Goal: Information Seeking & Learning: Learn about a topic

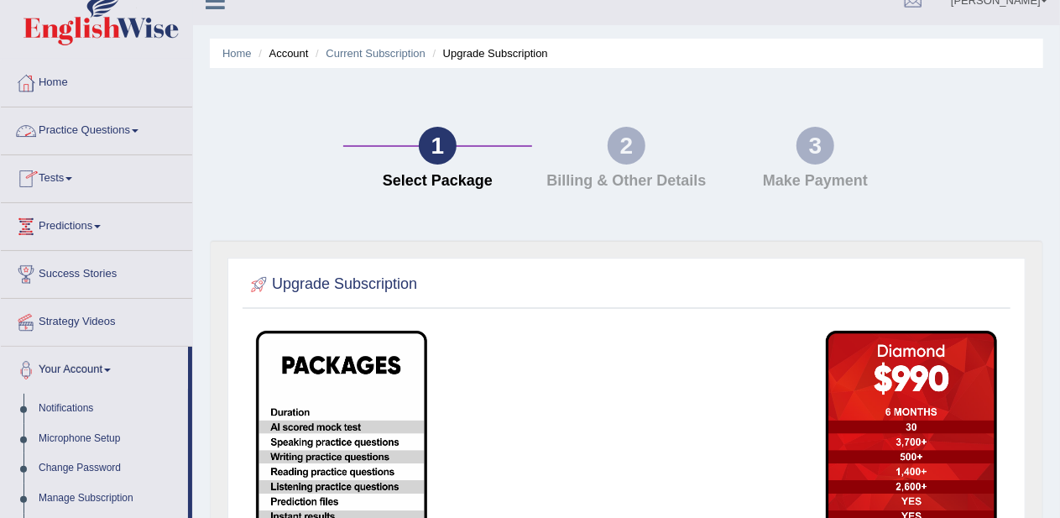
click at [87, 137] on link "Practice Questions" at bounding box center [96, 128] width 191 height 42
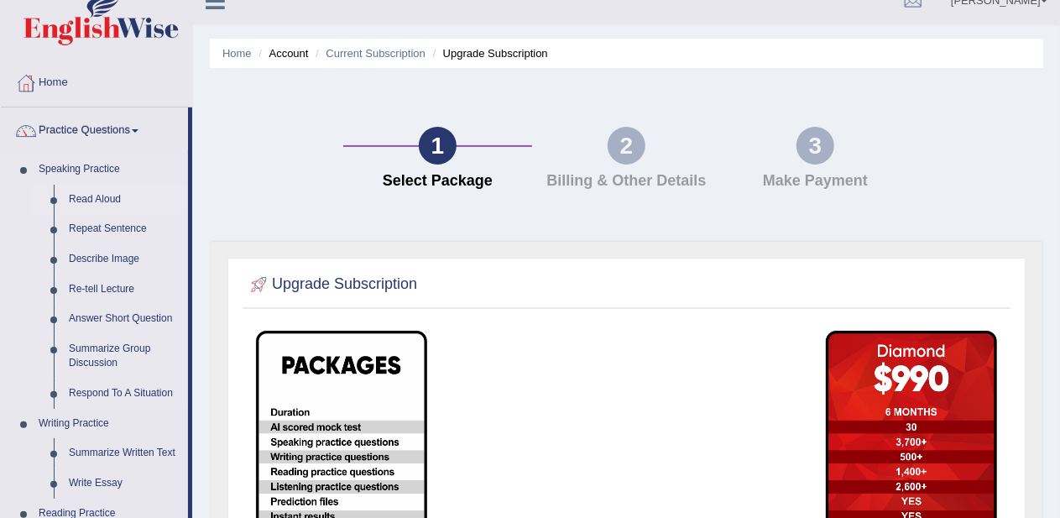
click at [94, 195] on link "Read Aloud" at bounding box center [124, 200] width 127 height 30
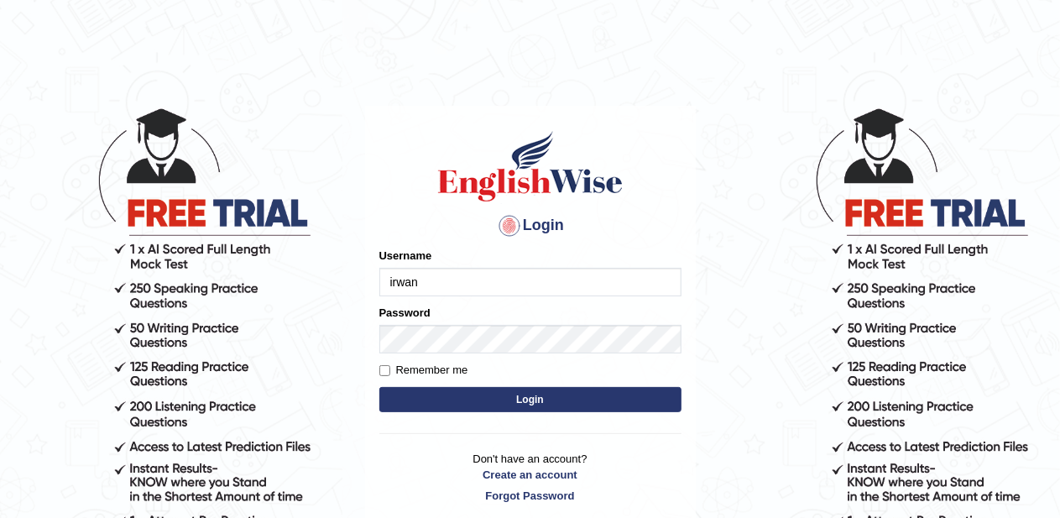
type input "irwan"
click at [387, 365] on input "Remember me" at bounding box center [384, 370] width 11 height 11
checkbox input "true"
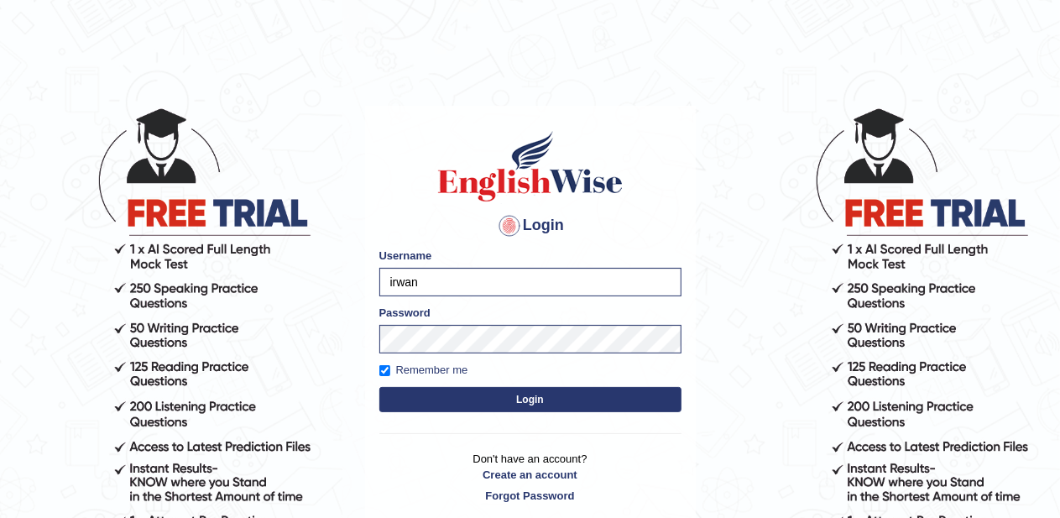
click at [414, 393] on button "Login" at bounding box center [530, 399] width 302 height 25
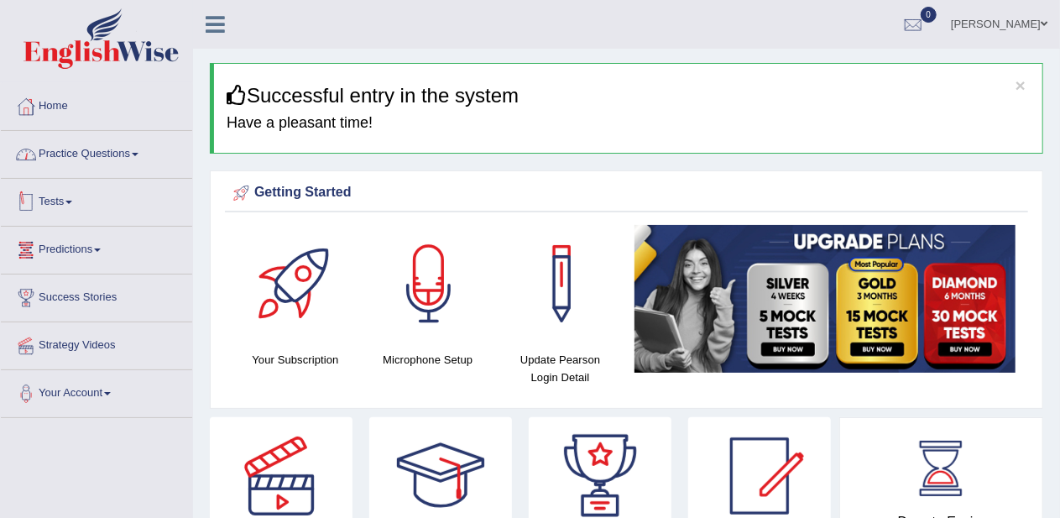
click at [81, 143] on link "Practice Questions" at bounding box center [96, 152] width 191 height 42
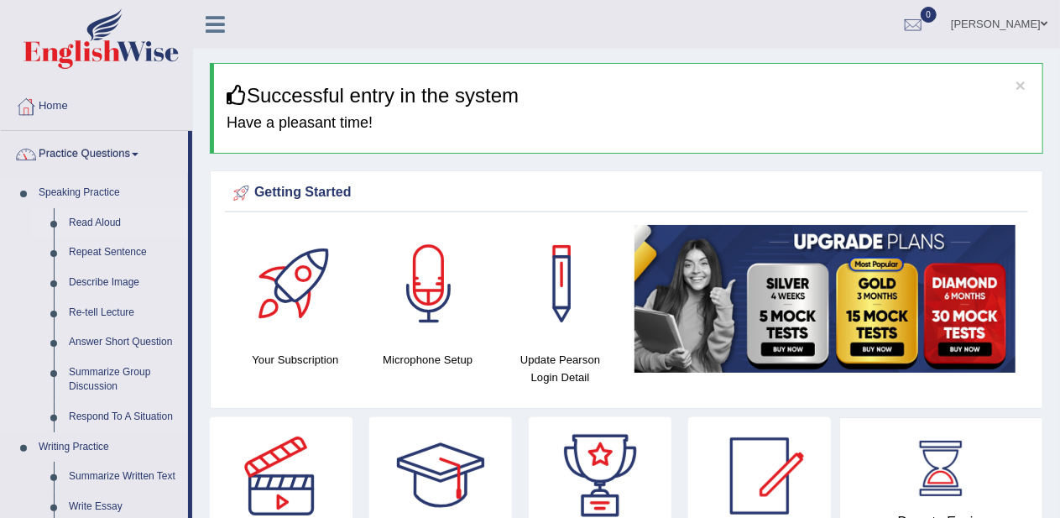
click at [87, 219] on link "Read Aloud" at bounding box center [124, 223] width 127 height 30
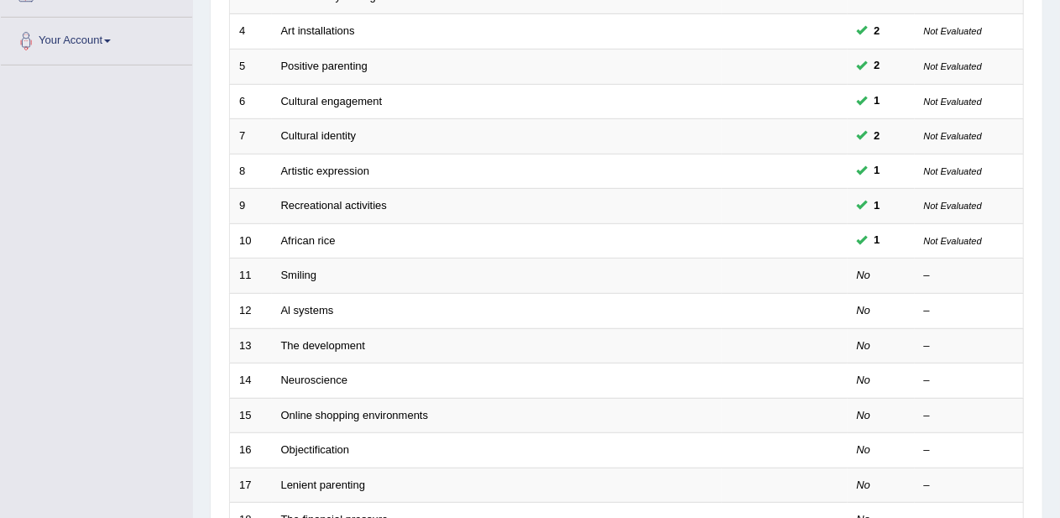
scroll to position [355, 0]
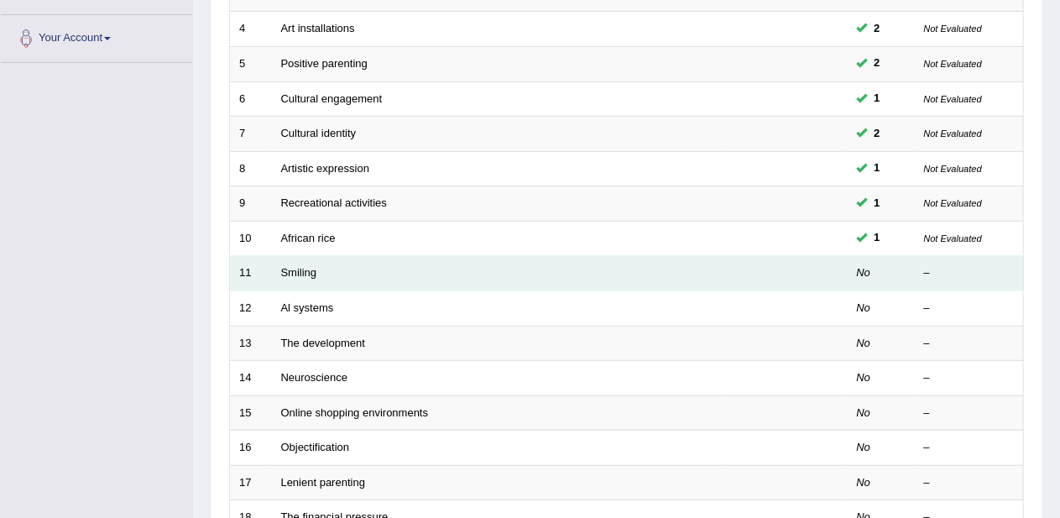
click at [518, 274] on td "Smiling" at bounding box center [497, 273] width 450 height 35
click at [313, 269] on link "Smiling" at bounding box center [299, 272] width 36 height 13
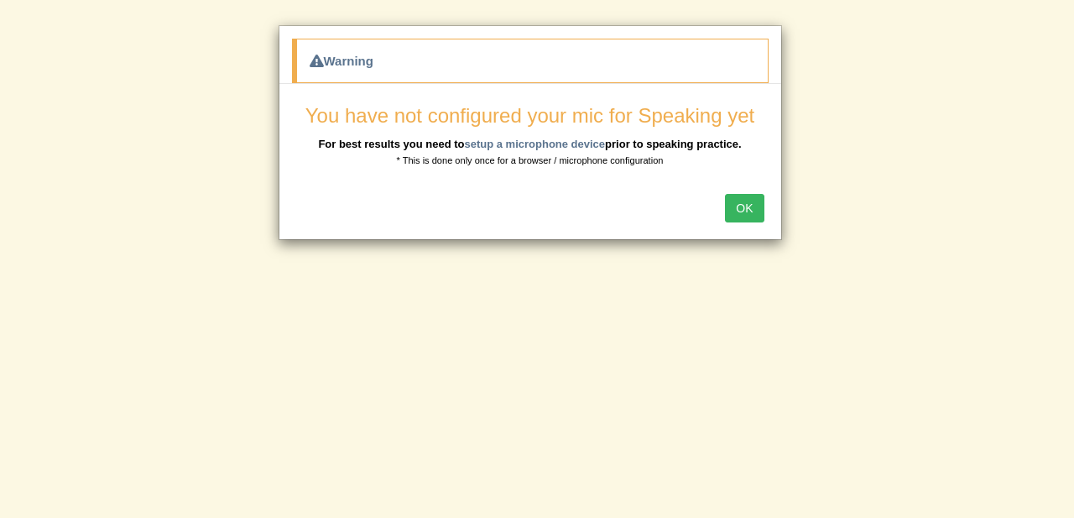
click at [755, 207] on button "OK" at bounding box center [744, 208] width 39 height 29
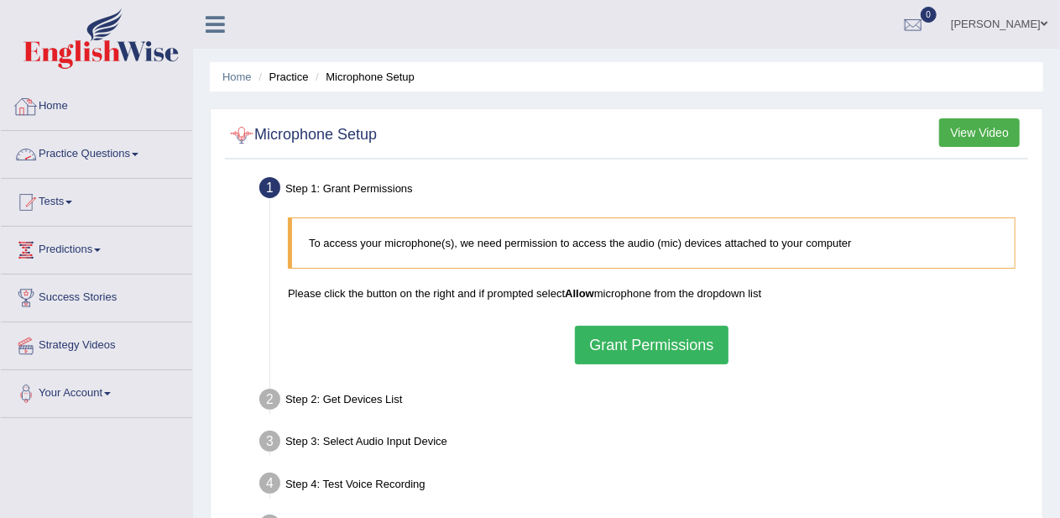
click at [102, 150] on link "Practice Questions" at bounding box center [96, 152] width 191 height 42
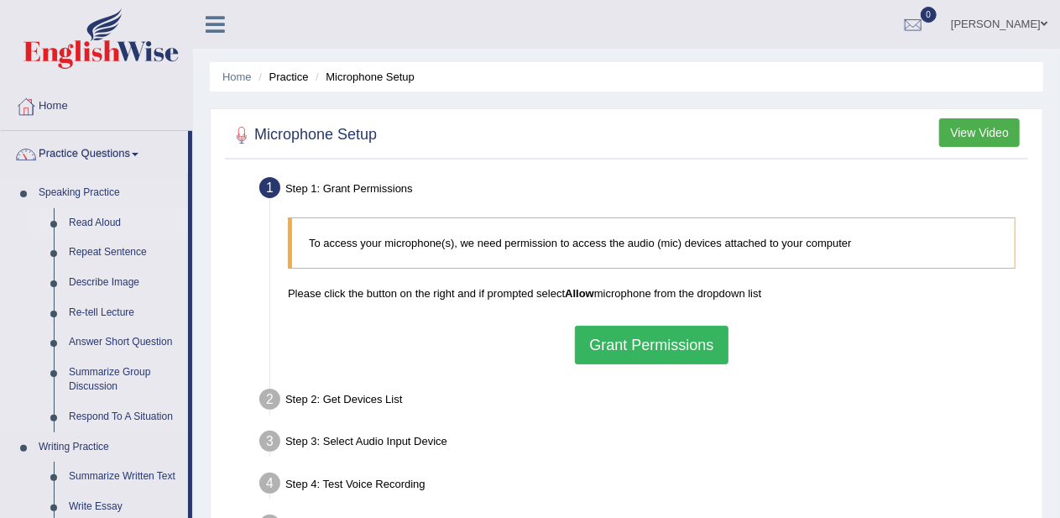
click at [89, 225] on link "Read Aloud" at bounding box center [124, 223] width 127 height 30
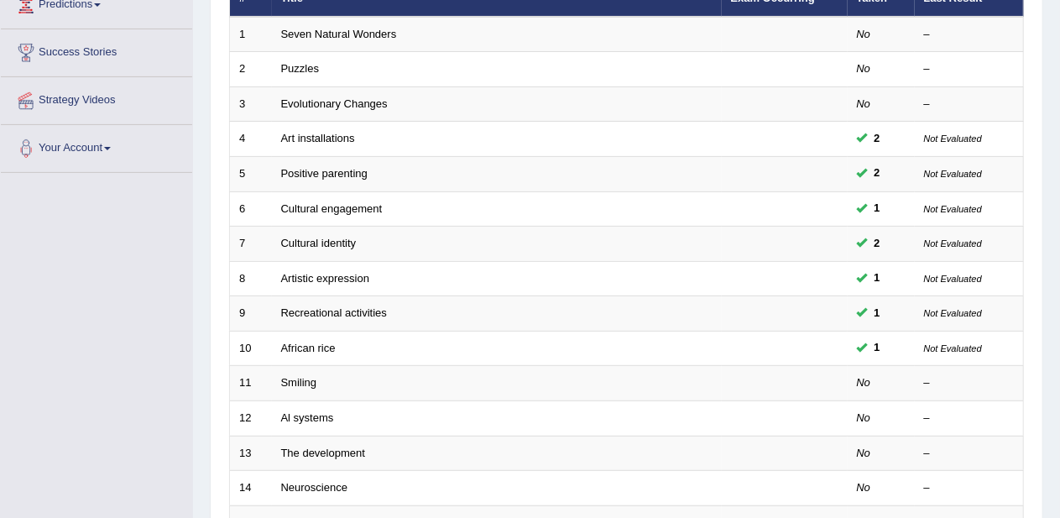
scroll to position [256, 0]
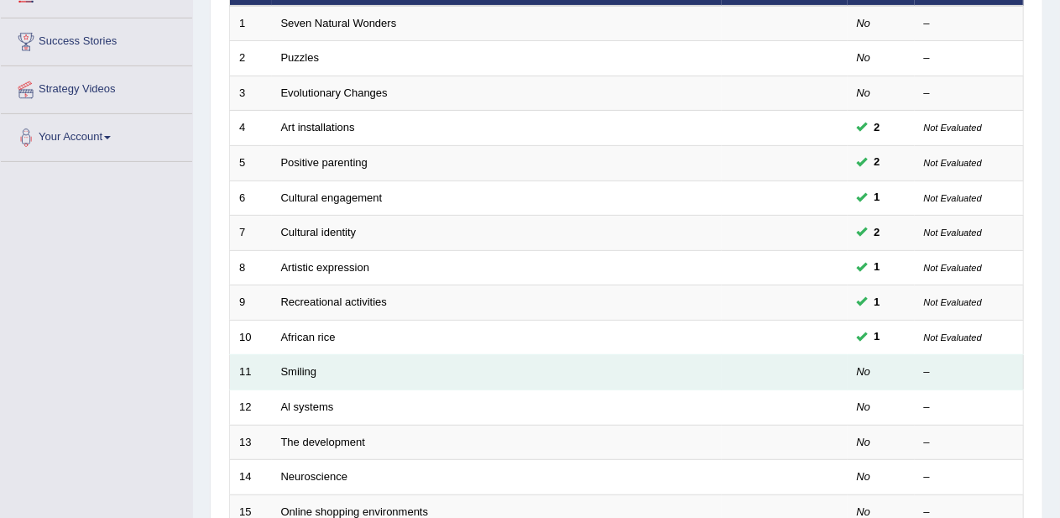
click at [764, 370] on td at bounding box center [785, 372] width 126 height 35
click at [302, 365] on link "Smiling" at bounding box center [299, 371] width 36 height 13
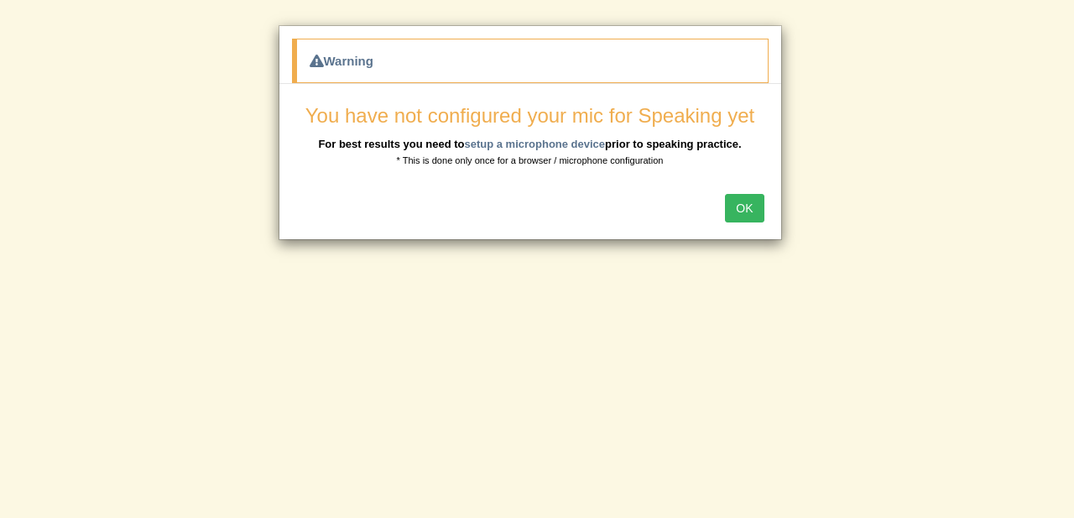
click at [737, 206] on button "OK" at bounding box center [744, 208] width 39 height 29
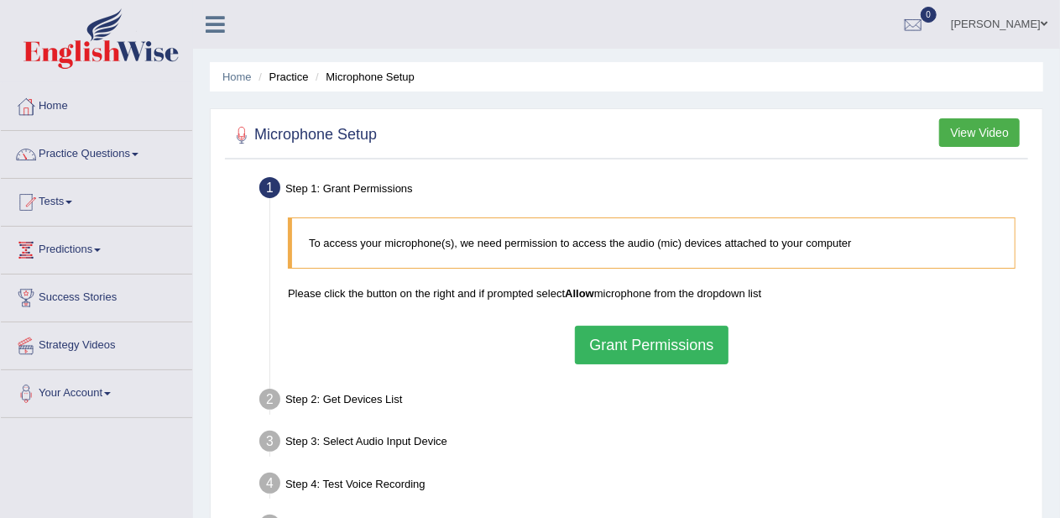
click at [639, 350] on button "Grant Permissions" at bounding box center [651, 345] width 153 height 39
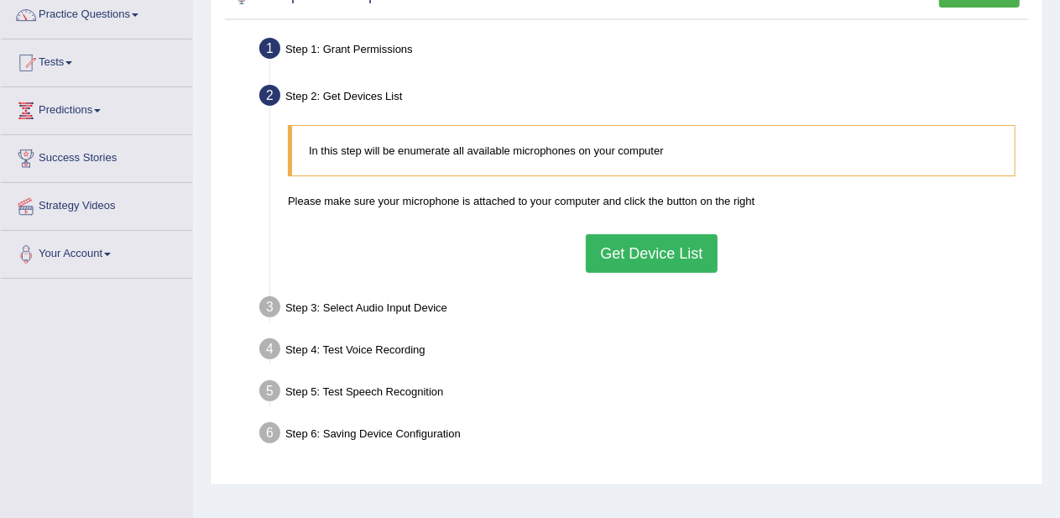
scroll to position [164, 0]
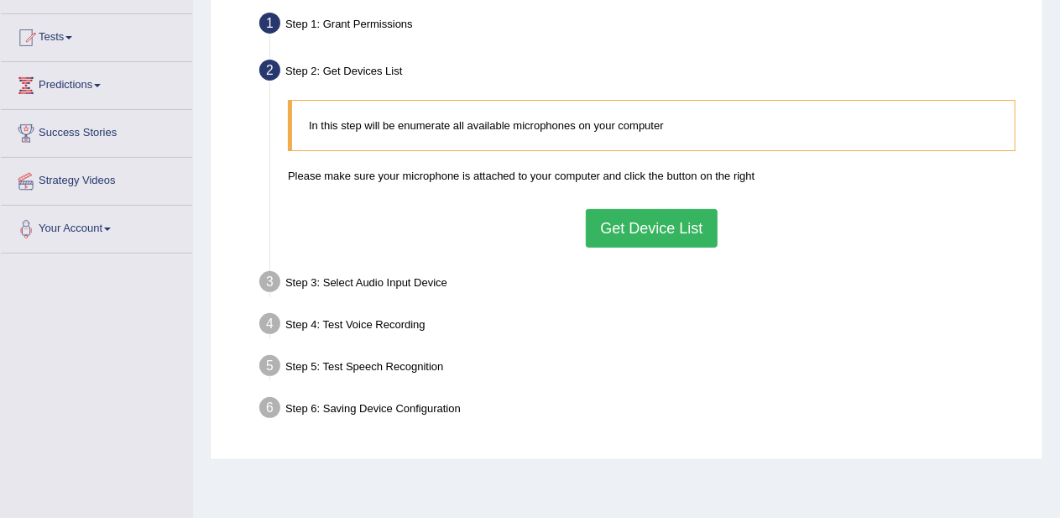
click at [669, 216] on button "Get Device List" at bounding box center [651, 228] width 131 height 39
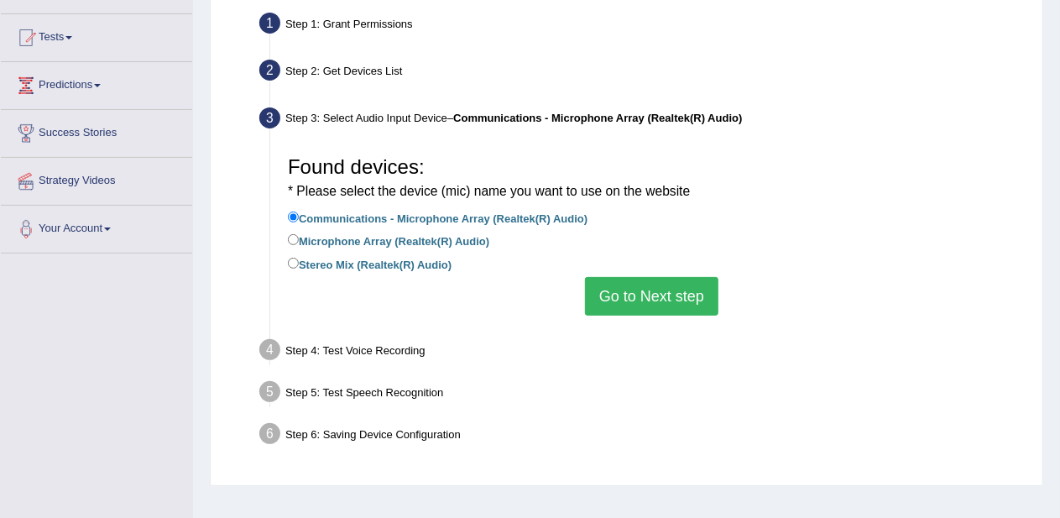
click at [636, 300] on button "Go to Next step" at bounding box center [651, 296] width 133 height 39
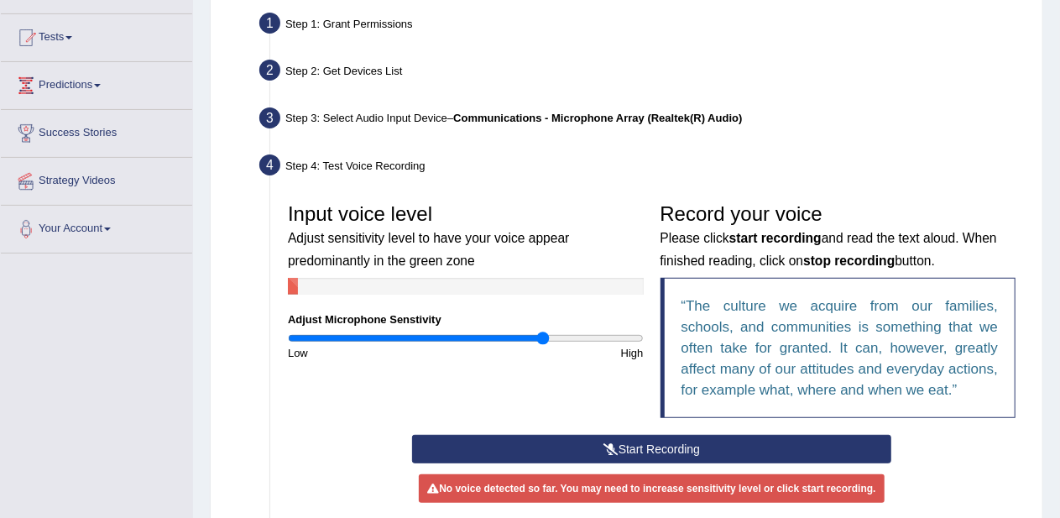
drag, startPoint x: 465, startPoint y: 336, endPoint x: 544, endPoint y: 334, distance: 79.7
click at [544, 334] on input "range" at bounding box center [466, 337] width 356 height 13
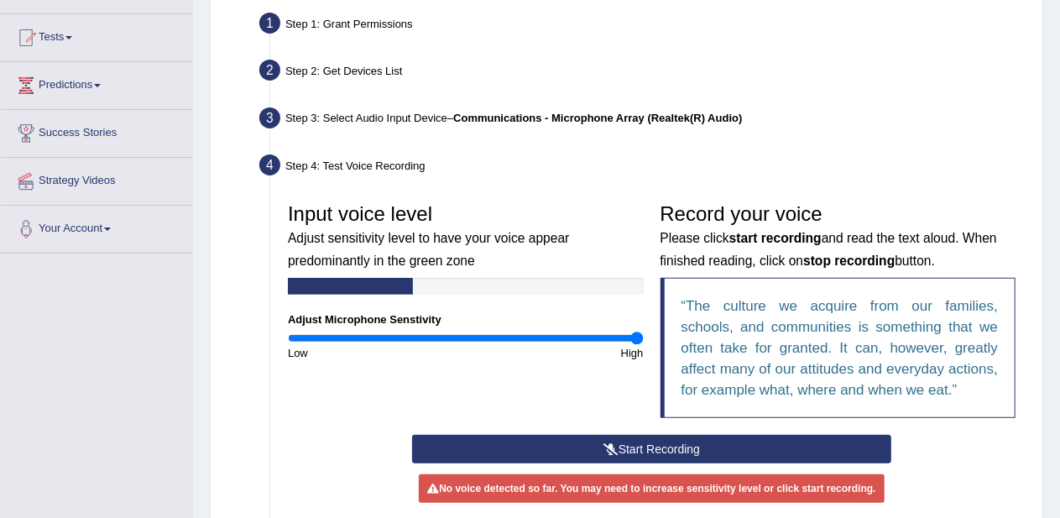
drag, startPoint x: 544, startPoint y: 334, endPoint x: 712, endPoint y: 326, distance: 168.0
click at [643, 331] on input "range" at bounding box center [466, 337] width 356 height 13
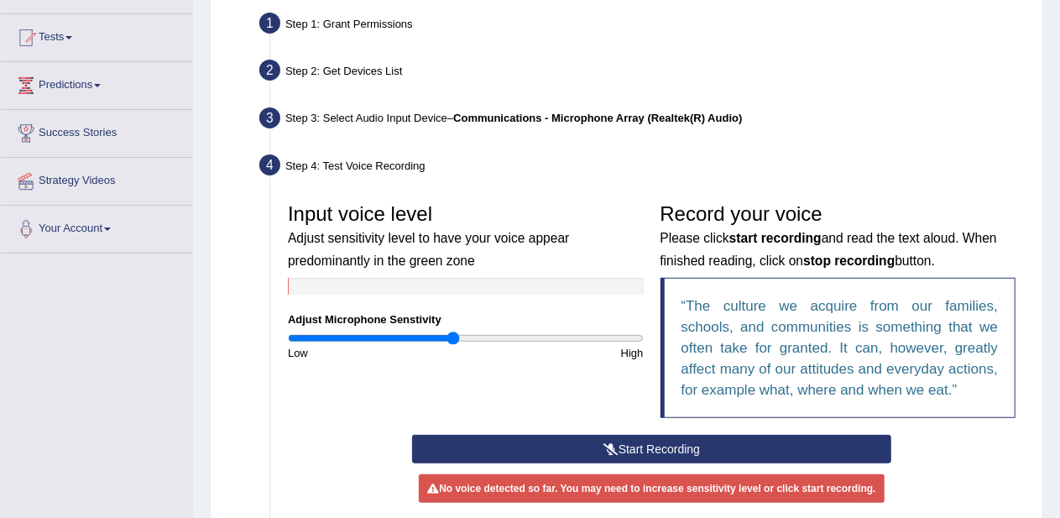
drag, startPoint x: 638, startPoint y: 335, endPoint x: 452, endPoint y: 358, distance: 186.9
click at [452, 345] on input "range" at bounding box center [466, 337] width 356 height 13
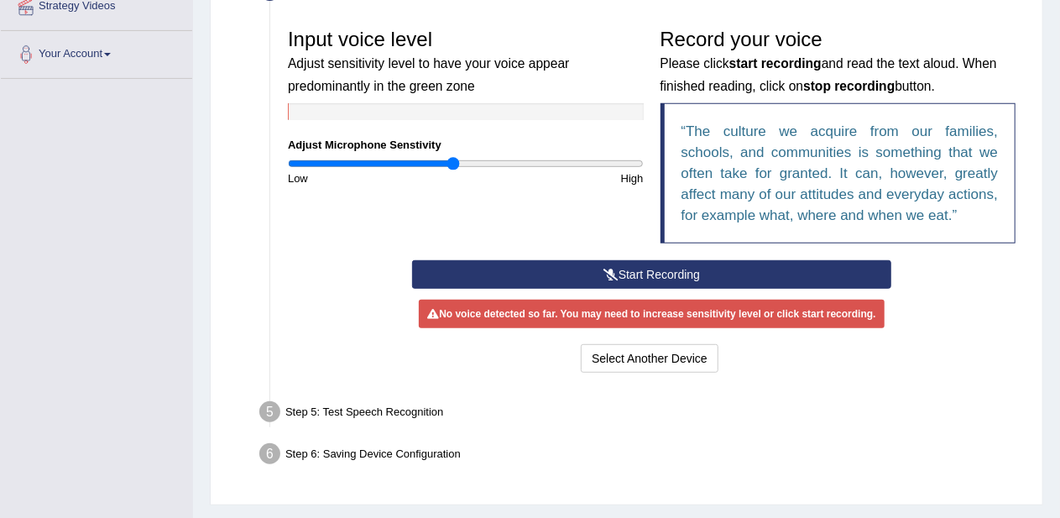
scroll to position [337, 0]
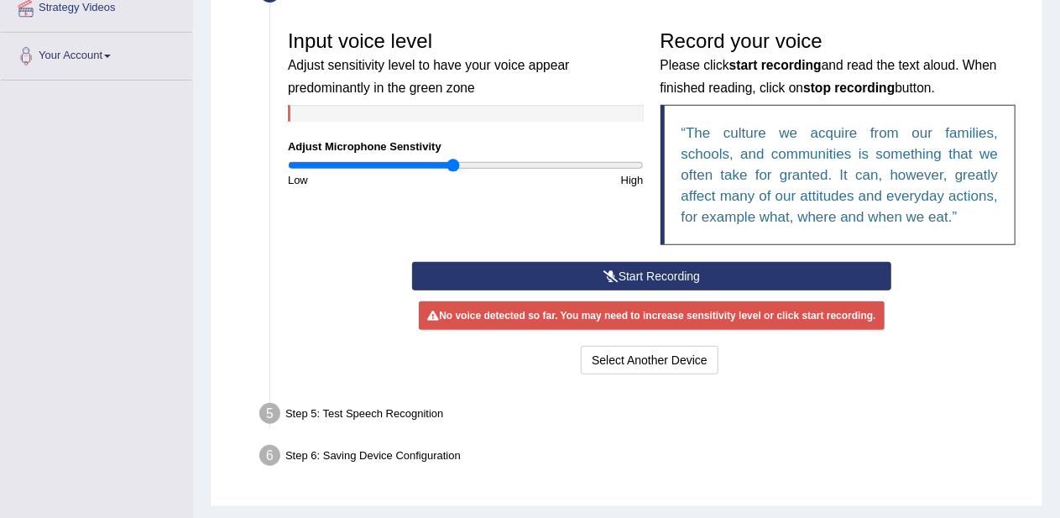
click at [690, 266] on button "Start Recording" at bounding box center [651, 276] width 479 height 29
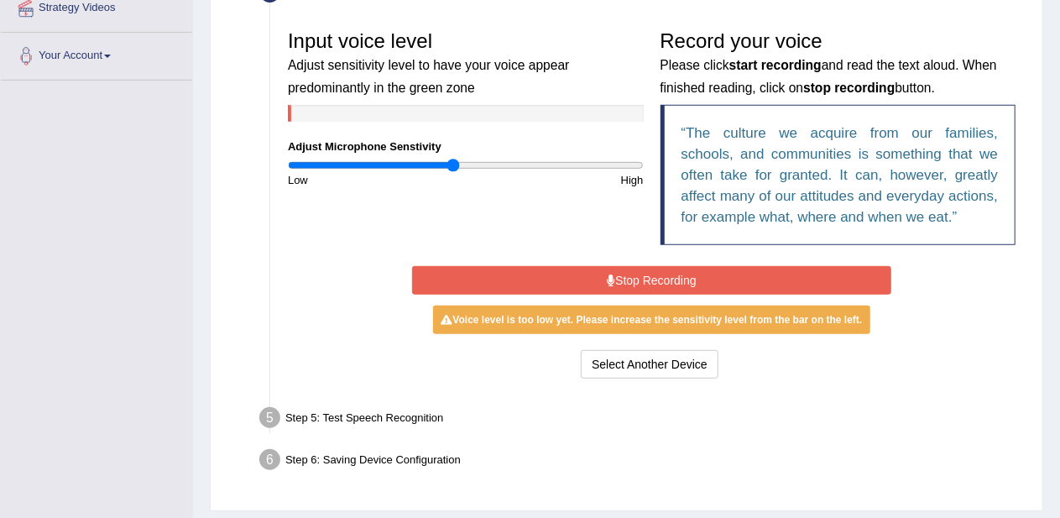
click at [635, 293] on div "Start Recording Stop Recording Note: Please listen to the recording till the en…" at bounding box center [652, 322] width 496 height 121
click at [633, 288] on button "Stop Recording" at bounding box center [651, 280] width 479 height 29
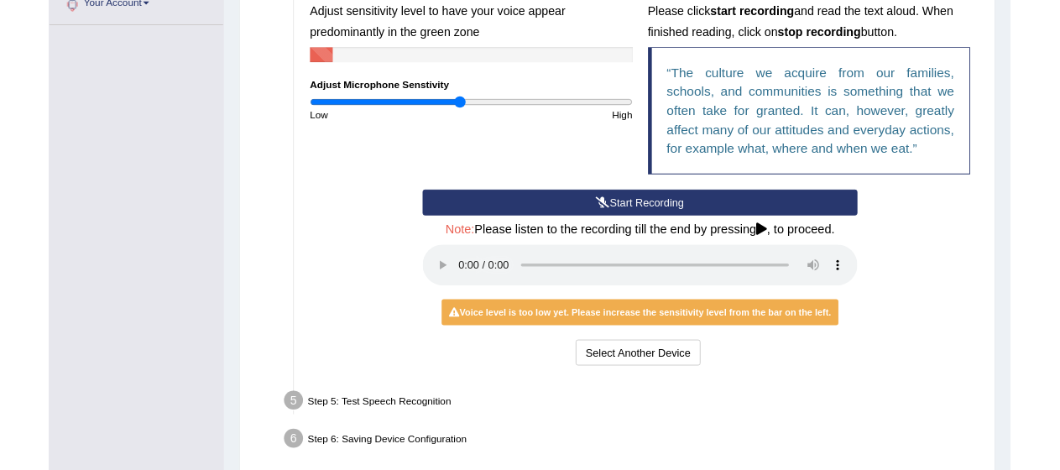
scroll to position [391, 0]
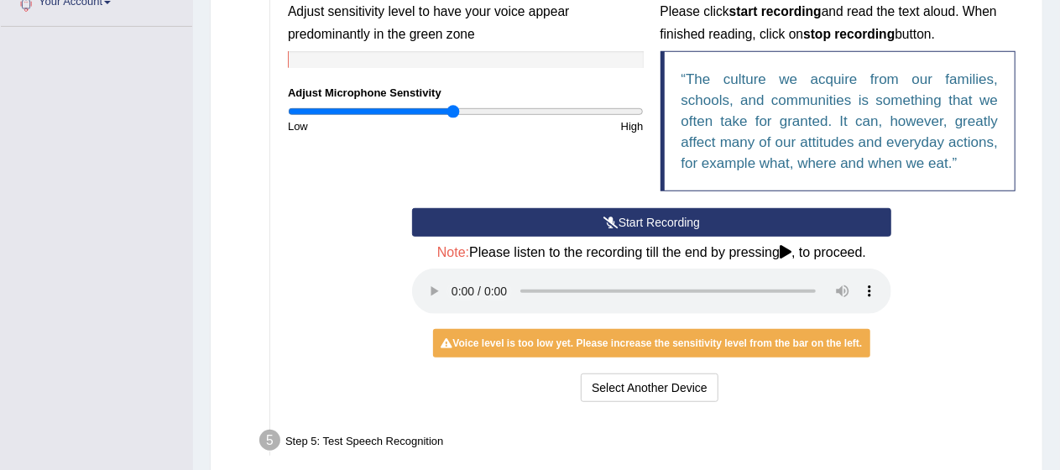
click at [789, 254] on icon at bounding box center [785, 251] width 12 height 13
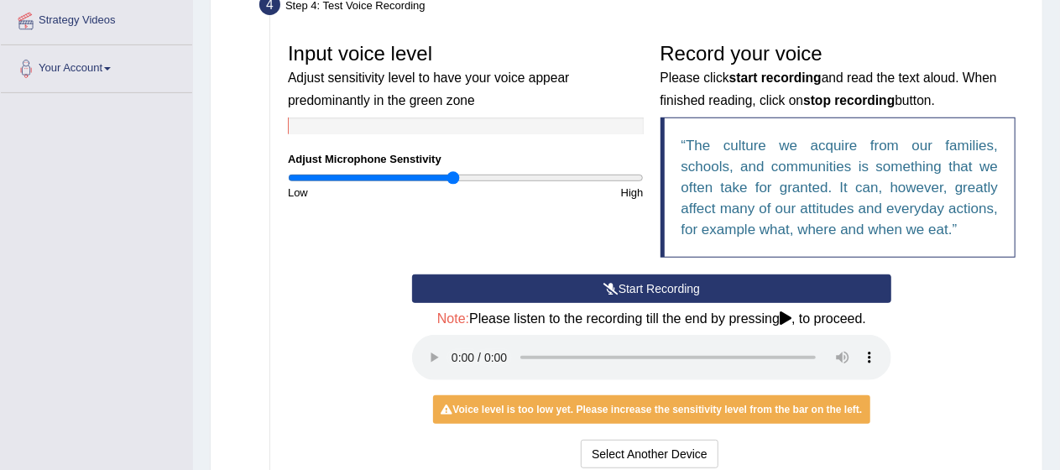
scroll to position [326, 0]
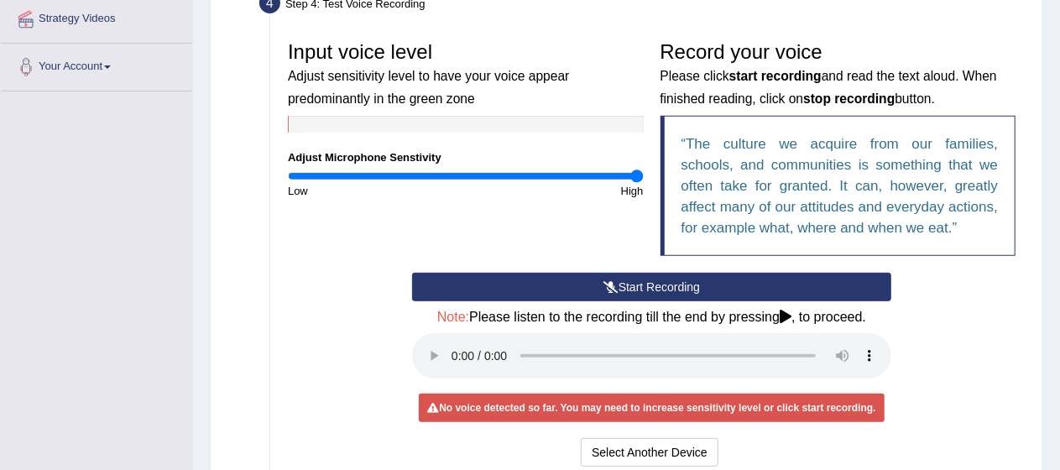
drag, startPoint x: 448, startPoint y: 175, endPoint x: 730, endPoint y: 221, distance: 285.6
click at [643, 183] on input "range" at bounding box center [466, 175] width 356 height 13
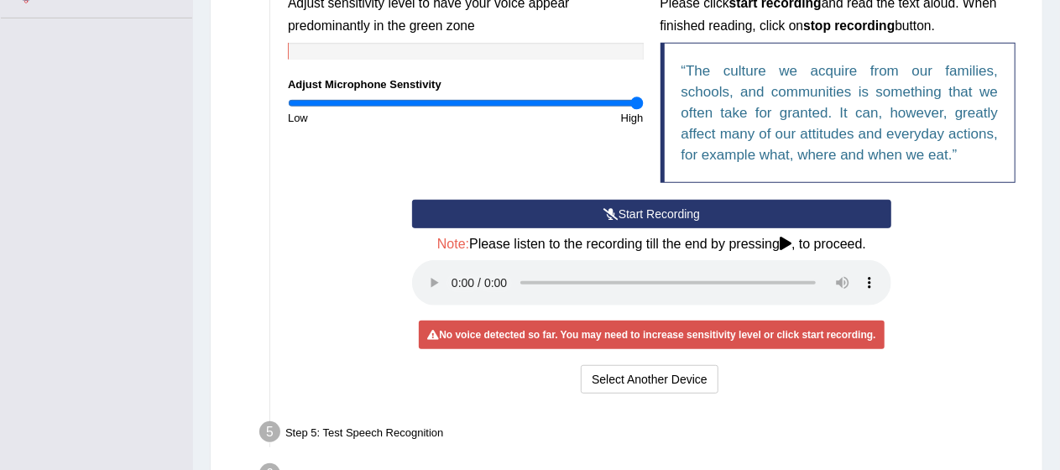
scroll to position [401, 0]
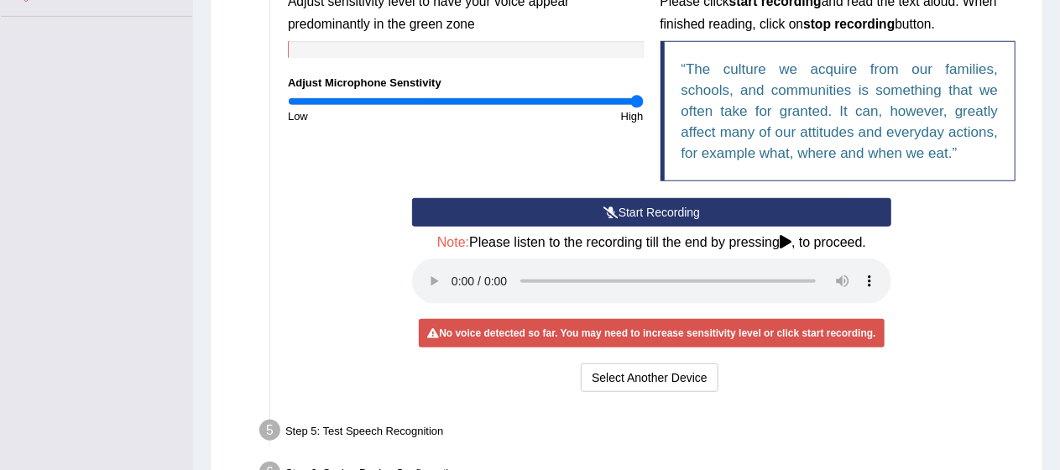
click at [774, 200] on button "Start Recording" at bounding box center [651, 212] width 479 height 29
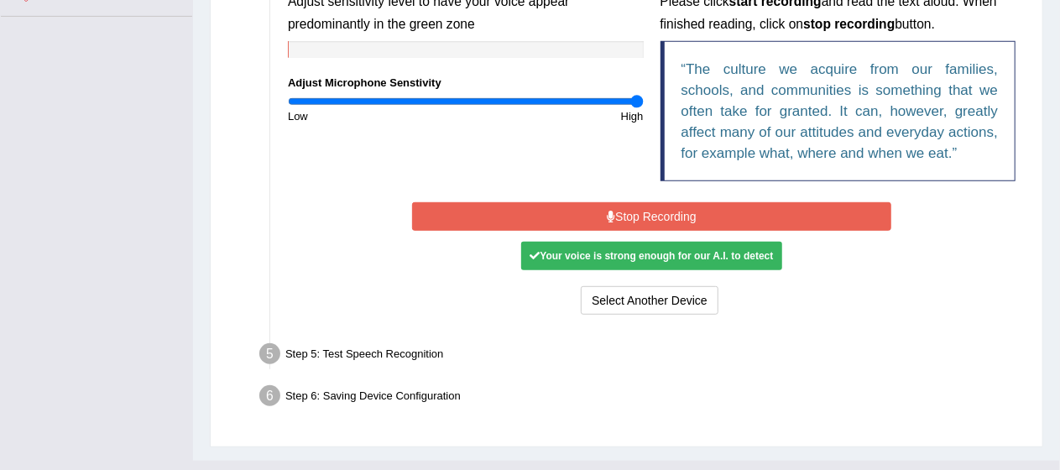
click at [639, 204] on button "Stop Recording" at bounding box center [651, 216] width 479 height 29
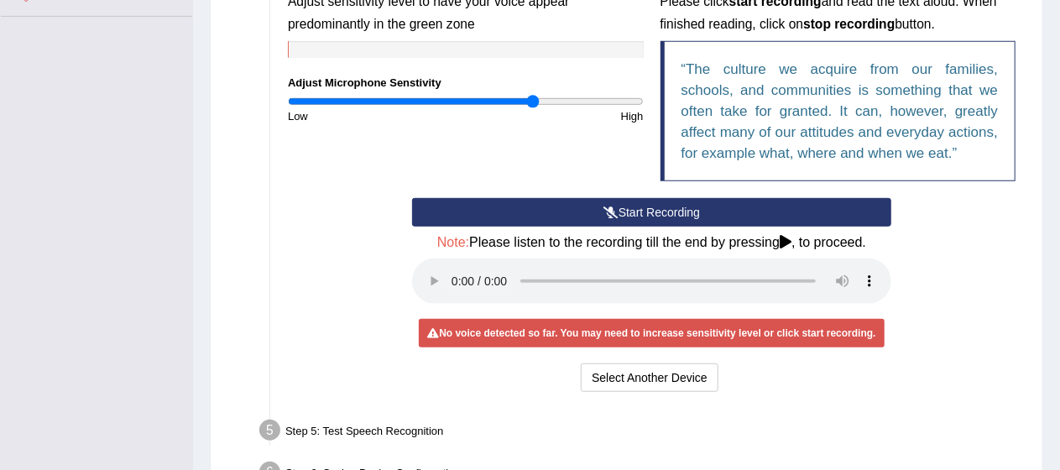
drag, startPoint x: 634, startPoint y: 107, endPoint x: 531, endPoint y: 120, distance: 104.1
type input "1.4"
click at [531, 108] on input "range" at bounding box center [466, 101] width 356 height 13
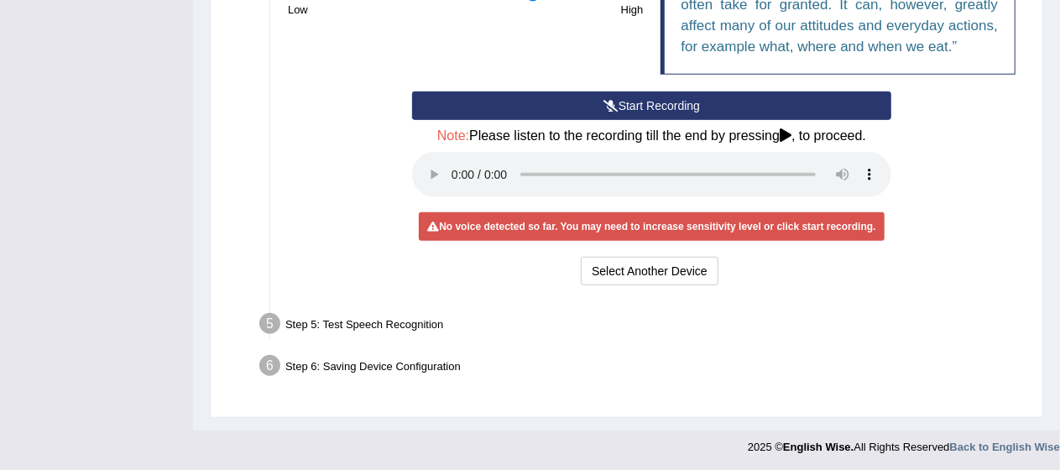
drag, startPoint x: 277, startPoint y: 319, endPoint x: 655, endPoint y: 282, distance: 380.2
click at [656, 283] on div "Input voice level Adjust sensitivity level to have your voice appear predominan…" at bounding box center [651, 70] width 744 height 455
click at [653, 268] on button "Select Another Device" at bounding box center [650, 271] width 138 height 29
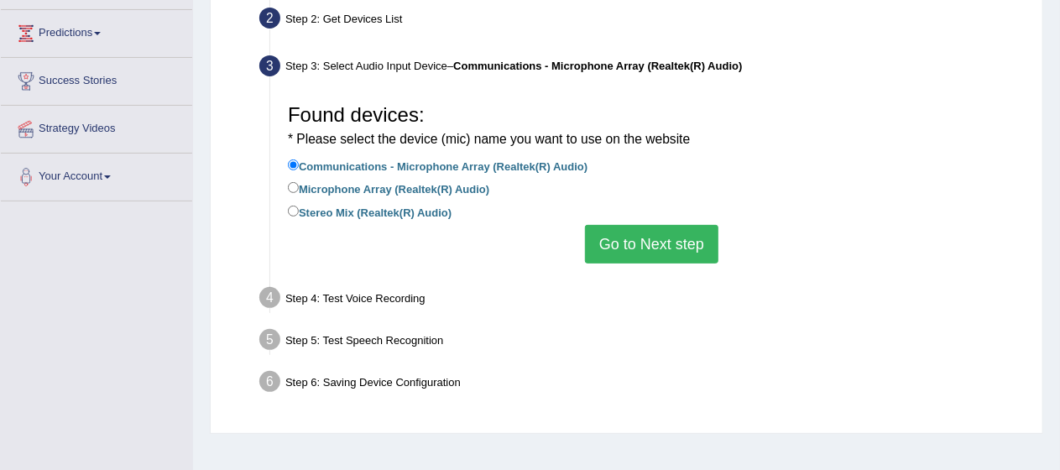
scroll to position [214, 0]
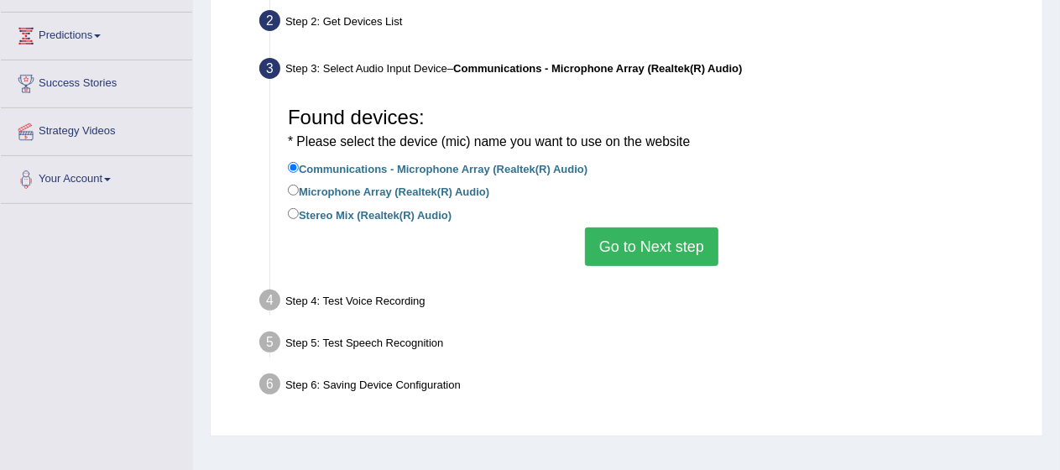
click at [629, 237] on button "Go to Next step" at bounding box center [651, 246] width 133 height 39
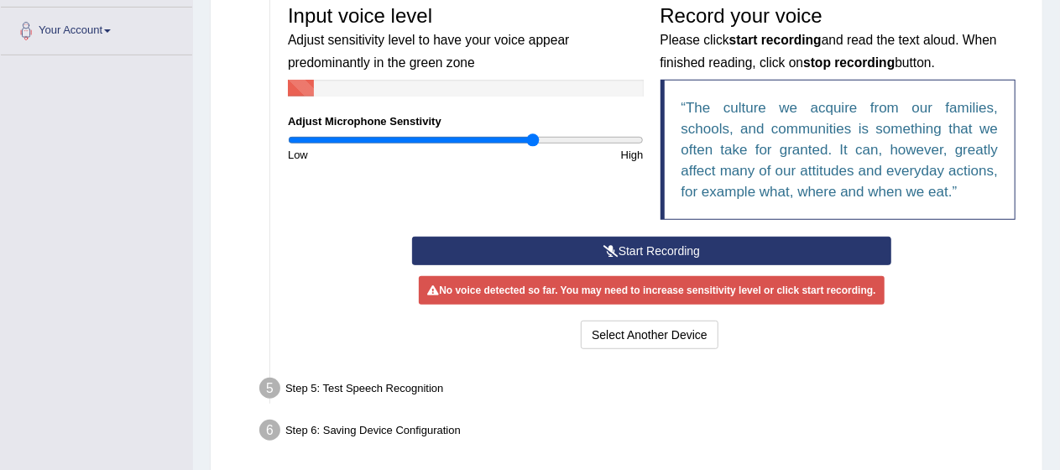
scroll to position [370, 0]
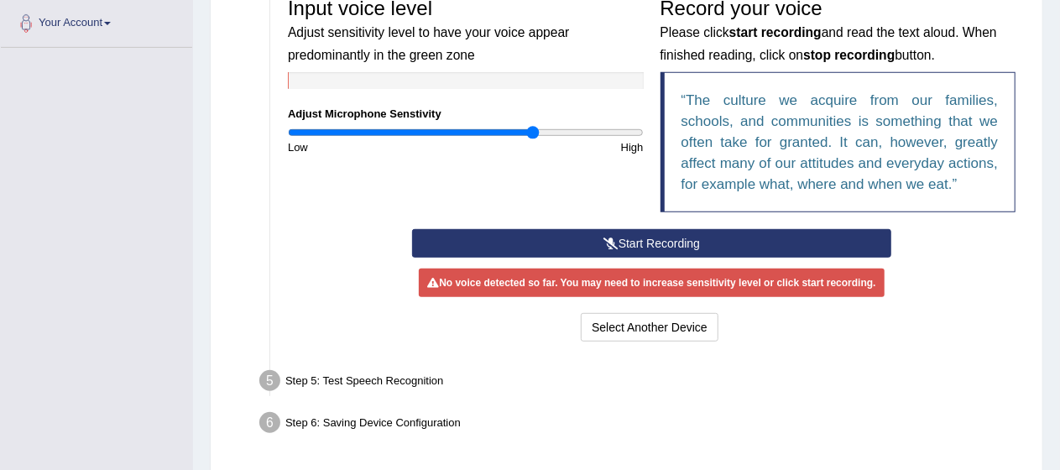
click at [534, 236] on button "Start Recording" at bounding box center [651, 243] width 479 height 29
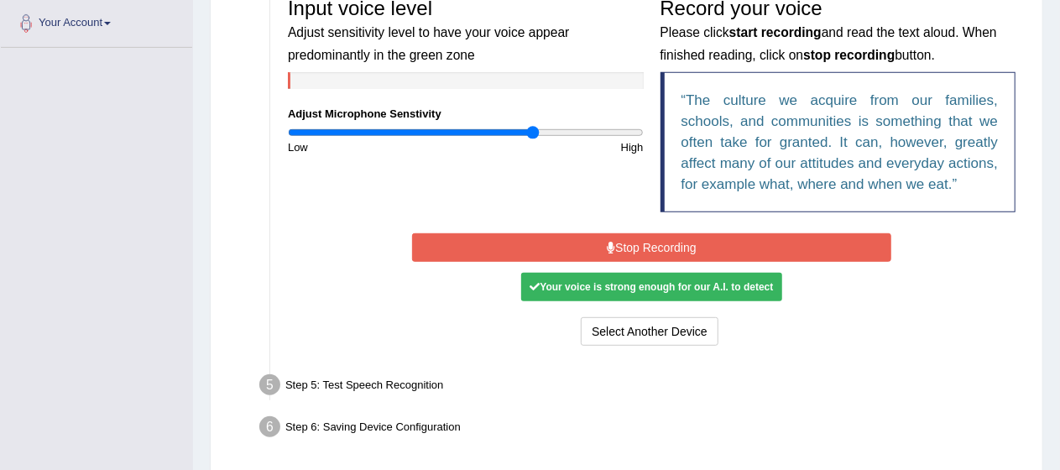
click at [639, 242] on button "Stop Recording" at bounding box center [651, 247] width 479 height 29
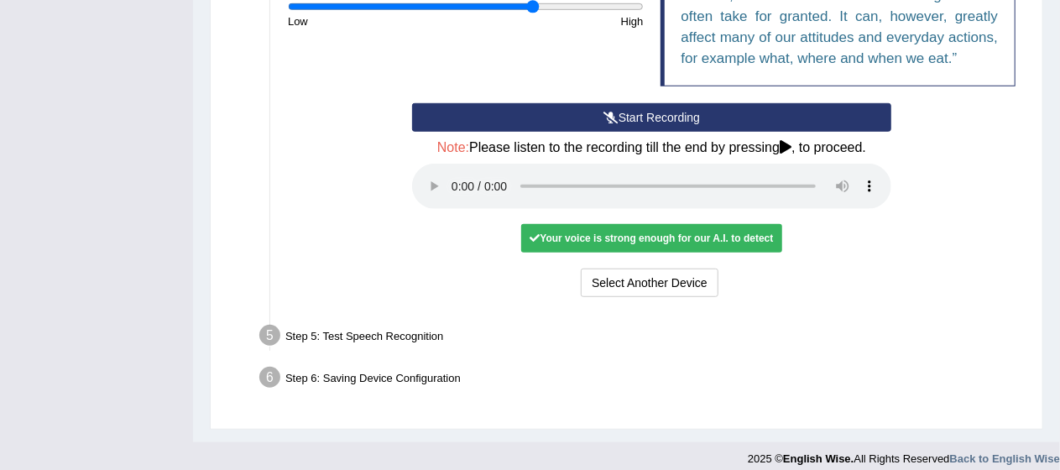
scroll to position [508, 0]
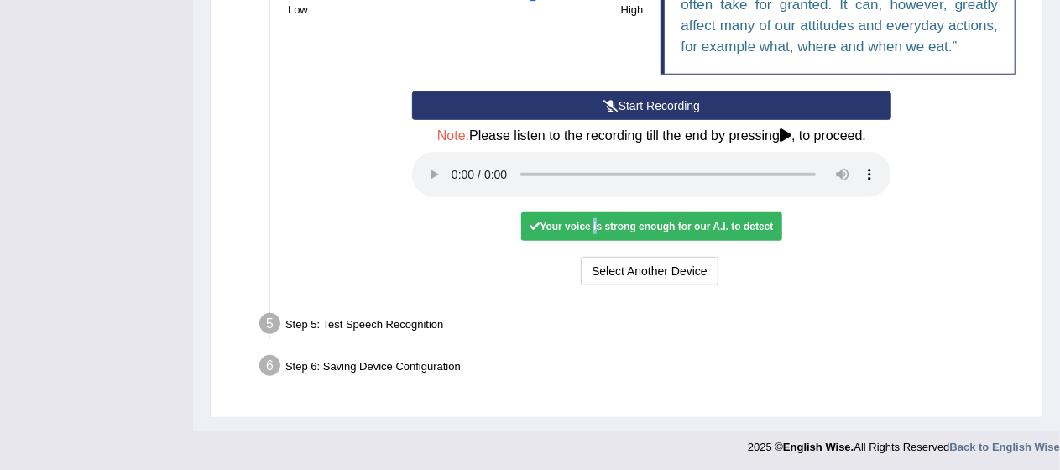
drag, startPoint x: 589, startPoint y: 232, endPoint x: 557, endPoint y: 232, distance: 31.9
click at [570, 231] on div "Your voice is strong enough for our A.I. to detect" at bounding box center [651, 226] width 260 height 29
click at [276, 326] on li "Step 5: Test Speech Recognition Text to read The culture we acquire from our fa…" at bounding box center [643, 326] width 761 height 37
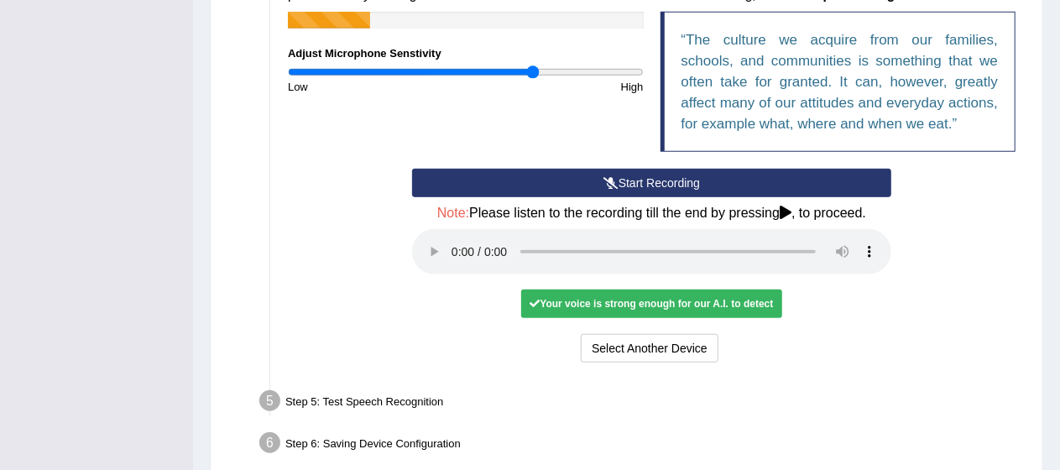
scroll to position [441, 0]
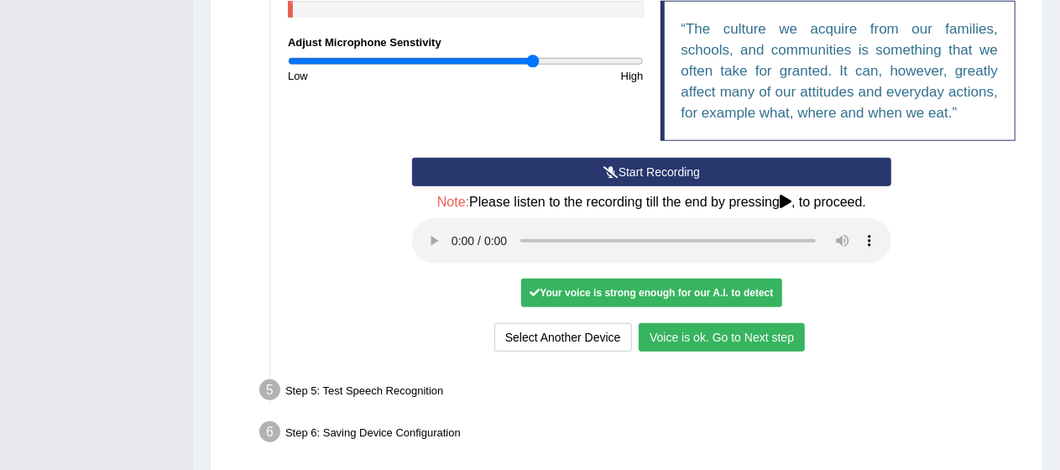
click at [700, 334] on button "Voice is ok. Go to Next step" at bounding box center [721, 337] width 166 height 29
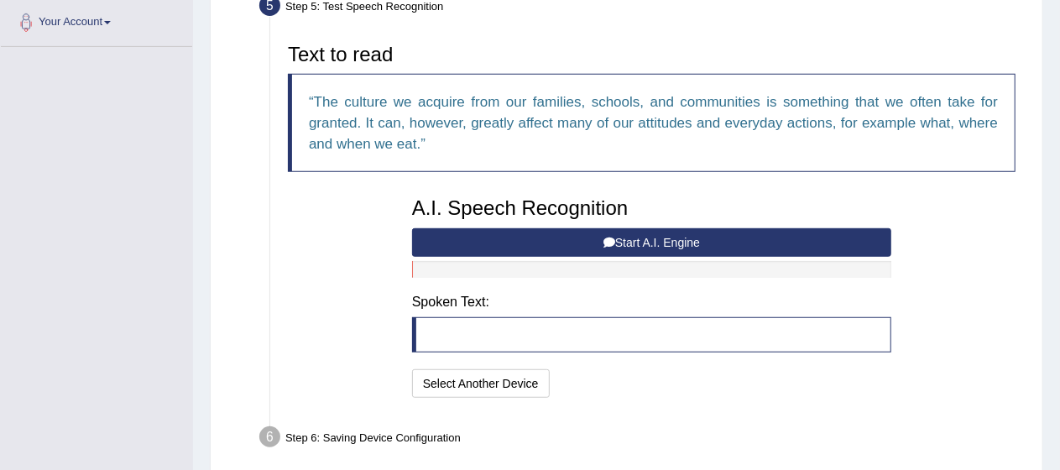
scroll to position [372, 0]
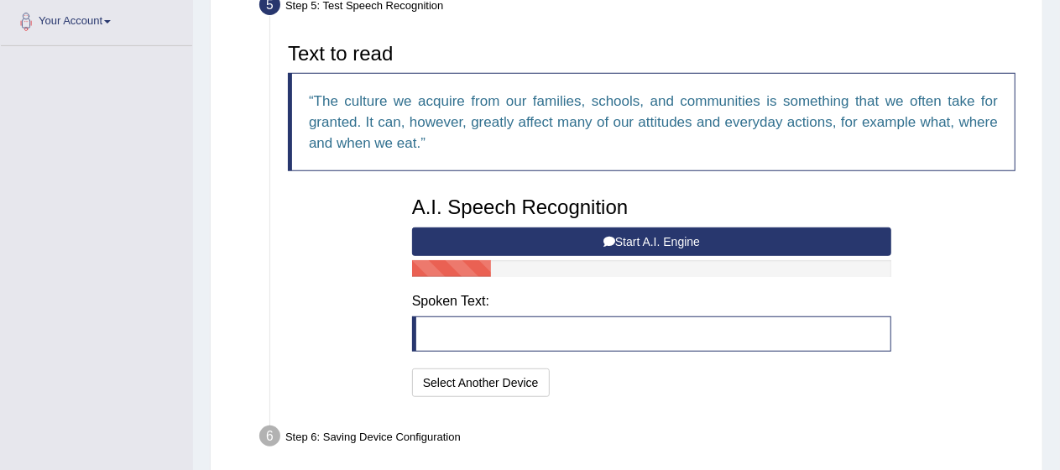
click at [559, 331] on blockquote at bounding box center [651, 333] width 479 height 35
click at [655, 236] on button "Start A.I. Engine" at bounding box center [651, 241] width 479 height 29
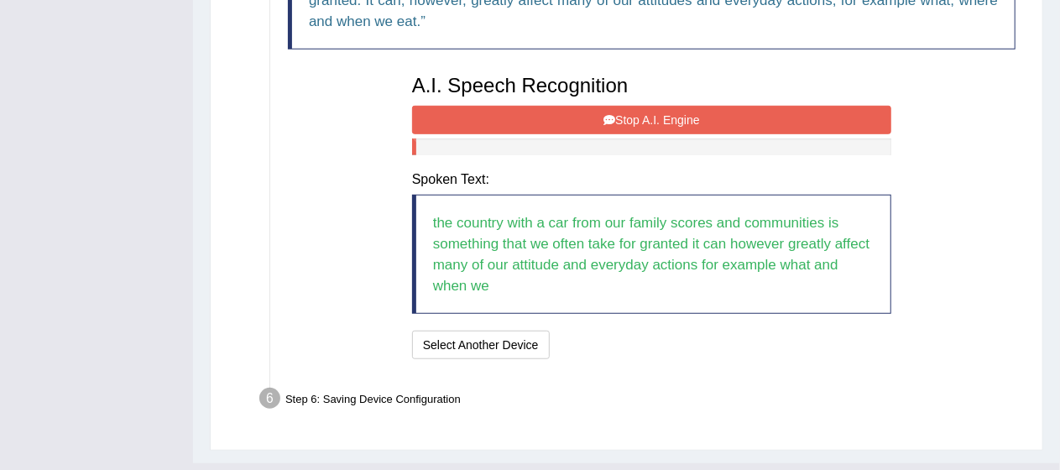
scroll to position [495, 0]
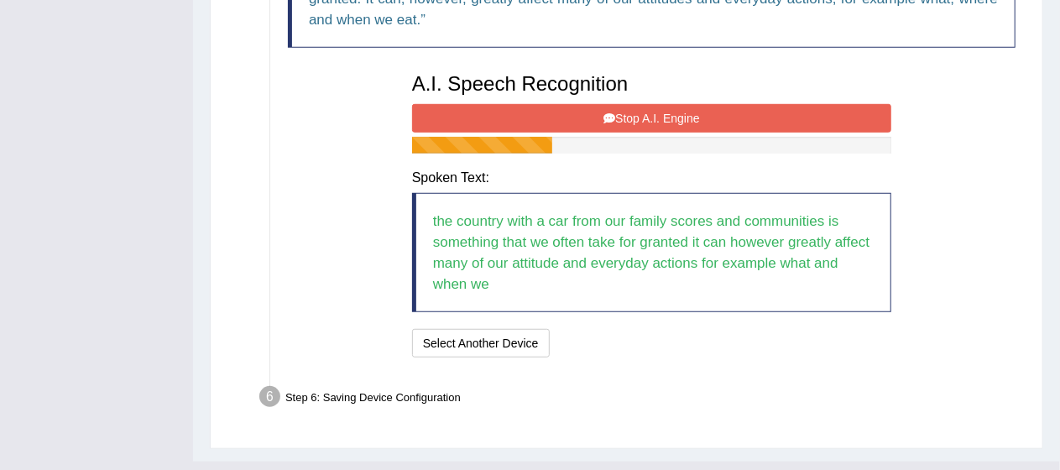
click at [638, 112] on button "Stop A.I. Engine" at bounding box center [651, 118] width 479 height 29
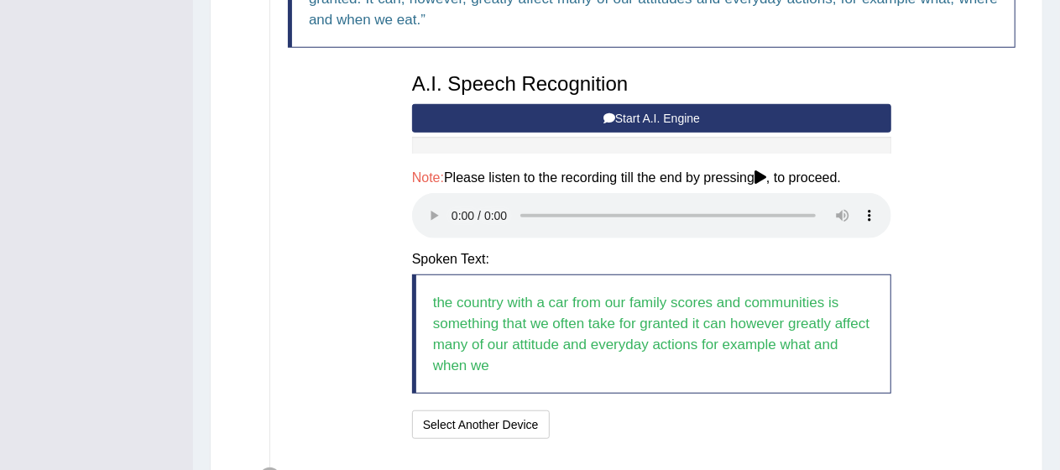
scroll to position [607, 0]
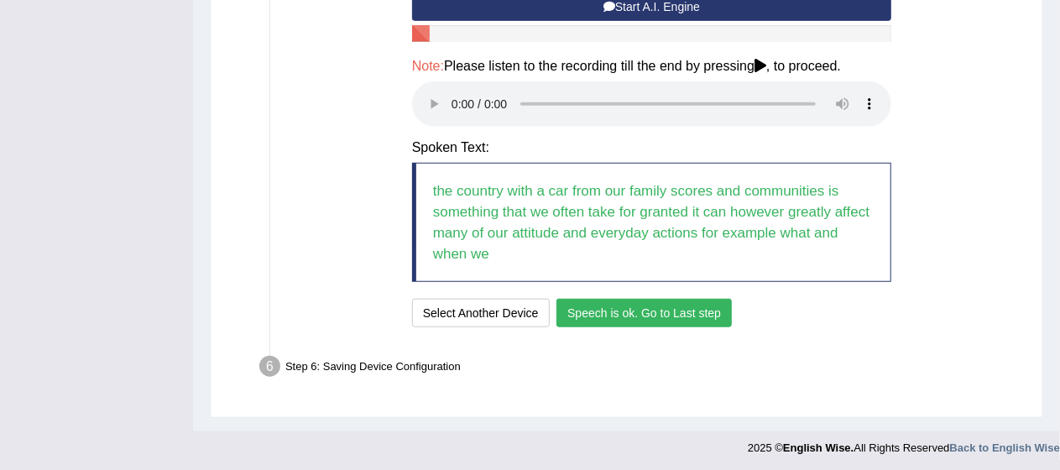
click at [669, 318] on button "Speech is ok. Go to Last step" at bounding box center [643, 313] width 175 height 29
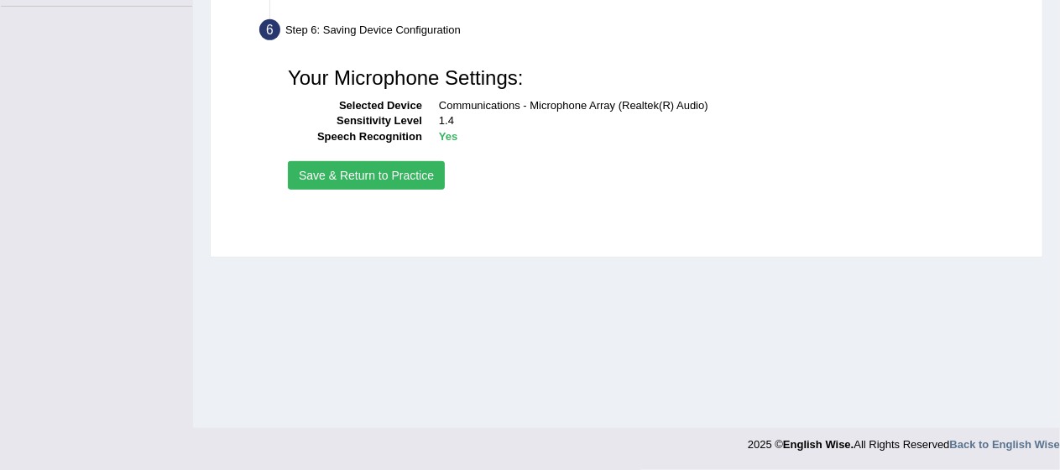
scroll to position [411, 0]
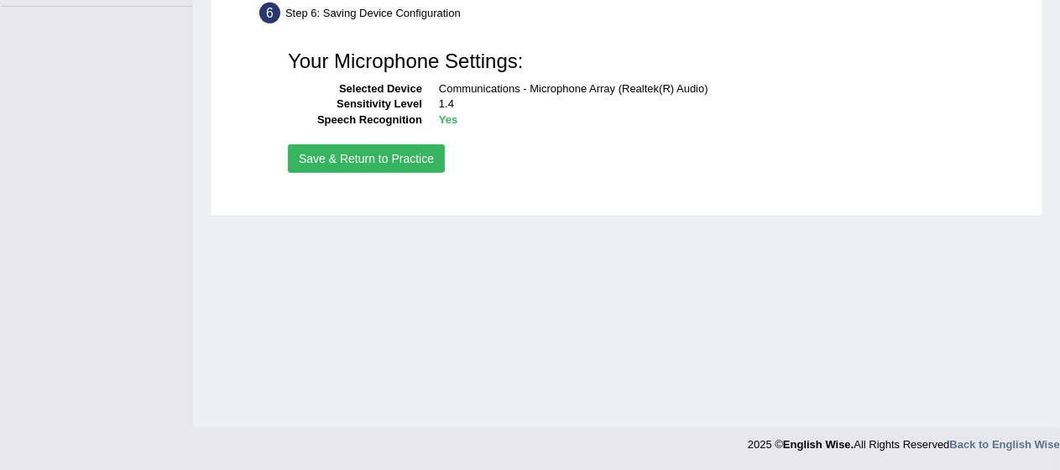
click at [392, 154] on button "Save & Return to Practice" at bounding box center [366, 158] width 157 height 29
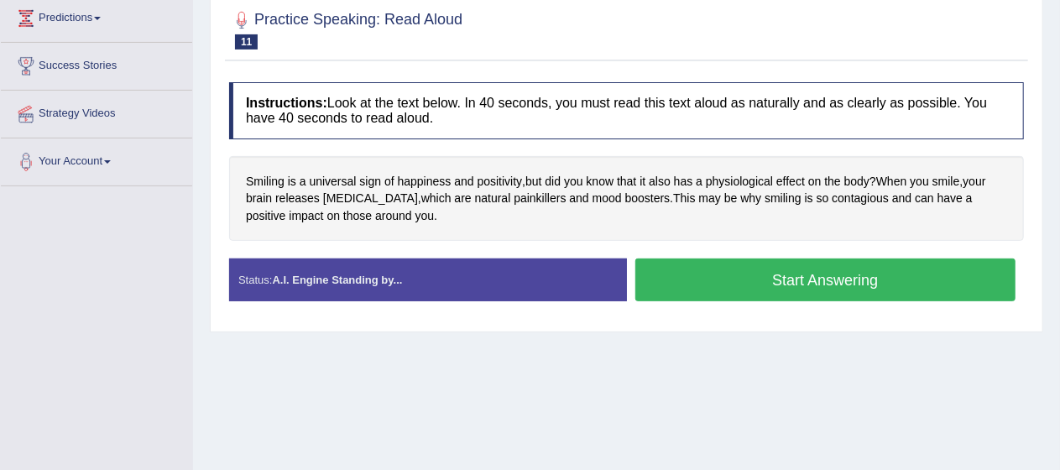
scroll to position [233, 0]
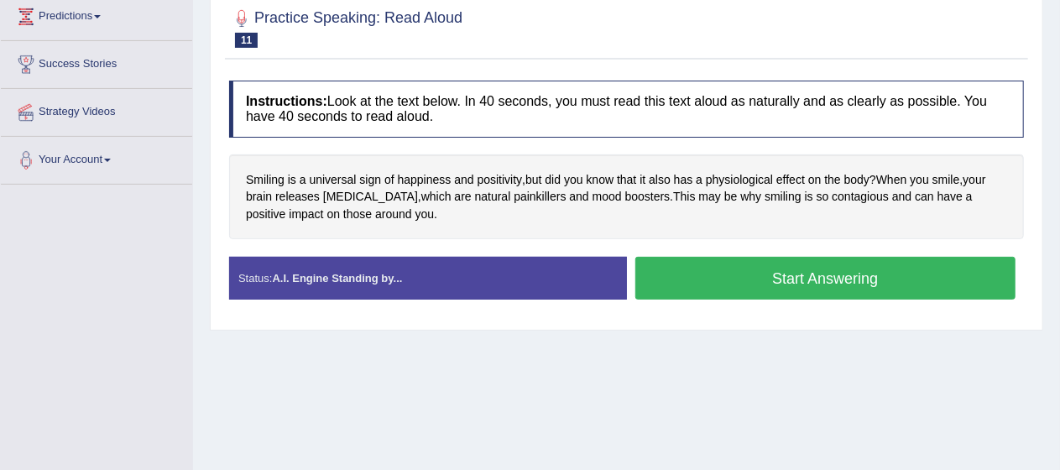
click at [824, 261] on button "Start Answering" at bounding box center [825, 278] width 381 height 43
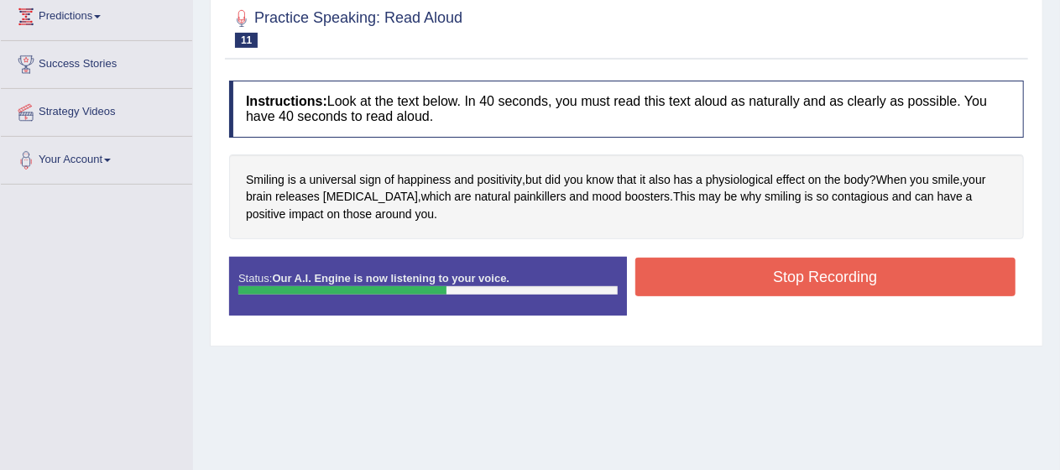
click at [824, 261] on button "Stop Recording" at bounding box center [825, 277] width 381 height 39
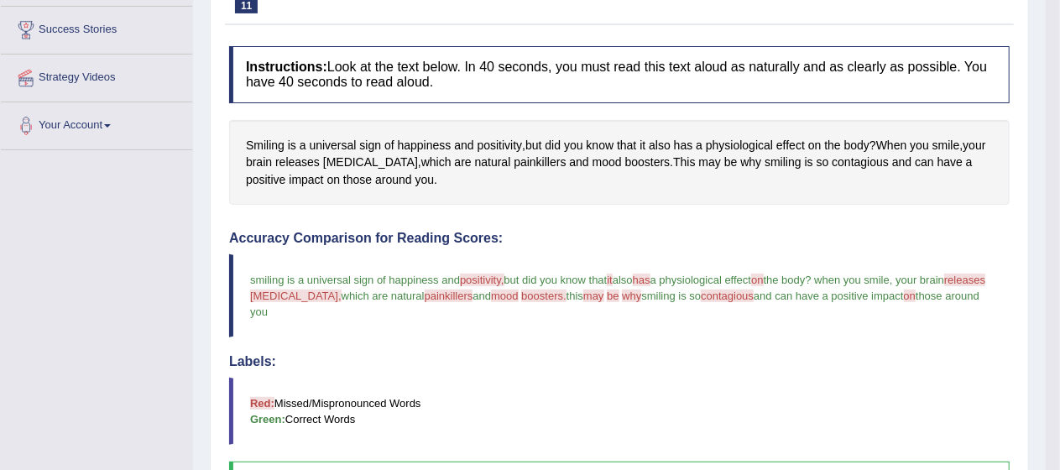
scroll to position [0, 0]
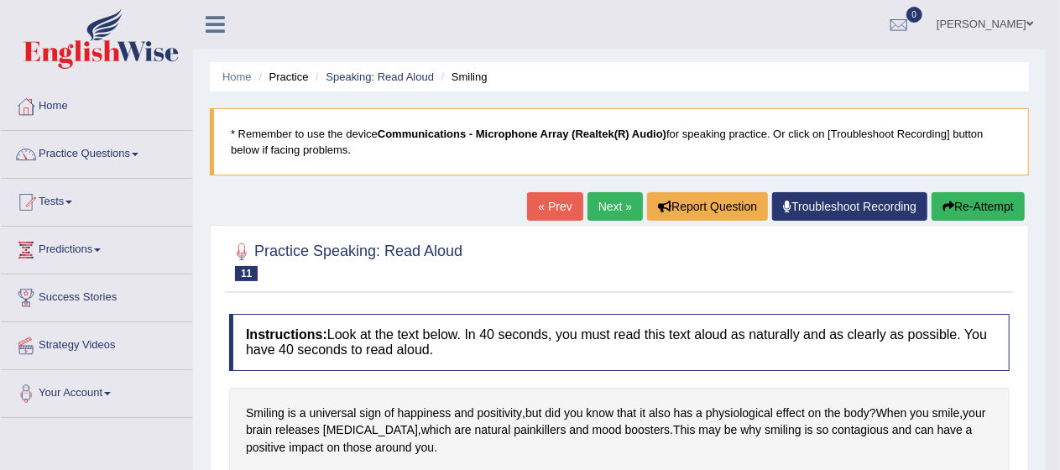
click at [617, 215] on link "Next »" at bounding box center [614, 206] width 55 height 29
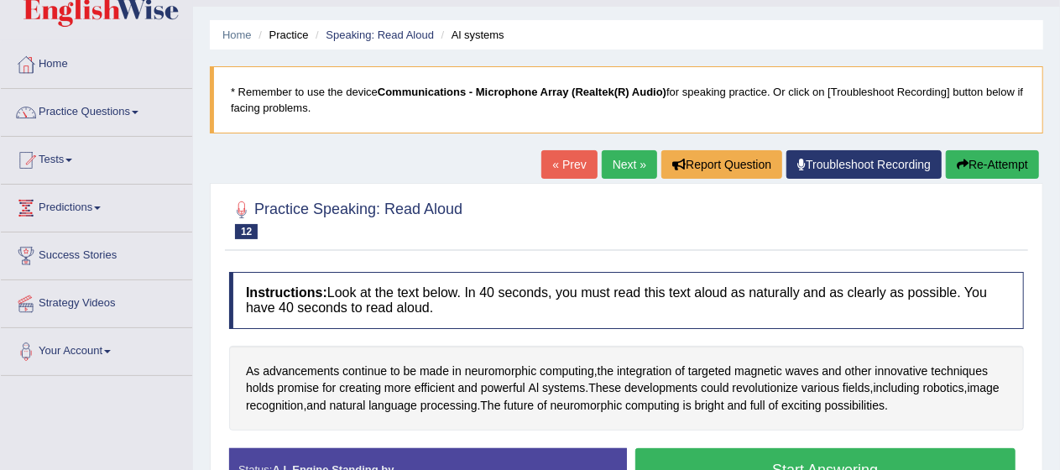
scroll to position [54, 0]
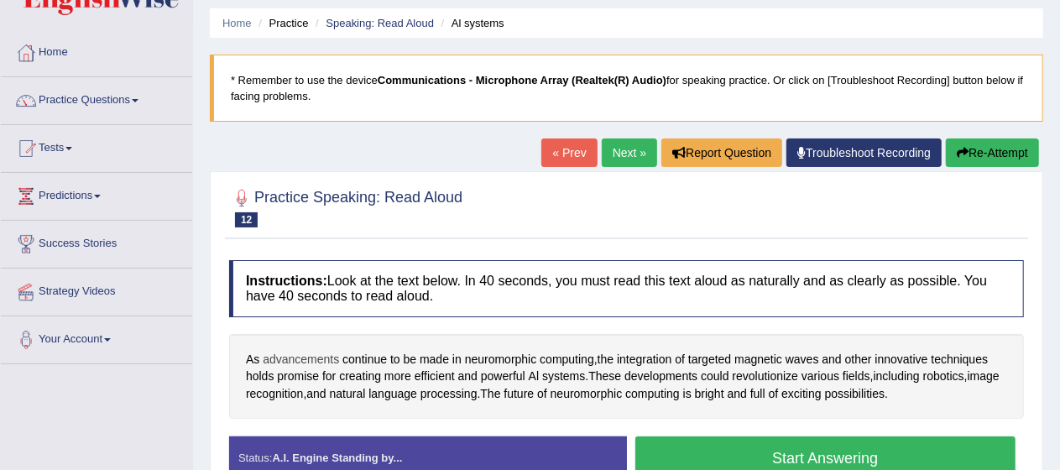
click at [296, 362] on span "advancements" at bounding box center [301, 360] width 76 height 18
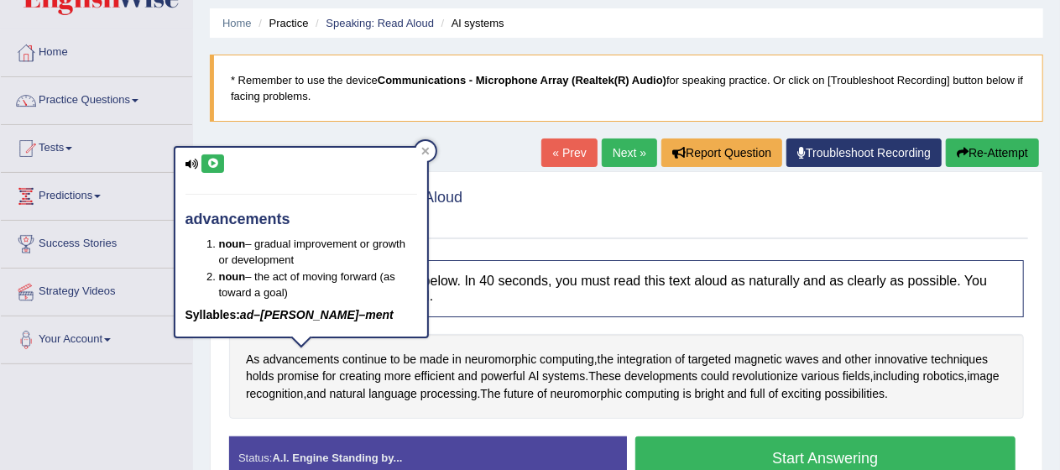
click at [210, 164] on icon at bounding box center [212, 164] width 13 height 10
click at [218, 164] on icon at bounding box center [212, 164] width 13 height 10
click at [429, 148] on icon at bounding box center [425, 151] width 8 height 8
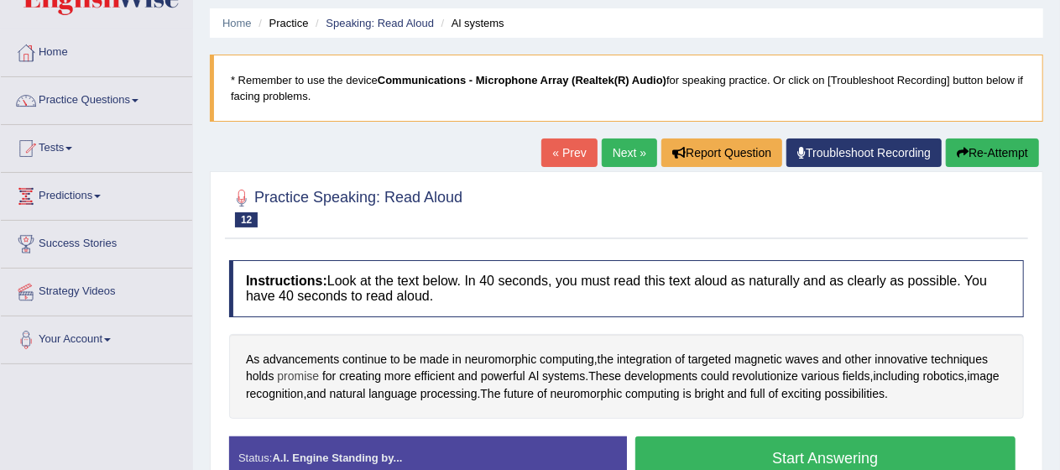
click at [294, 373] on span "promise" at bounding box center [298, 376] width 42 height 18
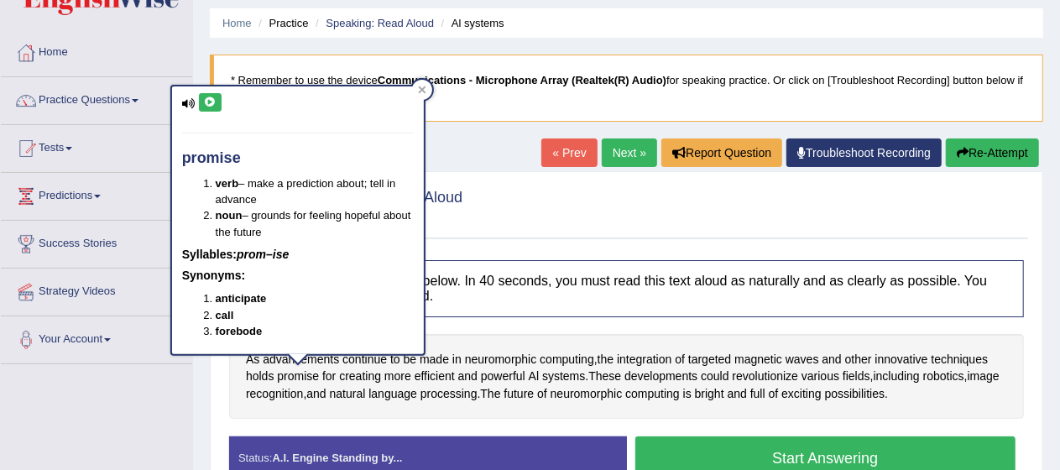
click at [204, 104] on icon at bounding box center [210, 102] width 13 height 10
click at [471, 260] on h4 "Instructions: Look at the text below. In 40 seconds, you must read this text al…" at bounding box center [626, 288] width 794 height 56
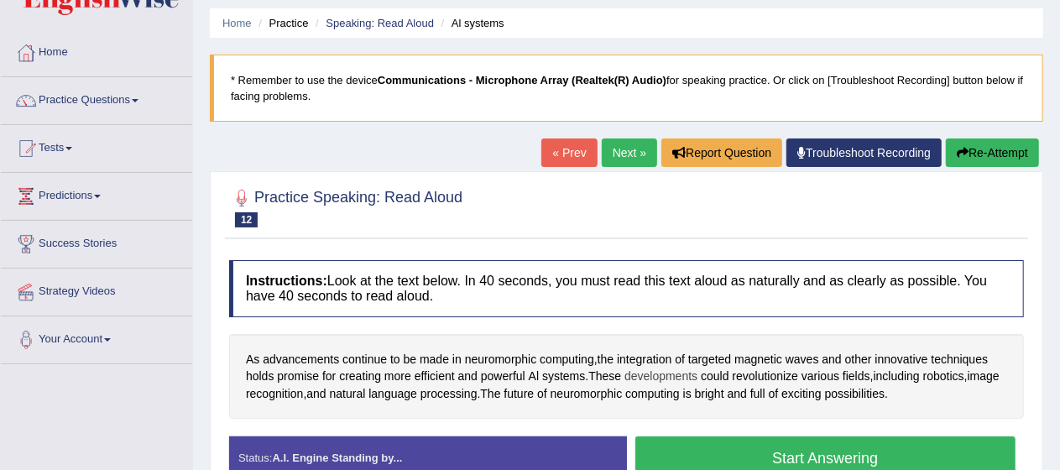
click at [682, 378] on span "developments" at bounding box center [660, 376] width 73 height 18
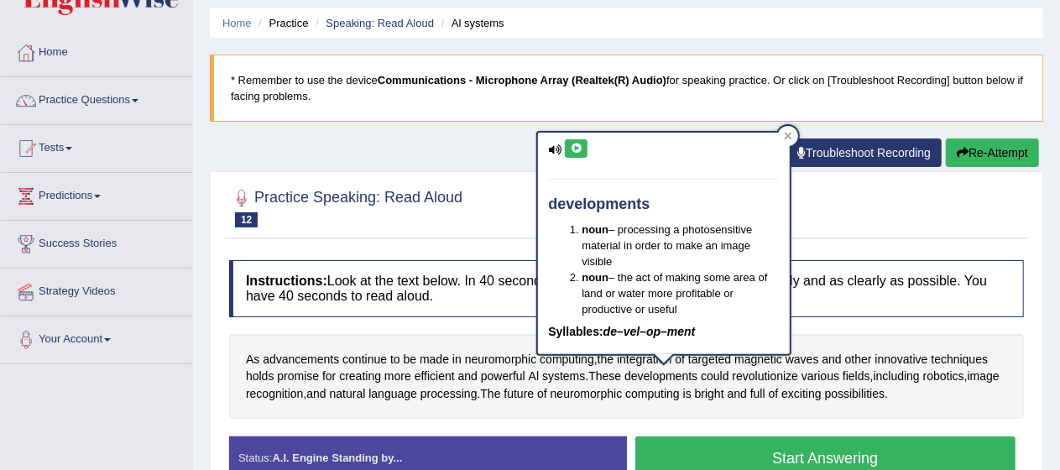
click at [572, 143] on icon at bounding box center [576, 148] width 13 height 10
click at [304, 385] on span "recognition" at bounding box center [275, 394] width 58 height 18
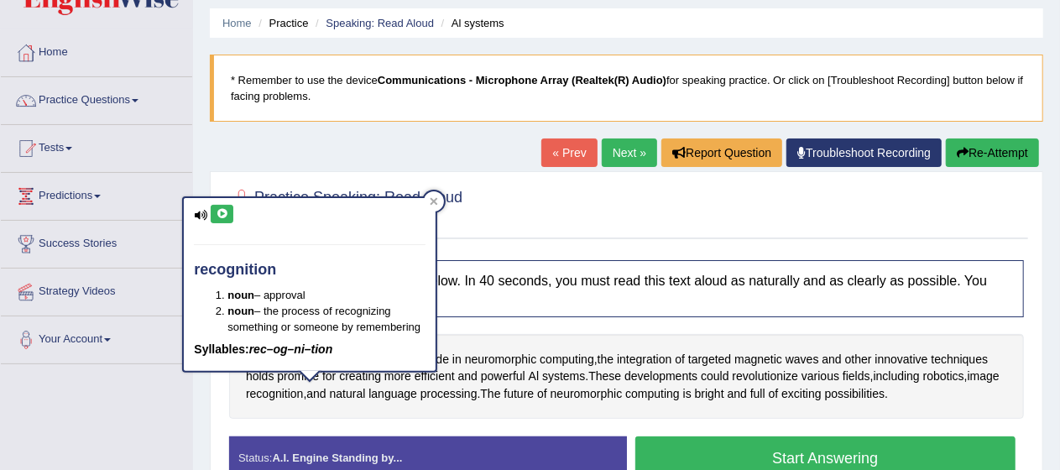
click at [221, 216] on icon at bounding box center [222, 214] width 13 height 10
click at [435, 195] on div at bounding box center [434, 201] width 20 height 20
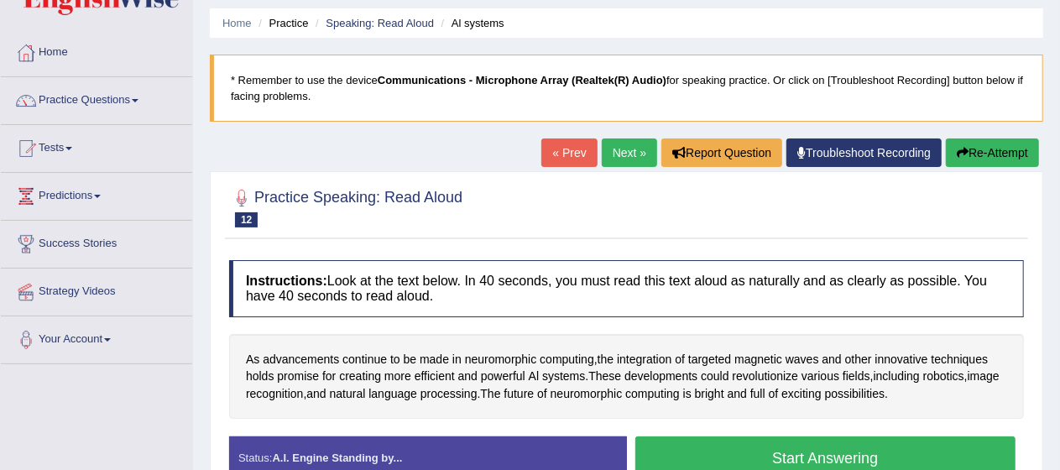
click at [891, 445] on button "Start Answering" at bounding box center [825, 457] width 381 height 43
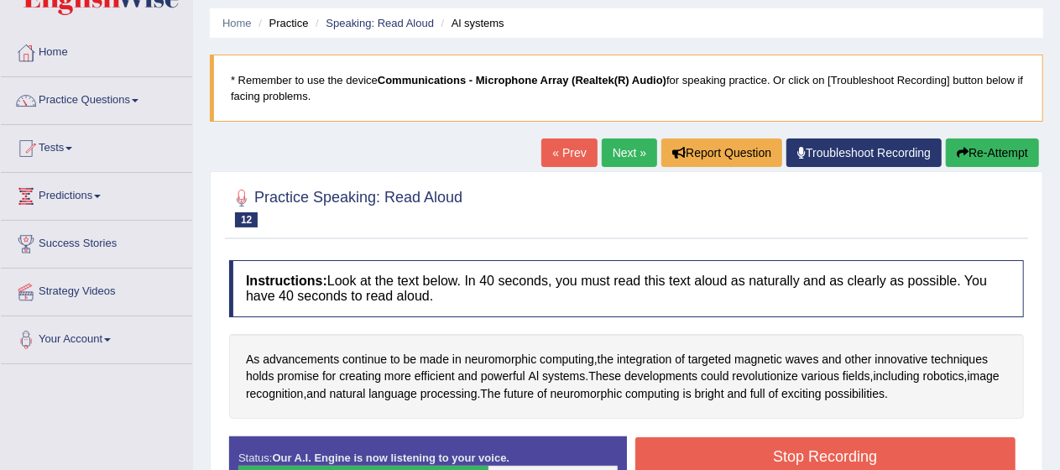
click at [891, 445] on button "Stop Recording" at bounding box center [825, 456] width 381 height 39
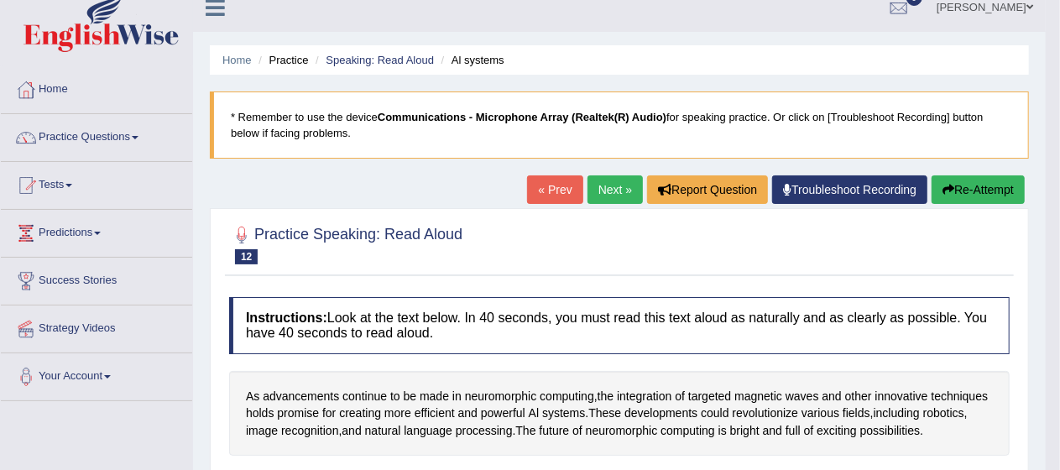
scroll to position [7, 0]
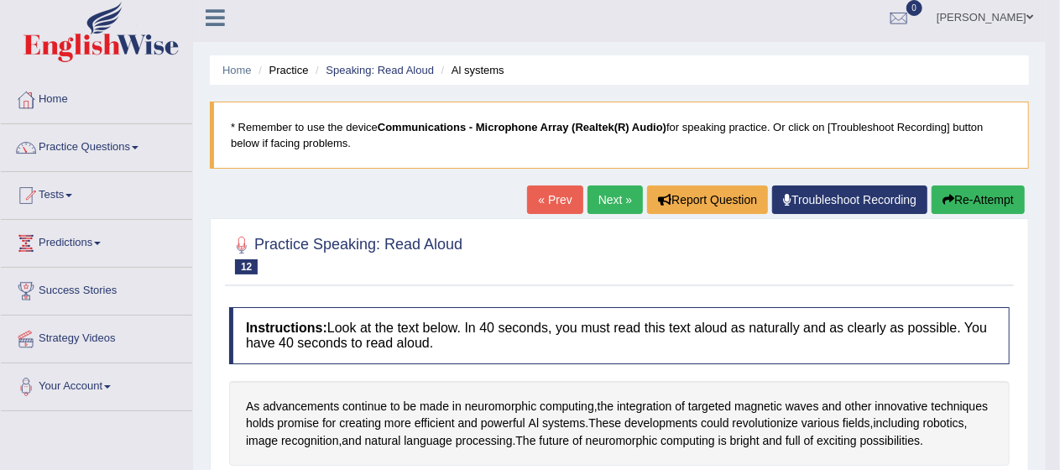
click at [600, 207] on link "Next »" at bounding box center [614, 199] width 55 height 29
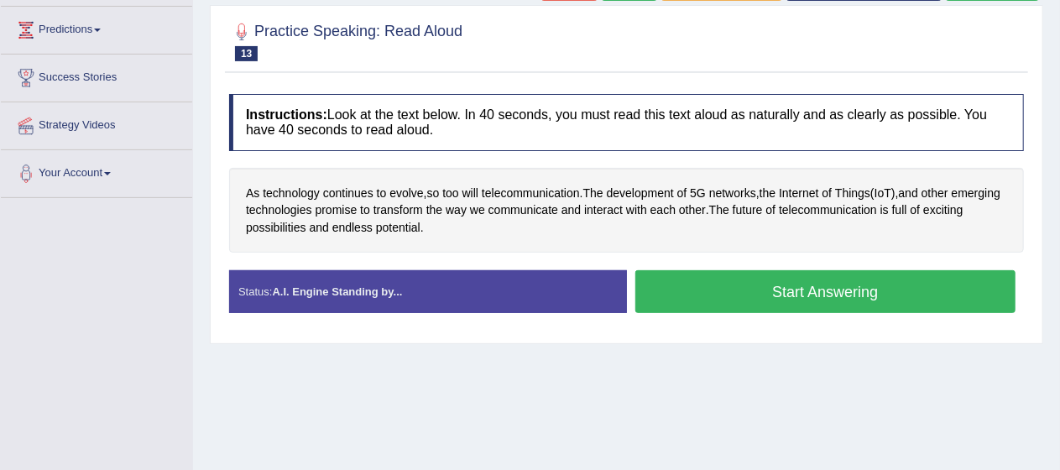
scroll to position [221, 0]
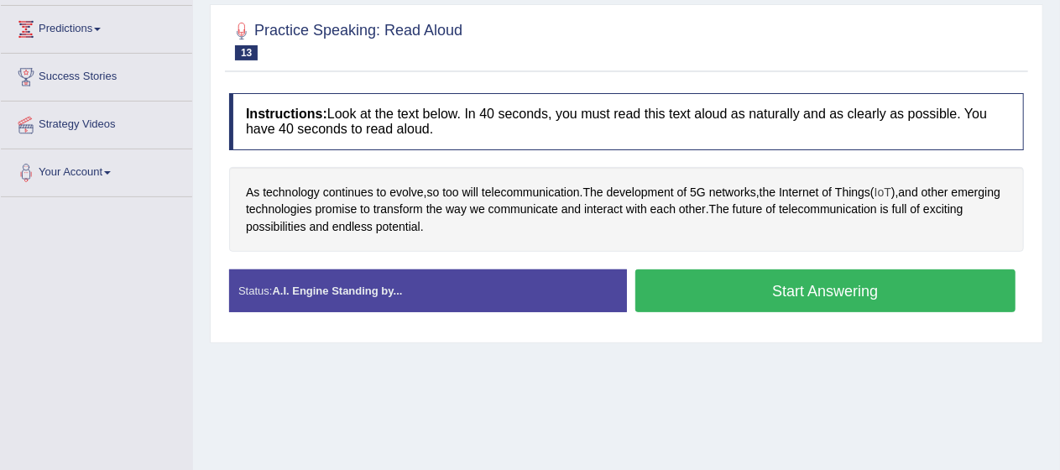
click at [891, 190] on span "IoT" at bounding box center [882, 193] width 17 height 18
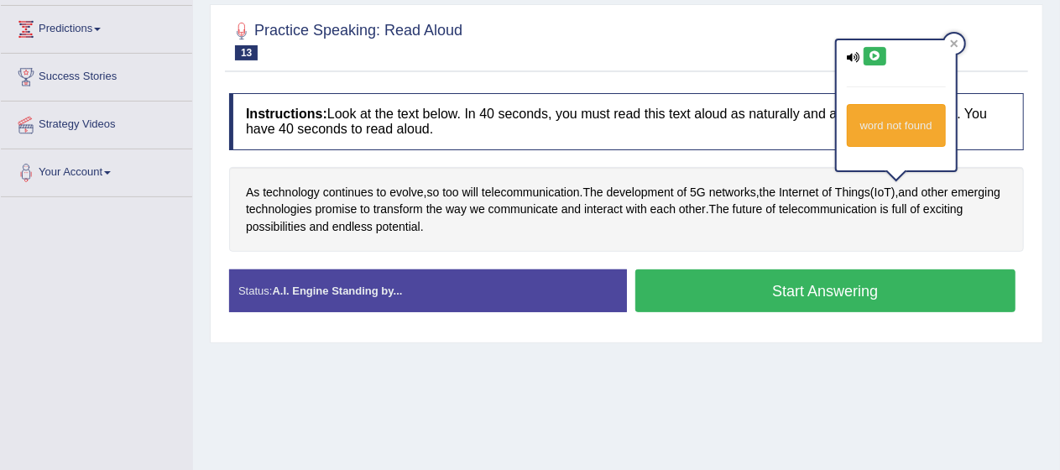
click at [871, 54] on icon at bounding box center [874, 56] width 13 height 10
click at [923, 218] on span "exciting" at bounding box center [942, 210] width 39 height 18
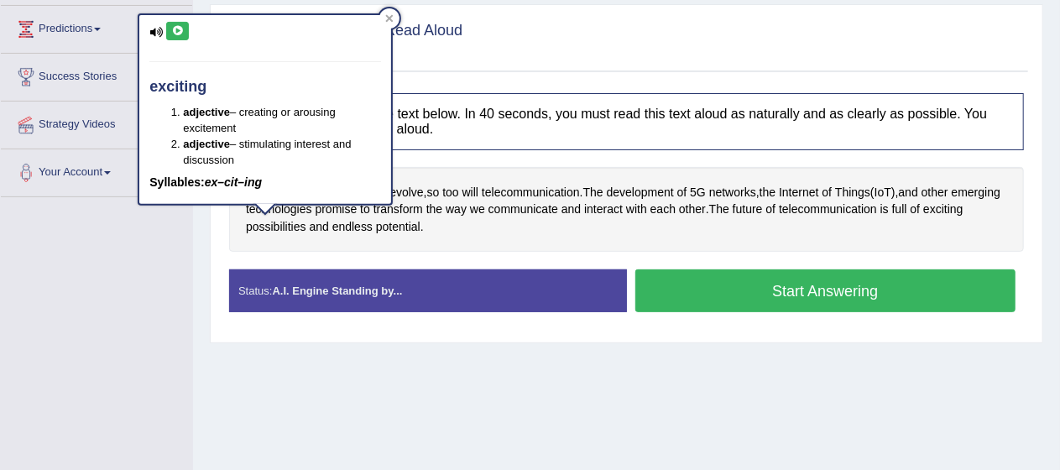
click at [176, 30] on icon at bounding box center [177, 31] width 13 height 10
click at [373, 232] on span "endless" at bounding box center [352, 227] width 40 height 18
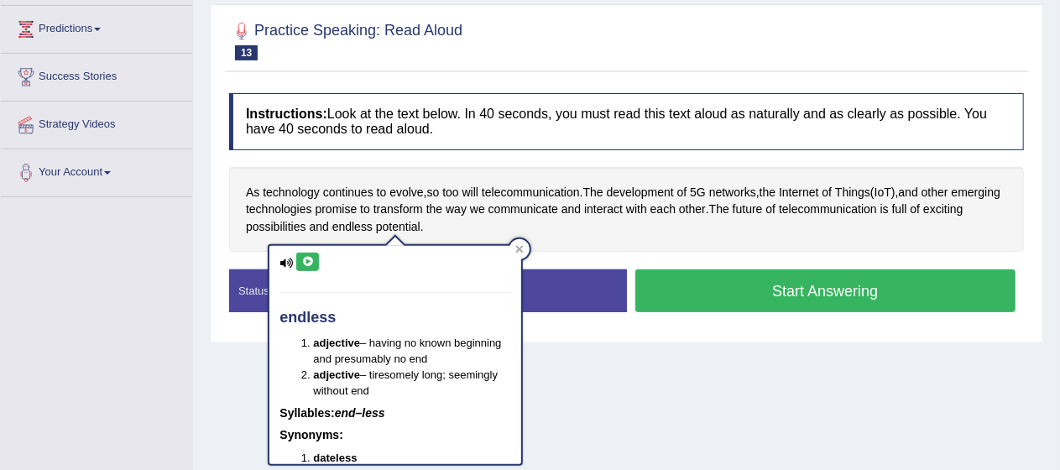
click at [308, 268] on button at bounding box center [307, 262] width 23 height 18
click at [306, 227] on span "possibilities" at bounding box center [276, 227] width 60 height 18
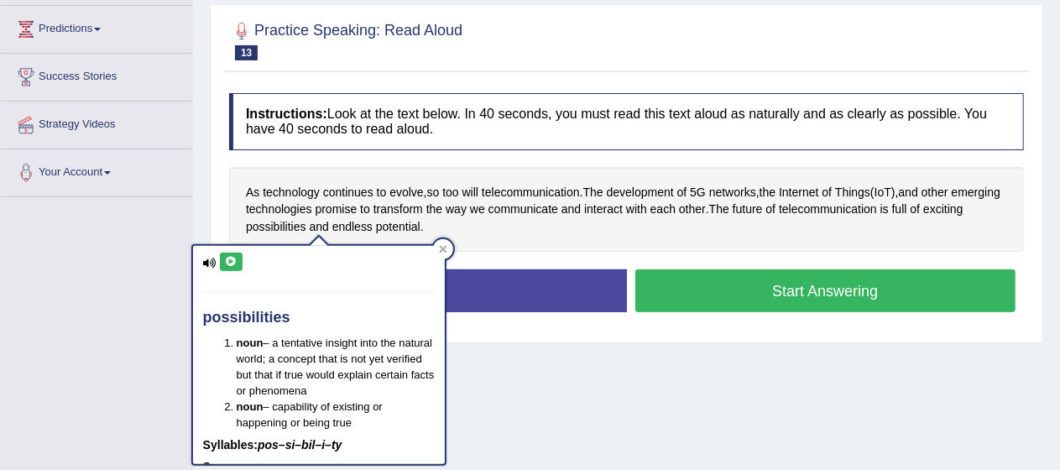
click at [230, 263] on icon at bounding box center [231, 262] width 13 height 10
click at [407, 185] on span "evolve" at bounding box center [406, 193] width 34 height 18
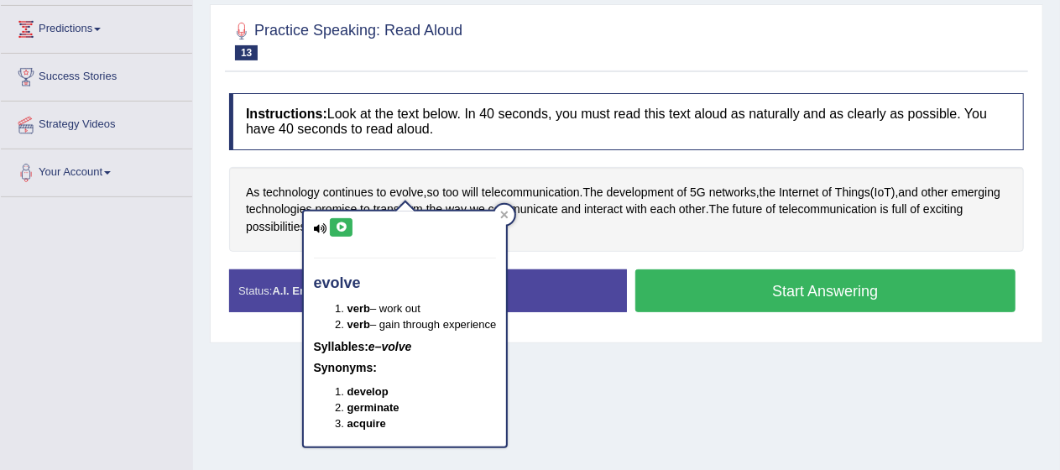
click at [352, 217] on div "evolve verb – work out verb – gain through experience Syllables: e–volve Synony…" at bounding box center [405, 328] width 203 height 235
click at [335, 226] on icon at bounding box center [341, 227] width 13 height 10
click at [505, 214] on icon at bounding box center [504, 215] width 8 height 8
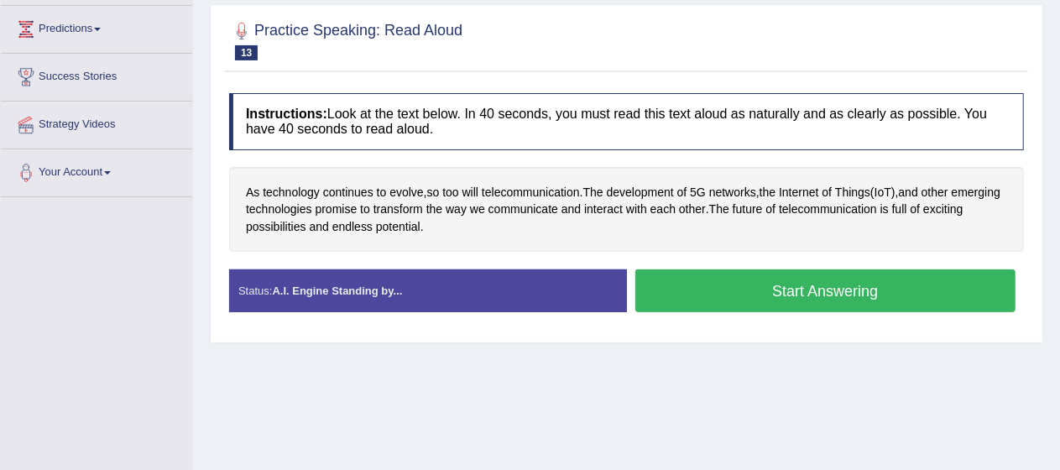
click at [765, 282] on button "Start Answering" at bounding box center [825, 290] width 381 height 43
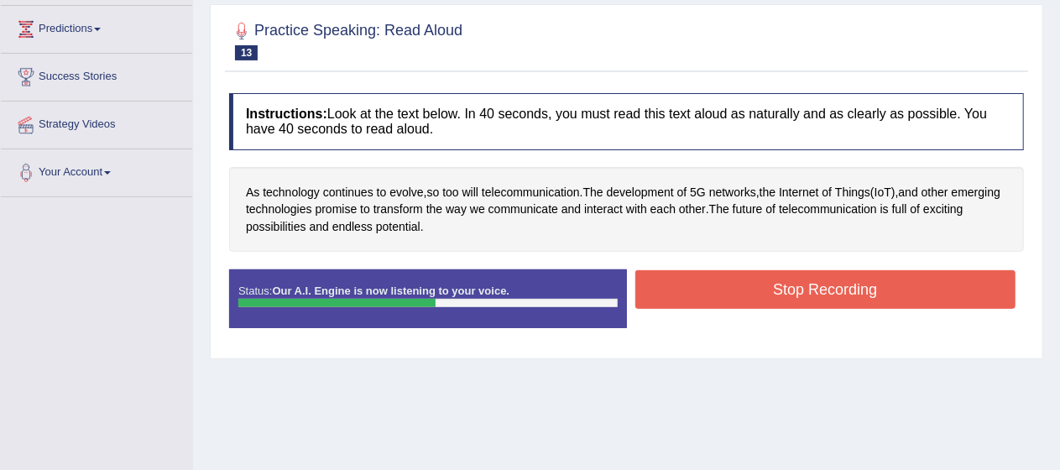
click at [765, 282] on button "Stop Recording" at bounding box center [825, 289] width 381 height 39
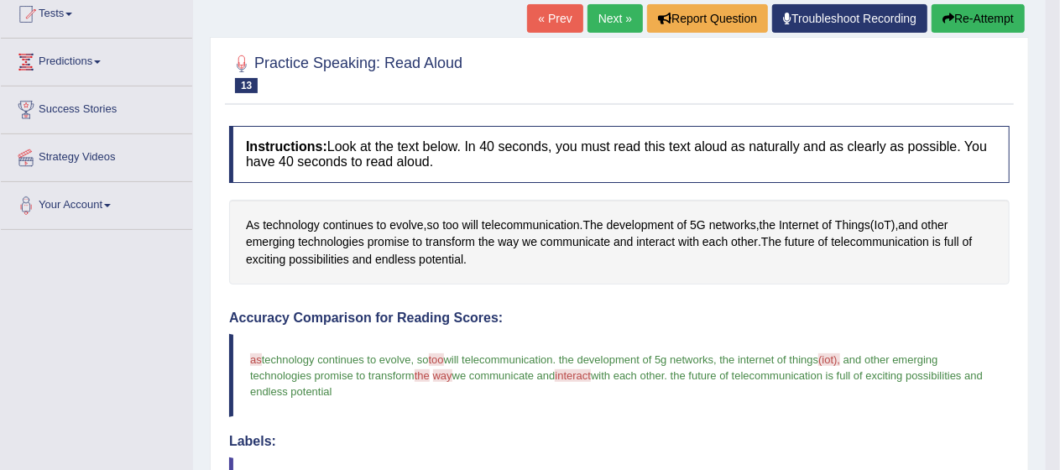
scroll to position [191, 0]
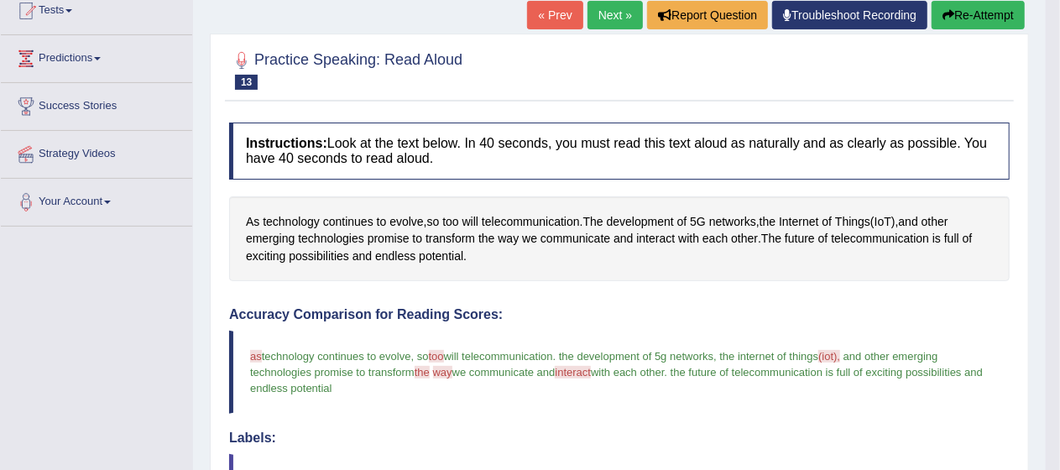
click at [601, 18] on link "Next »" at bounding box center [614, 15] width 55 height 29
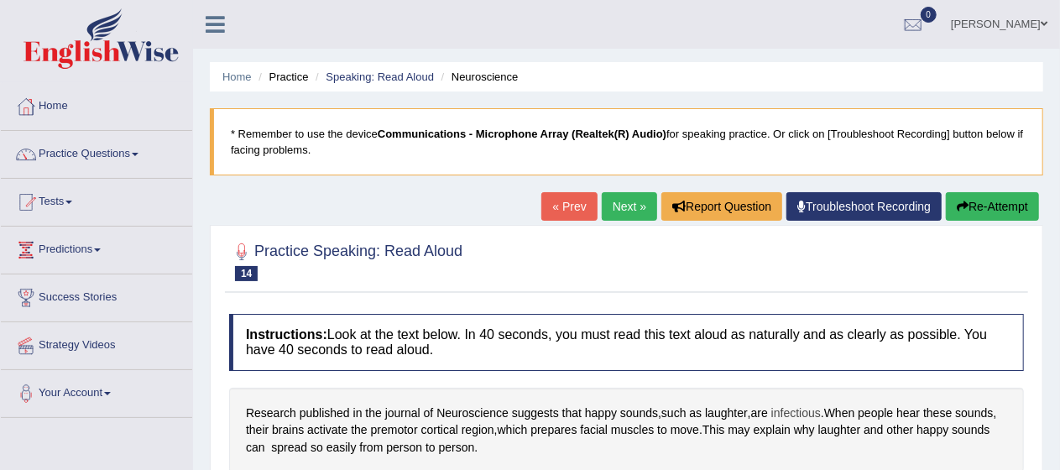
click at [788, 404] on span "infectious" at bounding box center [795, 413] width 49 height 18
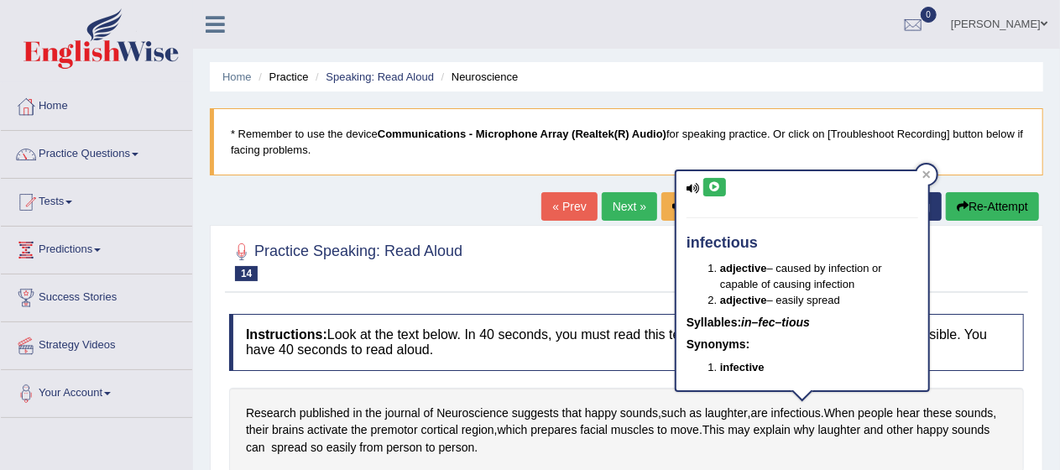
click at [706, 187] on button at bounding box center [714, 187] width 23 height 18
click at [928, 176] on icon at bounding box center [927, 175] width 8 height 8
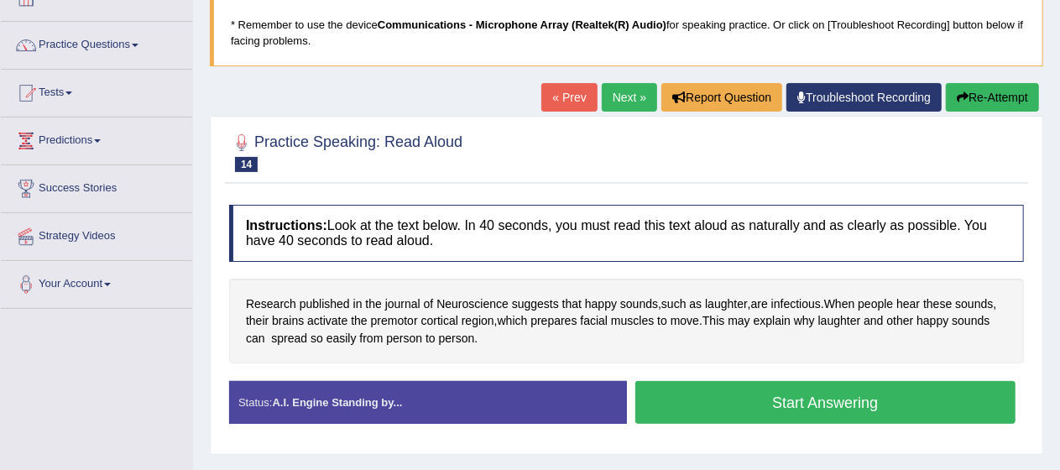
scroll to position [114, 0]
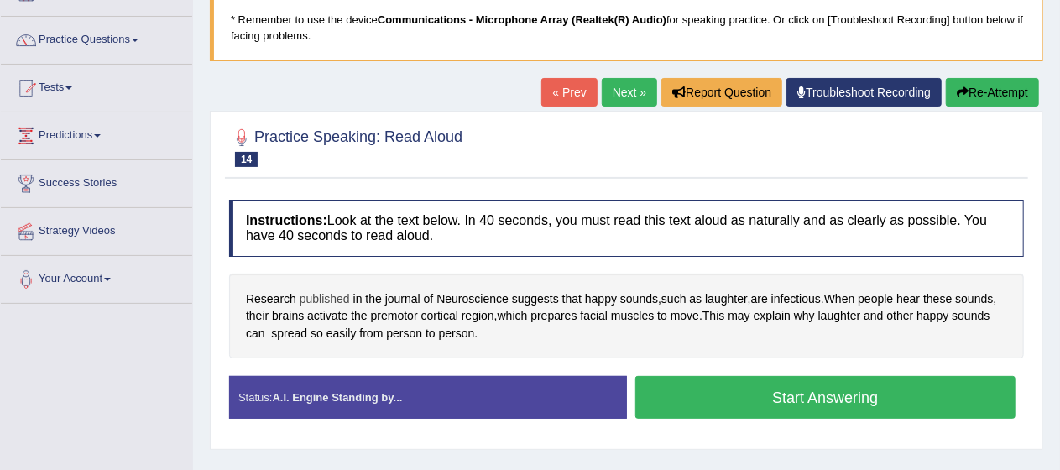
click at [331, 296] on span "published" at bounding box center [325, 299] width 50 height 18
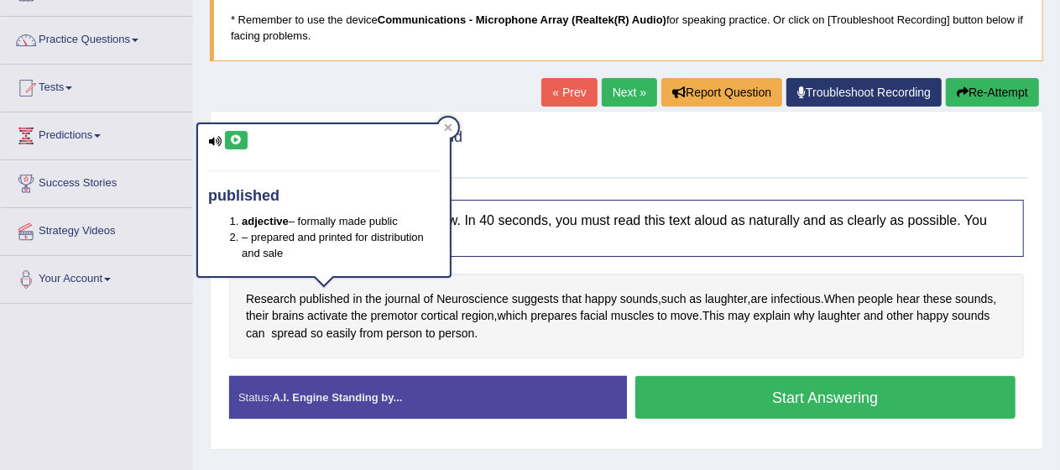
click at [228, 140] on button at bounding box center [236, 140] width 23 height 18
click at [451, 129] on icon at bounding box center [448, 127] width 8 height 8
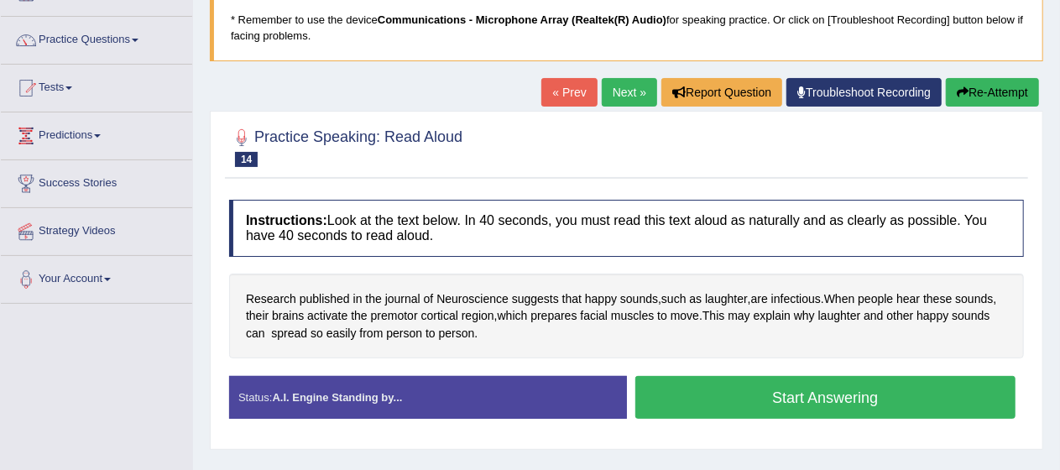
click at [718, 413] on button "Start Answering" at bounding box center [825, 397] width 381 height 43
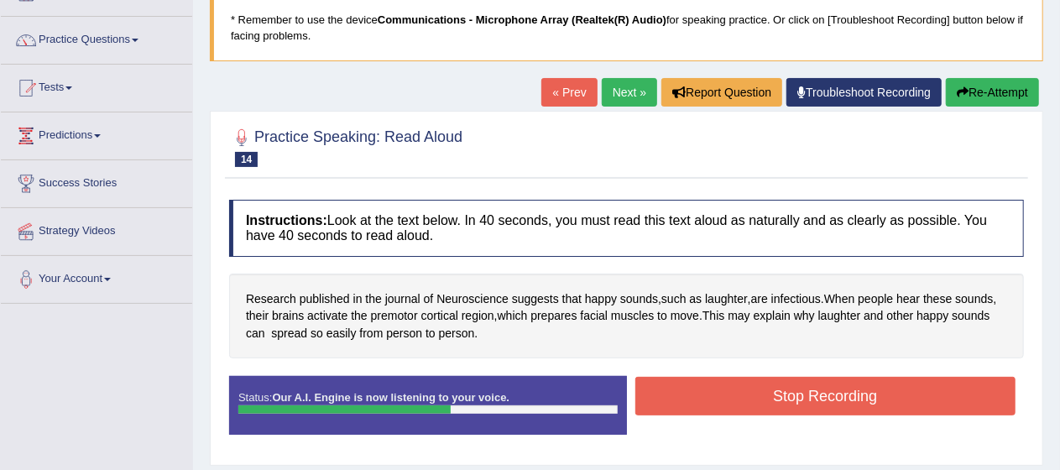
click at [723, 393] on button "Stop Recording" at bounding box center [825, 396] width 381 height 39
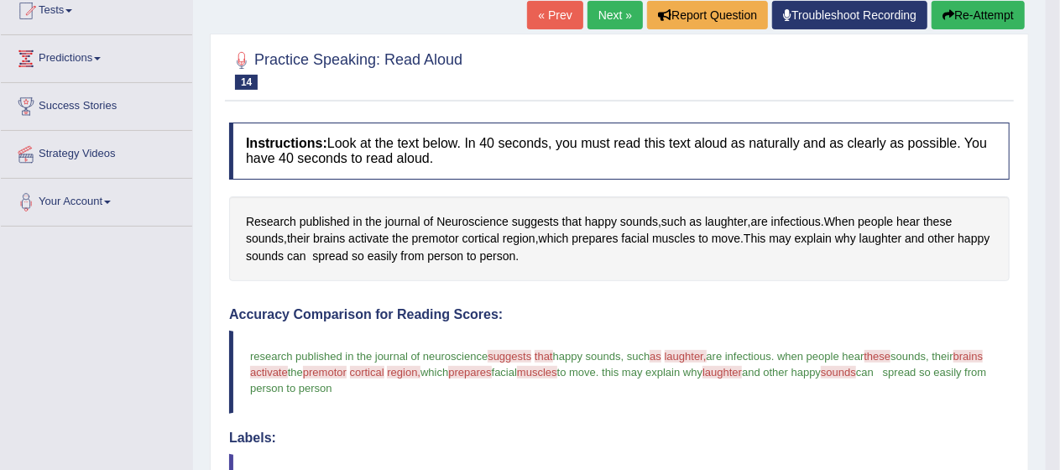
scroll to position [151, 0]
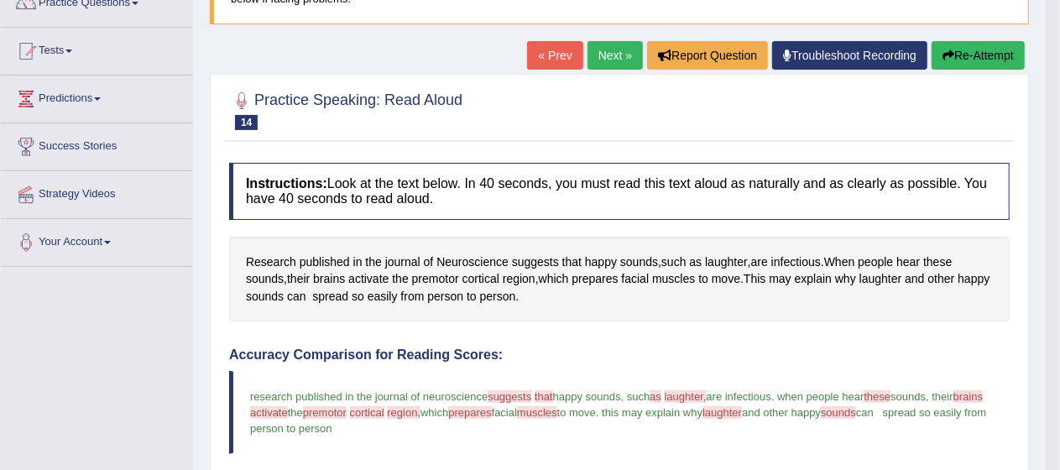
click at [625, 53] on link "Next »" at bounding box center [614, 55] width 55 height 29
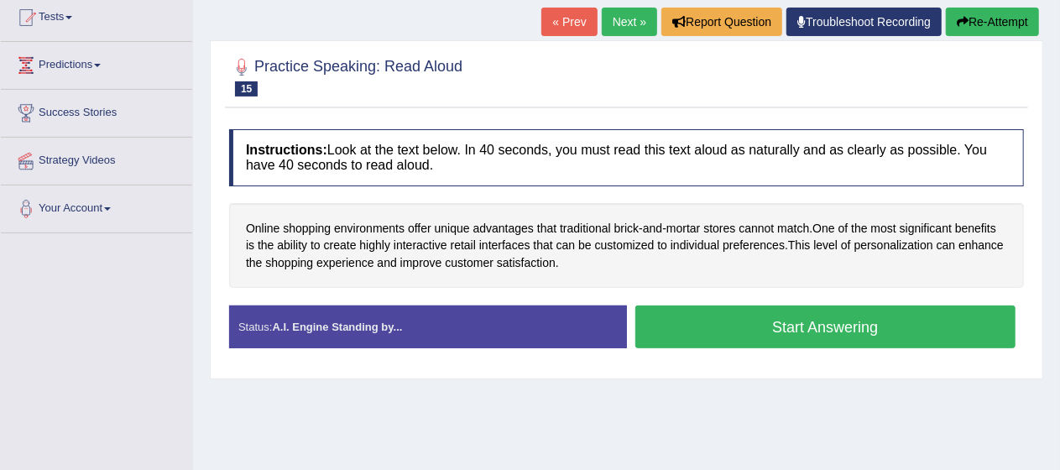
scroll to position [189, 0]
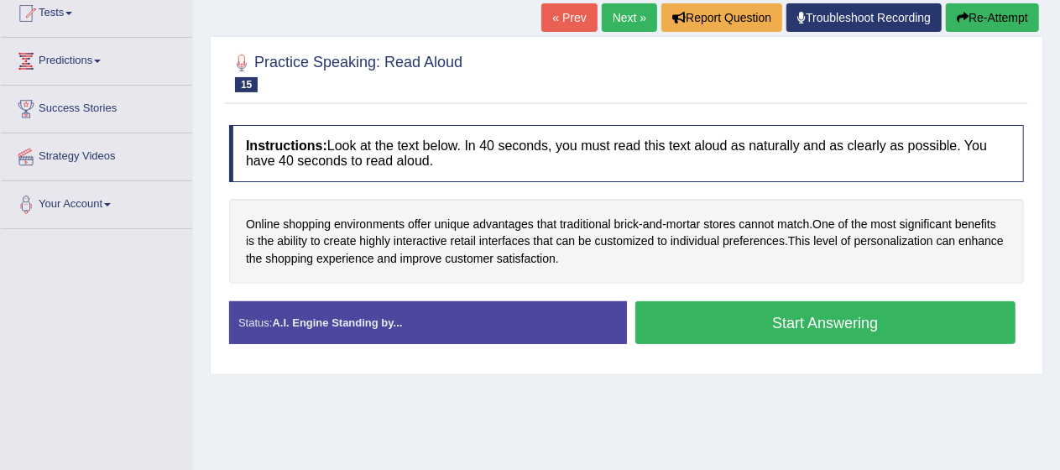
click at [897, 331] on button "Start Answering" at bounding box center [825, 322] width 381 height 43
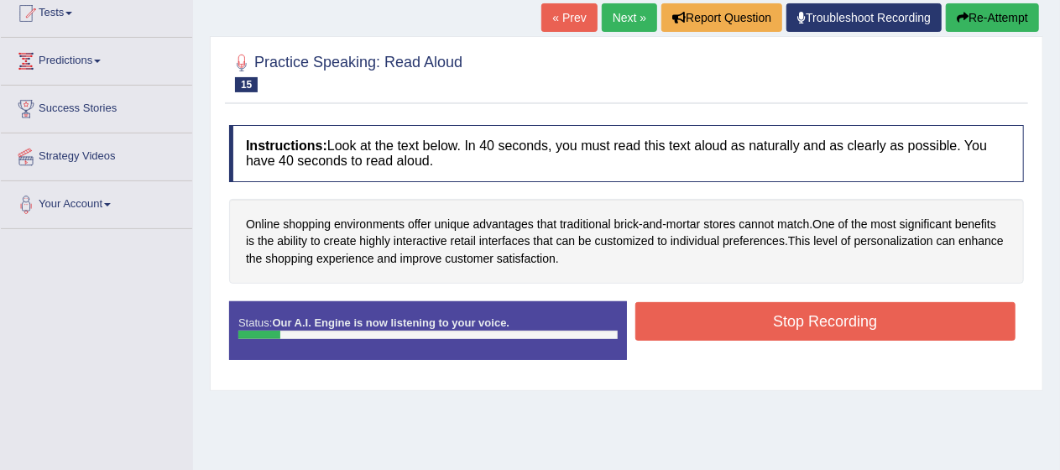
click at [1017, 13] on button "Re-Attempt" at bounding box center [992, 17] width 93 height 29
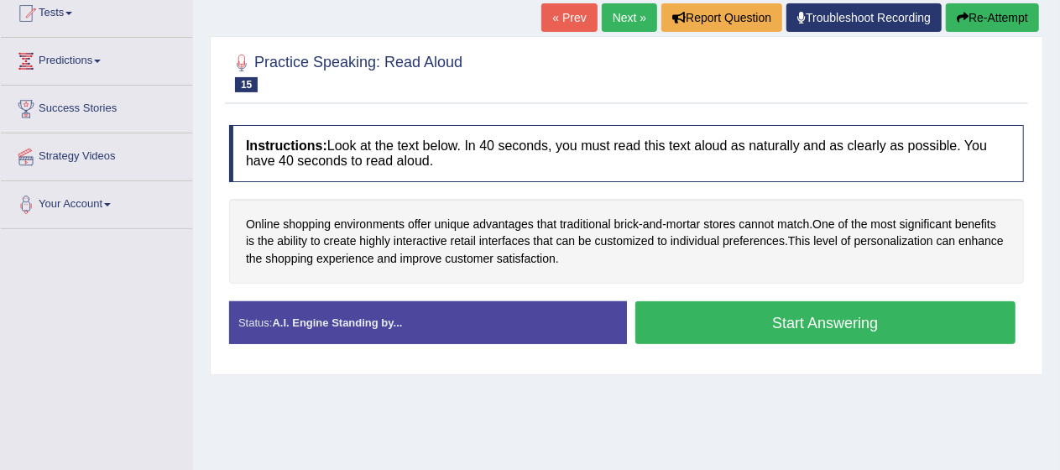
click at [818, 313] on button "Start Answering" at bounding box center [825, 322] width 381 height 43
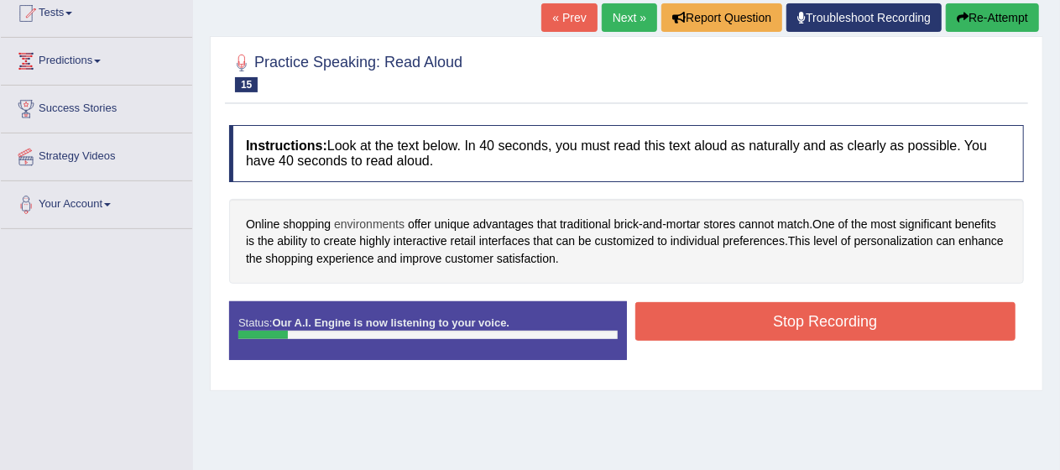
click at [346, 222] on span "environments" at bounding box center [369, 225] width 70 height 18
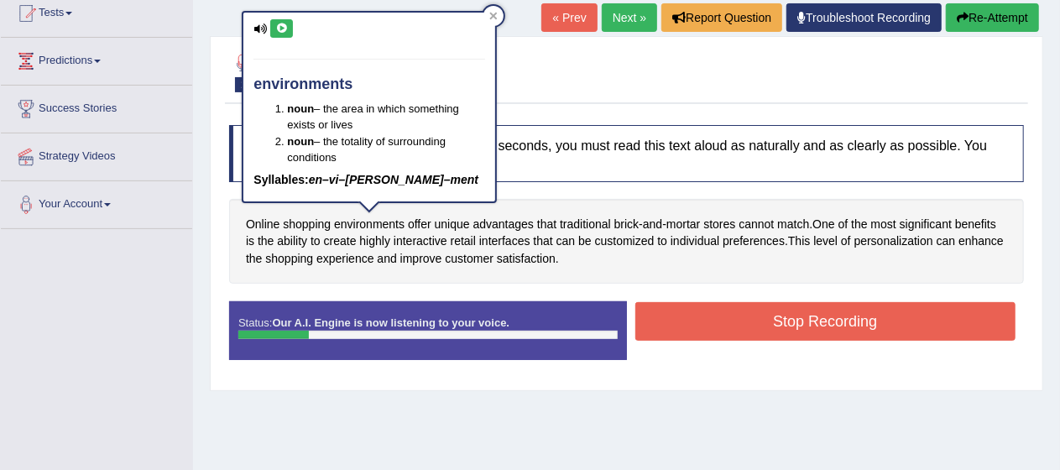
click at [282, 28] on icon at bounding box center [281, 28] width 13 height 10
click at [498, 19] on icon at bounding box center [493, 16] width 8 height 8
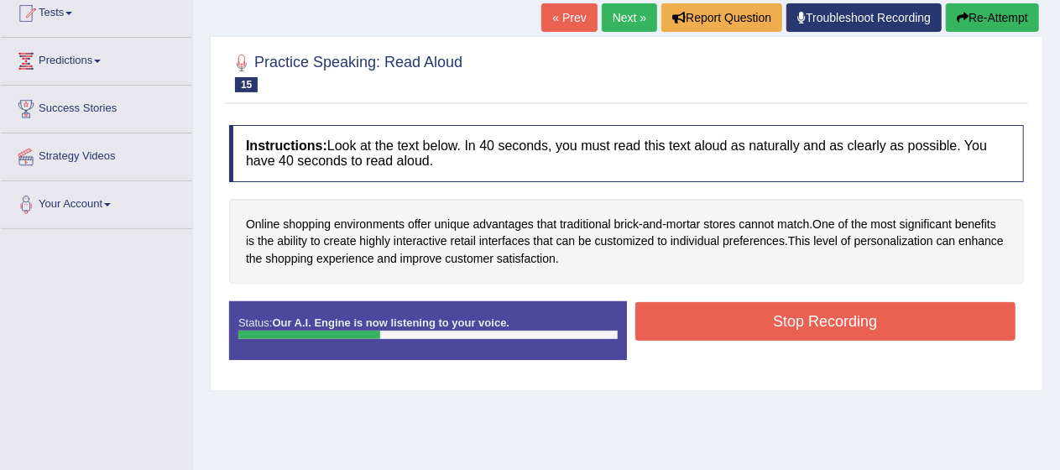
click at [1010, 6] on button "Re-Attempt" at bounding box center [992, 17] width 93 height 29
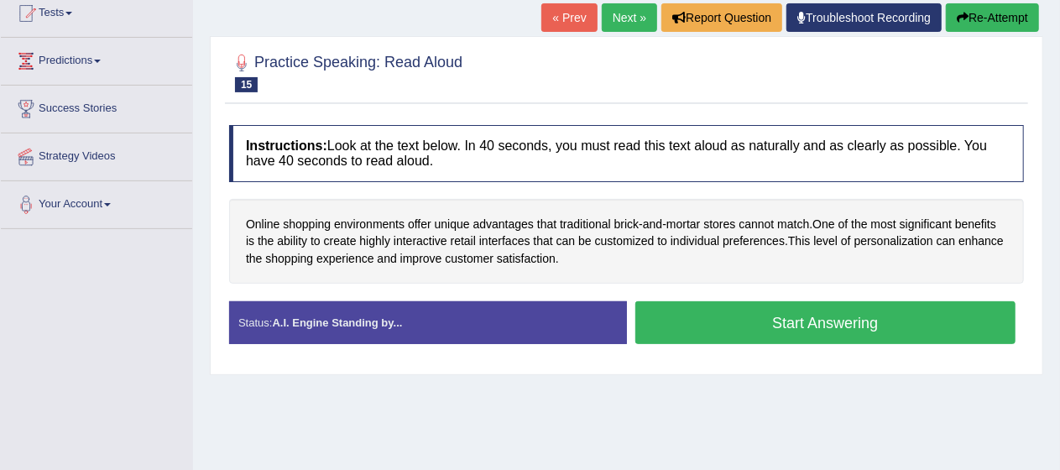
scroll to position [189, 0]
click at [847, 320] on button "Start Answering" at bounding box center [825, 322] width 381 height 43
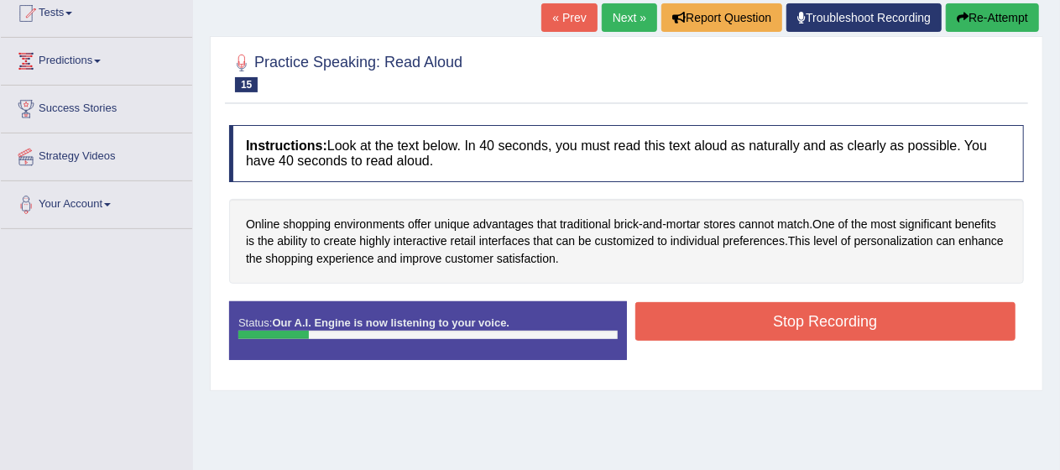
click at [974, 21] on button "Re-Attempt" at bounding box center [992, 17] width 93 height 29
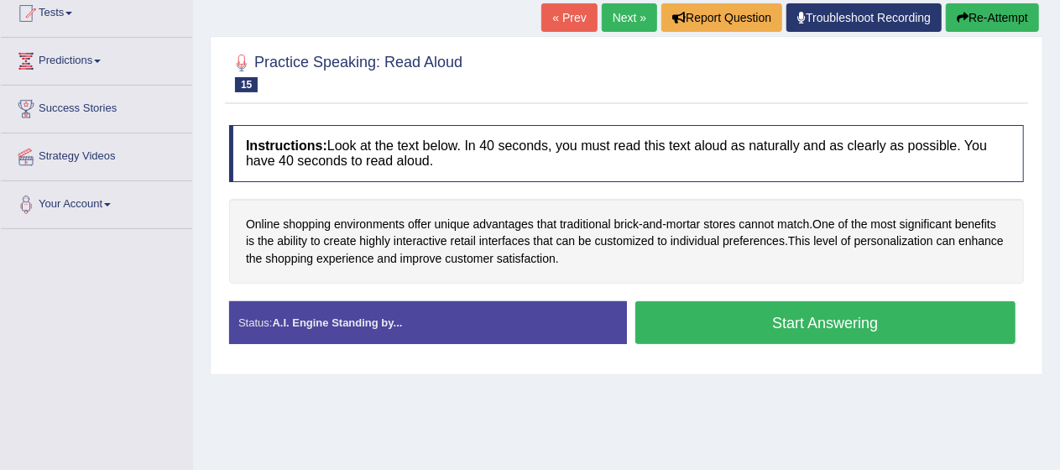
click at [794, 333] on button "Start Answering" at bounding box center [825, 322] width 381 height 43
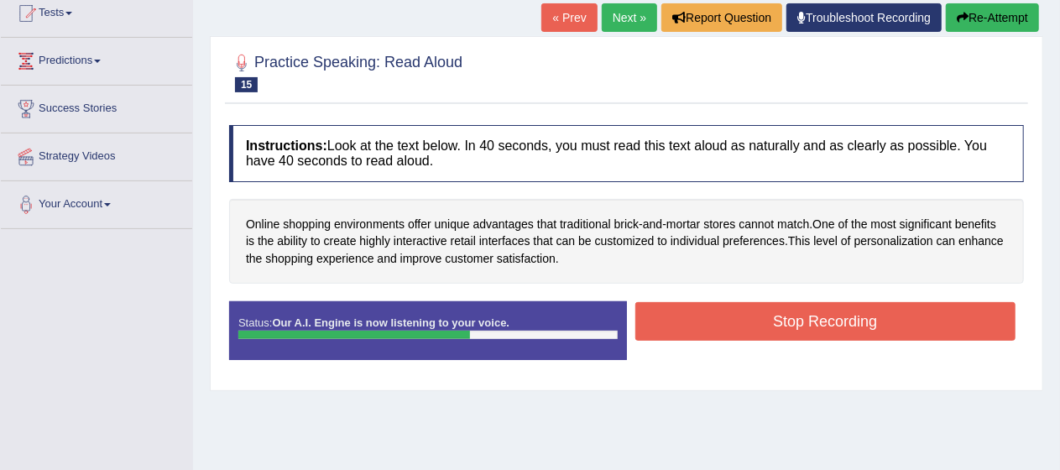
click at [794, 333] on button "Stop Recording" at bounding box center [825, 321] width 381 height 39
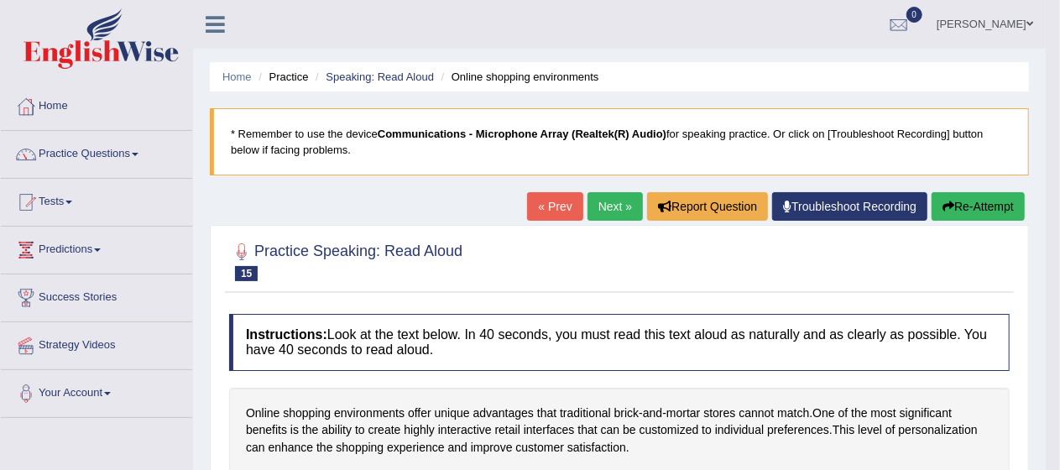
click at [612, 211] on link "Next »" at bounding box center [614, 206] width 55 height 29
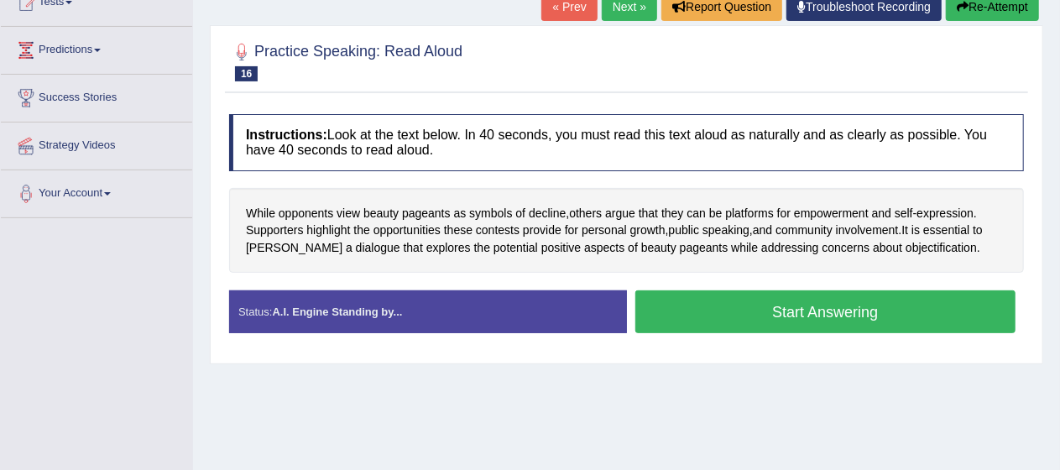
scroll to position [202, 0]
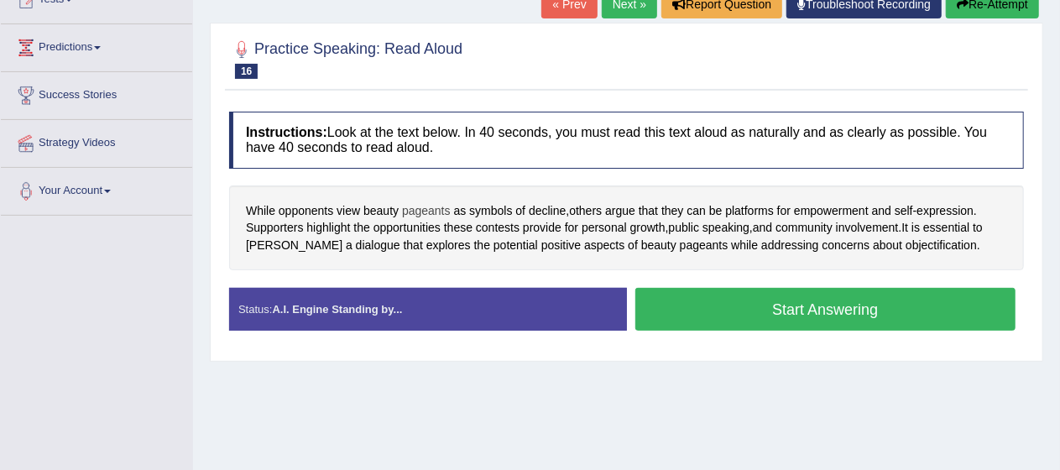
click at [433, 209] on span "pageants" at bounding box center [426, 211] width 49 height 18
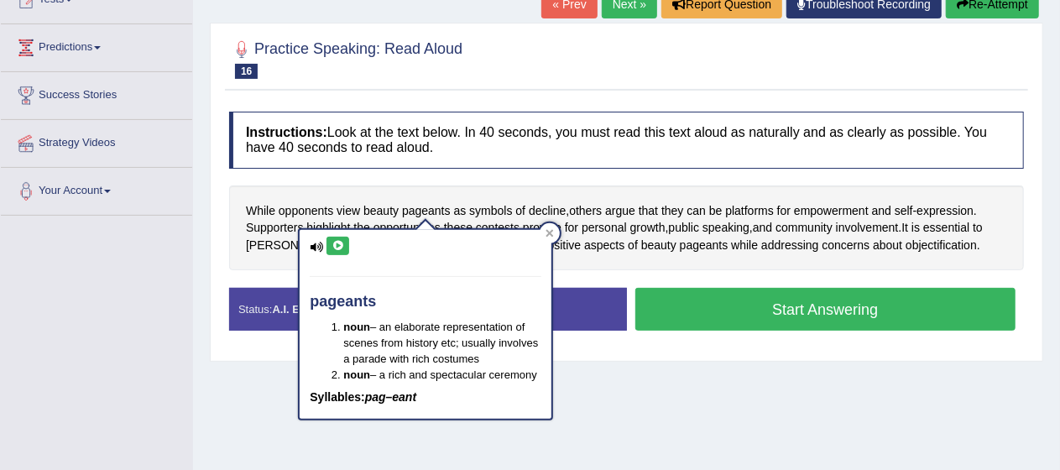
click at [350, 239] on div "pageants noun – an elaborate representation of scenes from history etc; usually…" at bounding box center [426, 325] width 252 height 190
click at [333, 256] on div "pageants noun – an elaborate representation of scenes from history etc; usually…" at bounding box center [426, 325] width 252 height 190
click at [337, 243] on icon at bounding box center [337, 246] width 13 height 10
click at [545, 234] on icon at bounding box center [549, 233] width 8 height 8
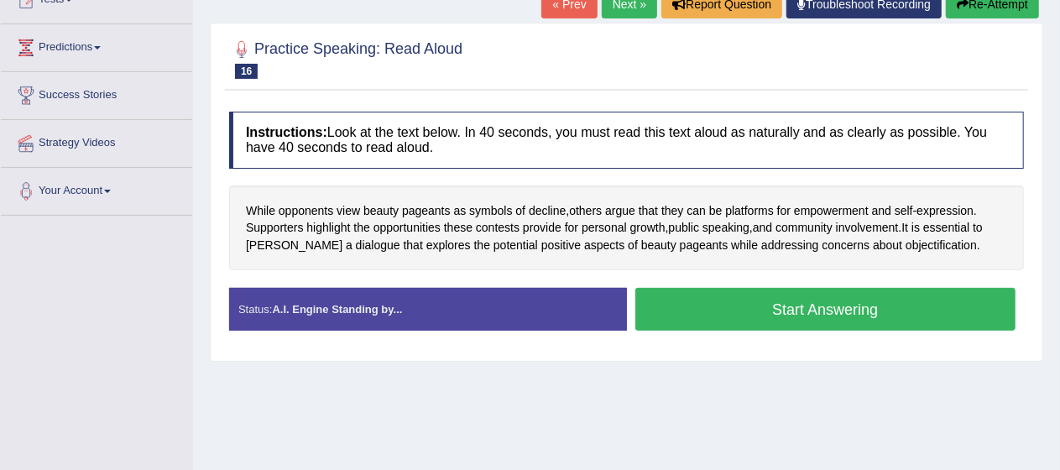
click at [748, 297] on button "Start Answering" at bounding box center [825, 309] width 381 height 43
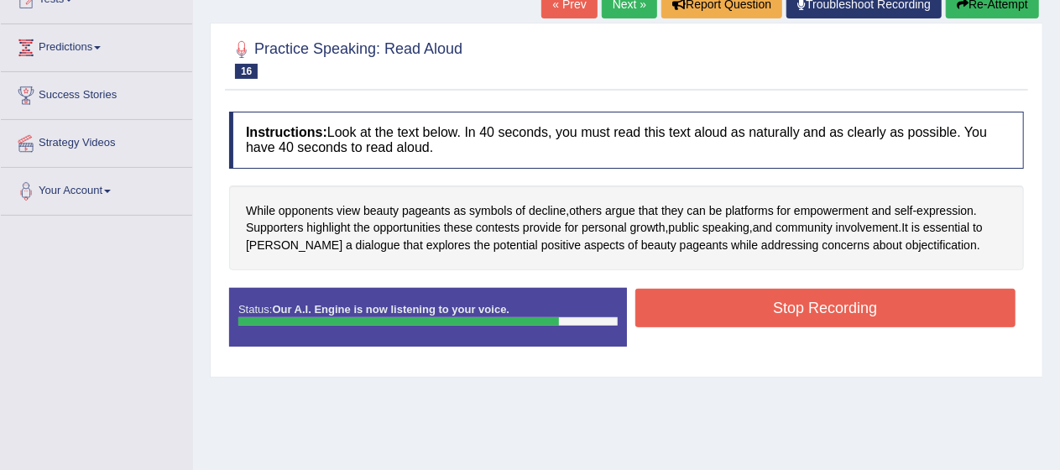
click at [757, 301] on button "Stop Recording" at bounding box center [825, 308] width 381 height 39
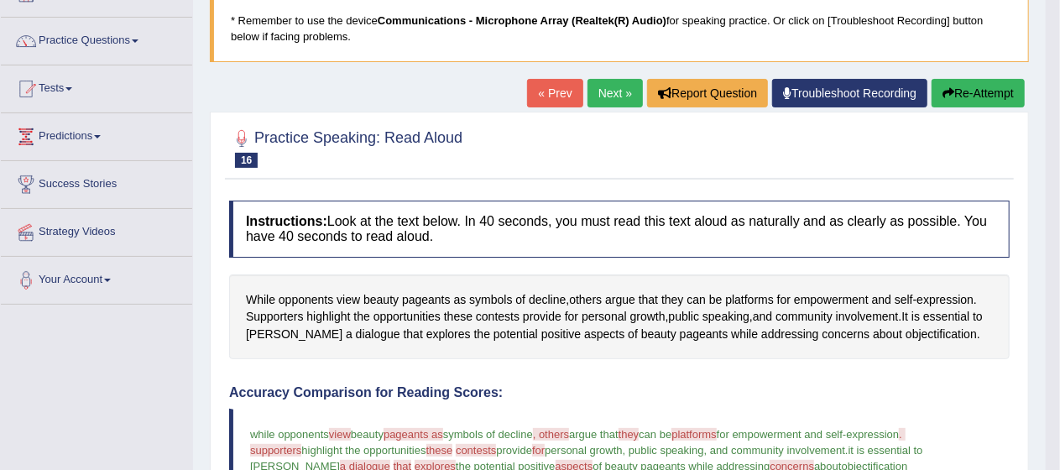
scroll to position [101, 0]
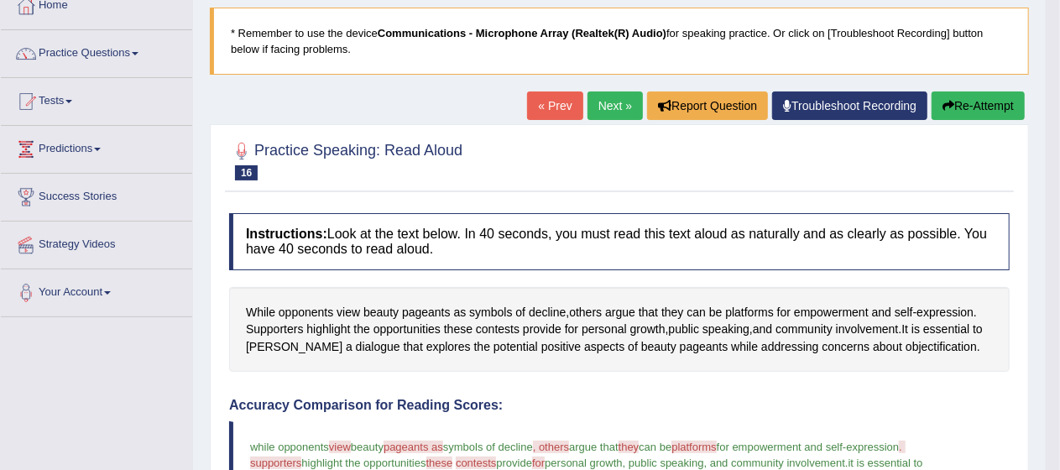
click at [612, 107] on link "Next »" at bounding box center [614, 105] width 55 height 29
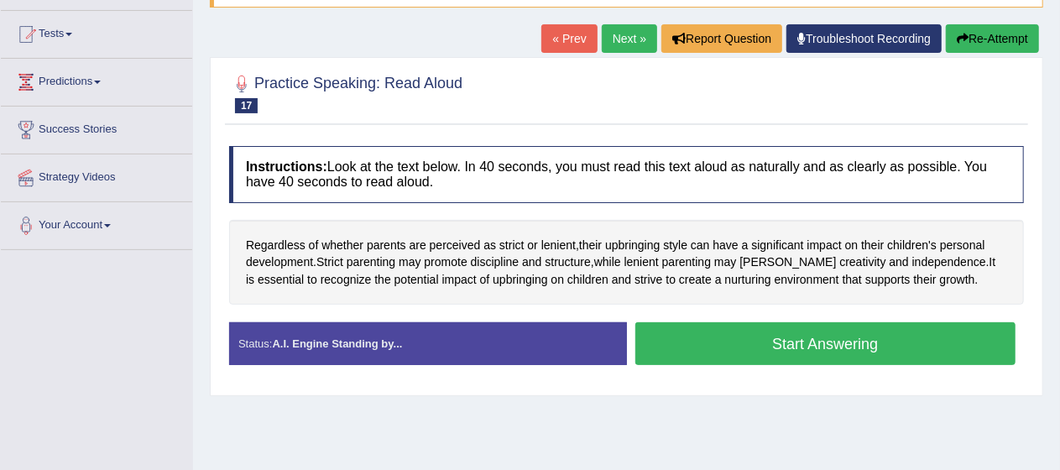
scroll to position [178, 0]
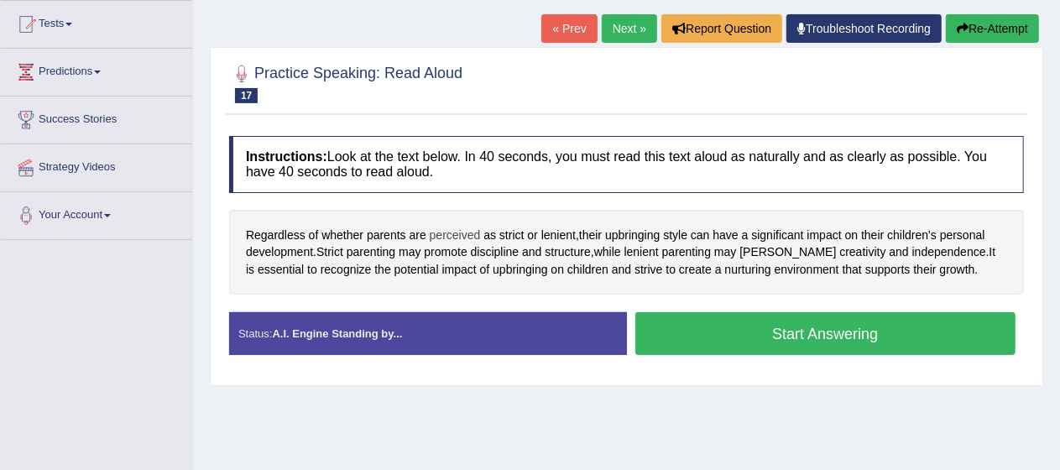
click at [447, 236] on span "perceived" at bounding box center [455, 236] width 51 height 18
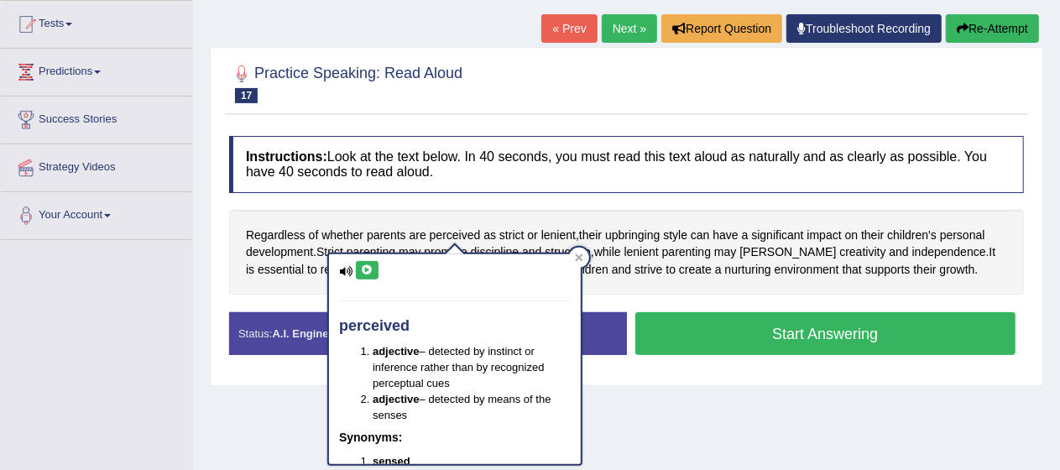
click at [366, 268] on icon at bounding box center [367, 270] width 13 height 10
click at [573, 258] on div at bounding box center [579, 257] width 20 height 20
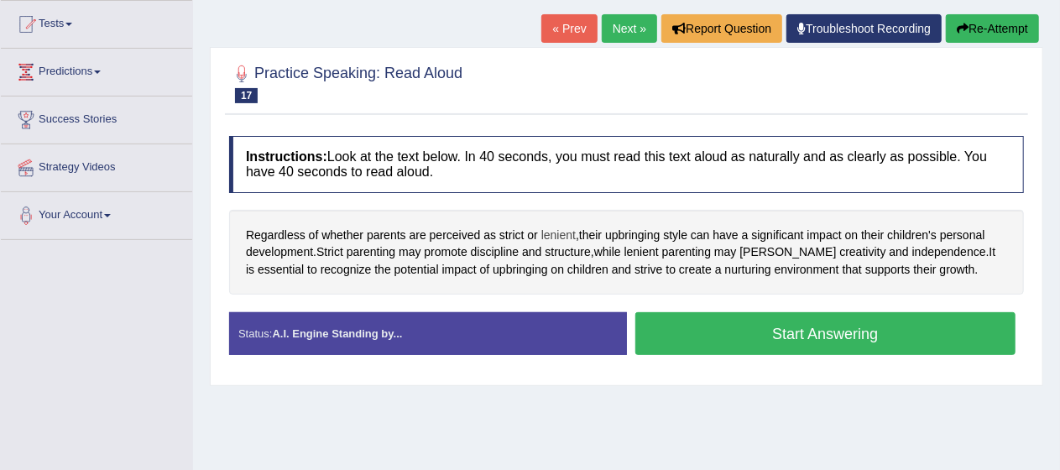
click at [545, 232] on span "lenient" at bounding box center [558, 236] width 34 height 18
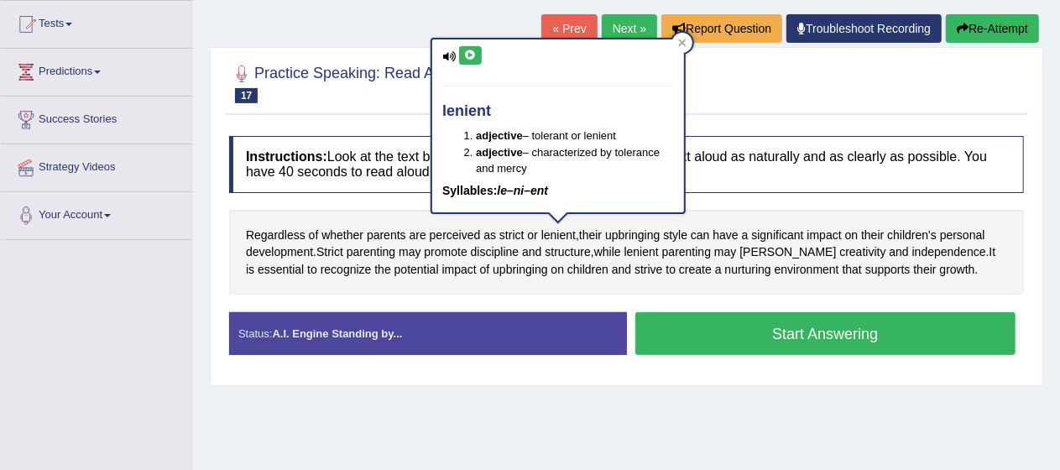
click at [477, 63] on button at bounding box center [470, 55] width 23 height 18
click at [763, 330] on button "Start Answering" at bounding box center [825, 333] width 381 height 43
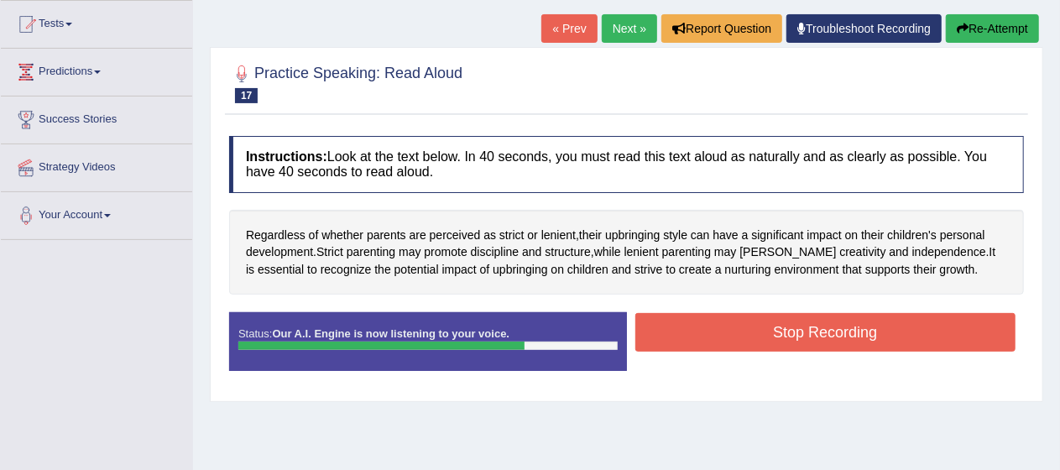
click at [763, 330] on button "Stop Recording" at bounding box center [825, 332] width 381 height 39
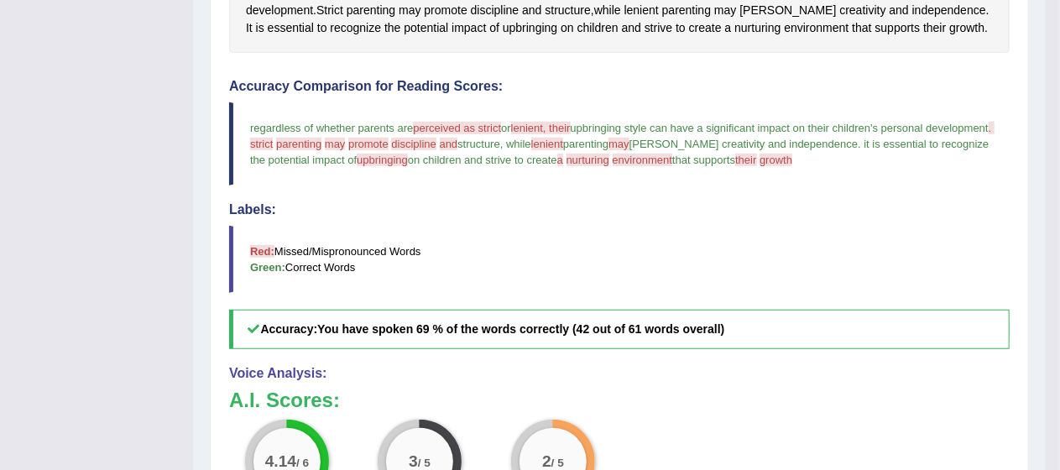
scroll to position [0, 0]
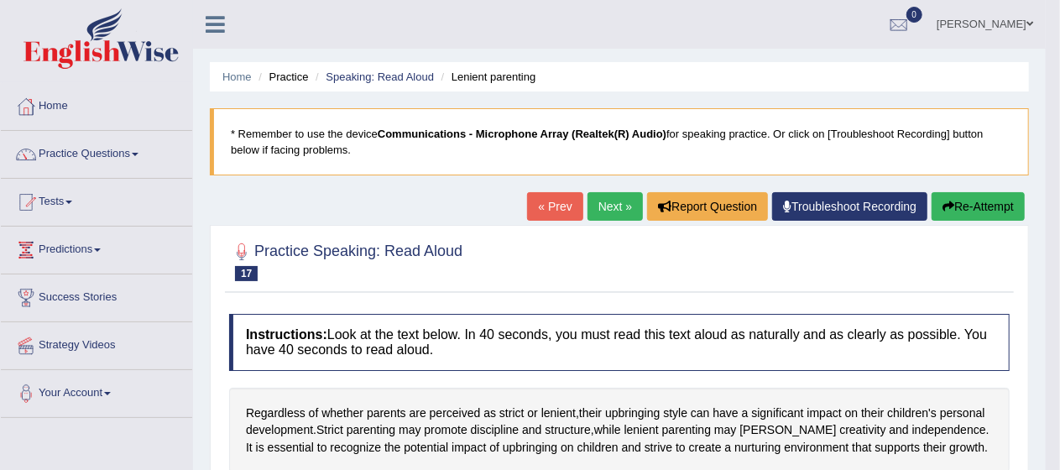
click at [616, 206] on link "Next »" at bounding box center [614, 206] width 55 height 29
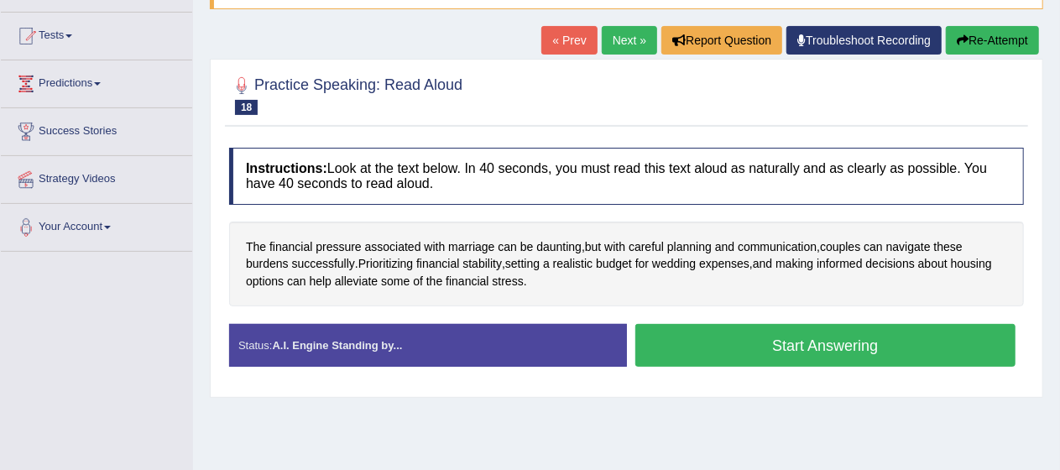
scroll to position [171, 0]
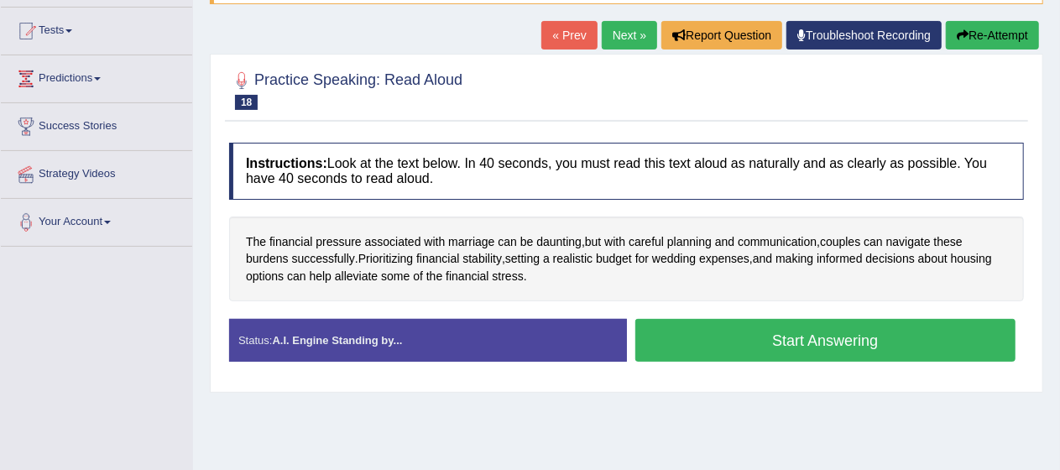
click at [831, 341] on button "Start Answering" at bounding box center [825, 340] width 381 height 43
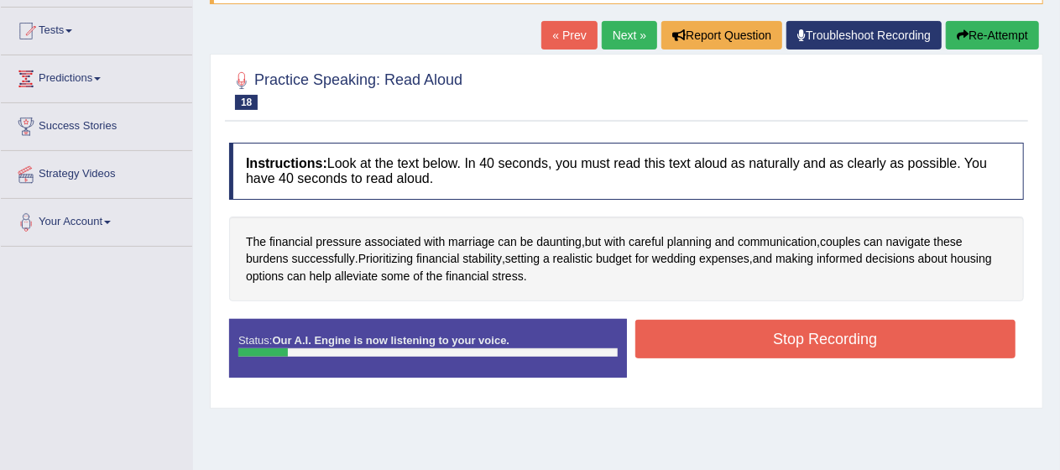
click at [1008, 41] on button "Re-Attempt" at bounding box center [992, 35] width 93 height 29
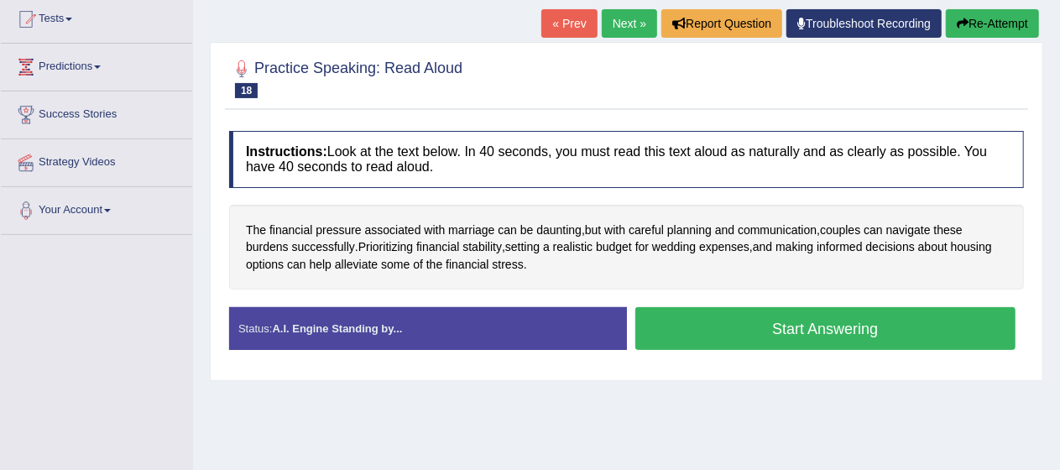
scroll to position [183, 0]
drag, startPoint x: 0, startPoint y: 0, endPoint x: 784, endPoint y: 335, distance: 852.1
click at [784, 335] on button "Start Answering" at bounding box center [825, 328] width 381 height 43
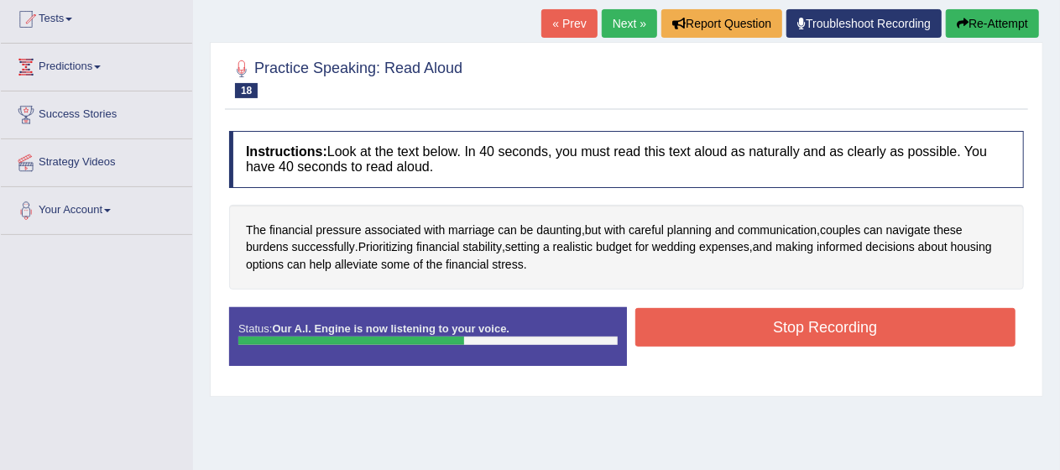
click at [784, 335] on button "Stop Recording" at bounding box center [825, 327] width 381 height 39
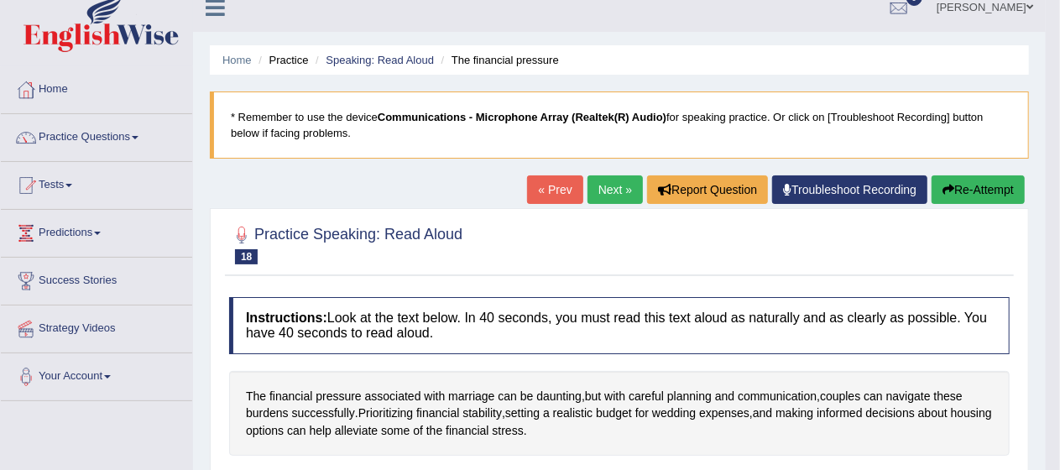
scroll to position [0, 0]
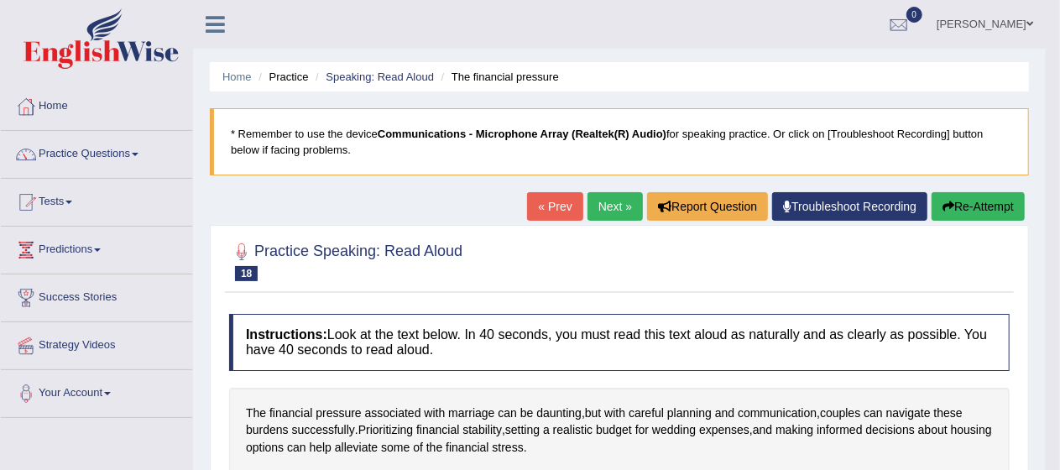
click at [619, 202] on link "Next »" at bounding box center [614, 206] width 55 height 29
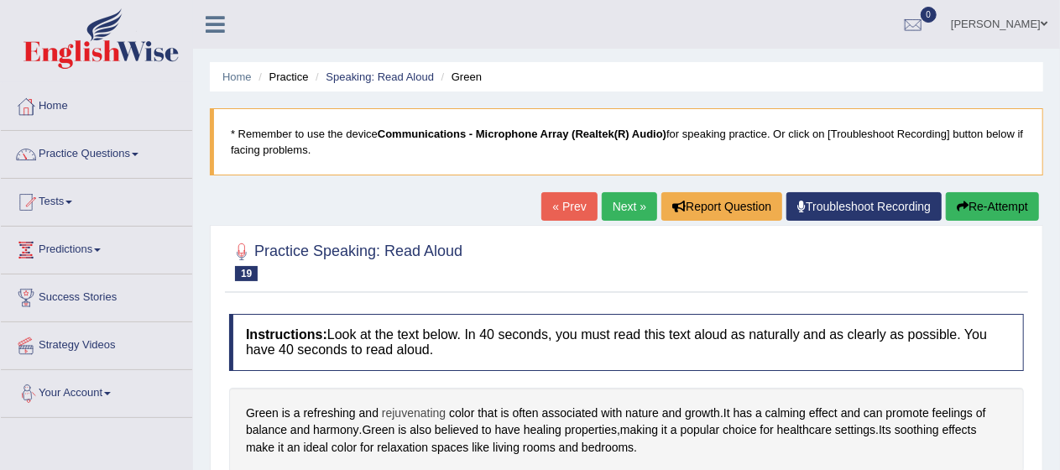
click at [394, 414] on span "rejuvenating" at bounding box center [414, 413] width 64 height 18
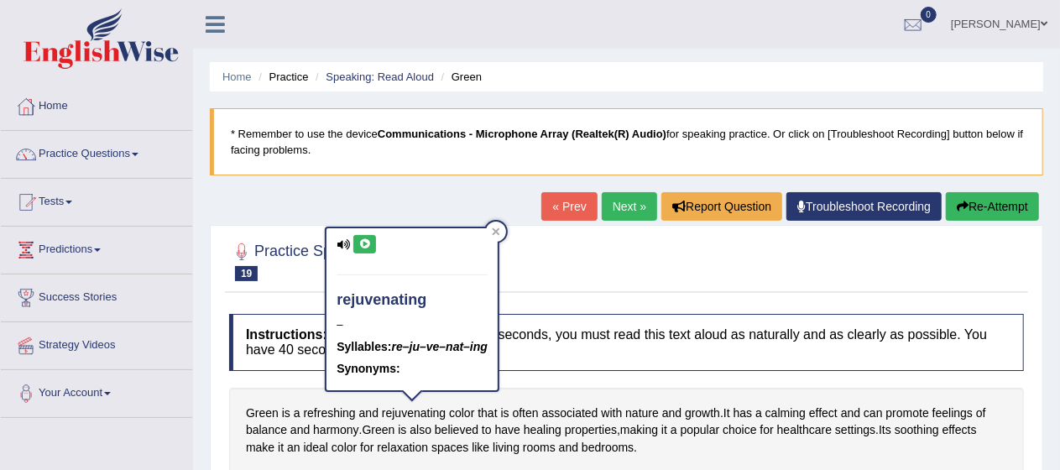
click at [360, 247] on button at bounding box center [364, 244] width 23 height 18
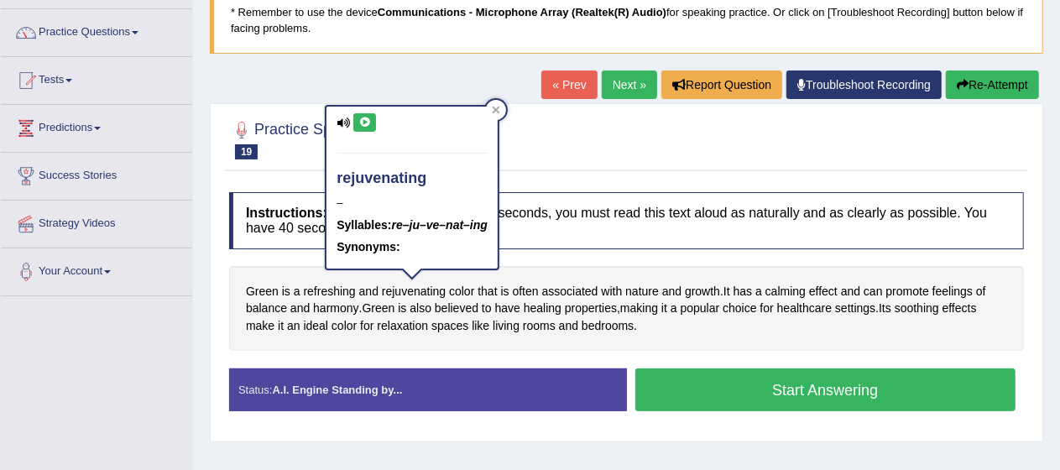
scroll to position [124, 0]
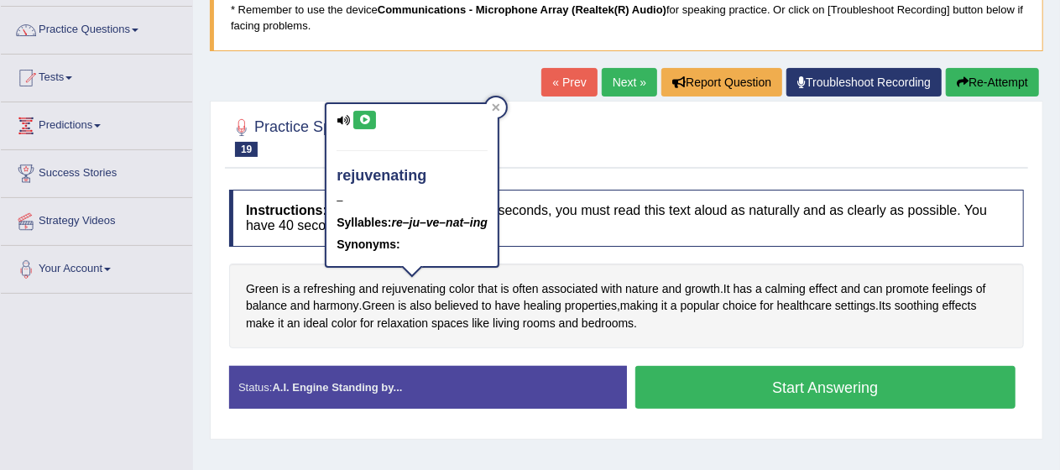
click at [783, 381] on button "Start Answering" at bounding box center [825, 387] width 381 height 43
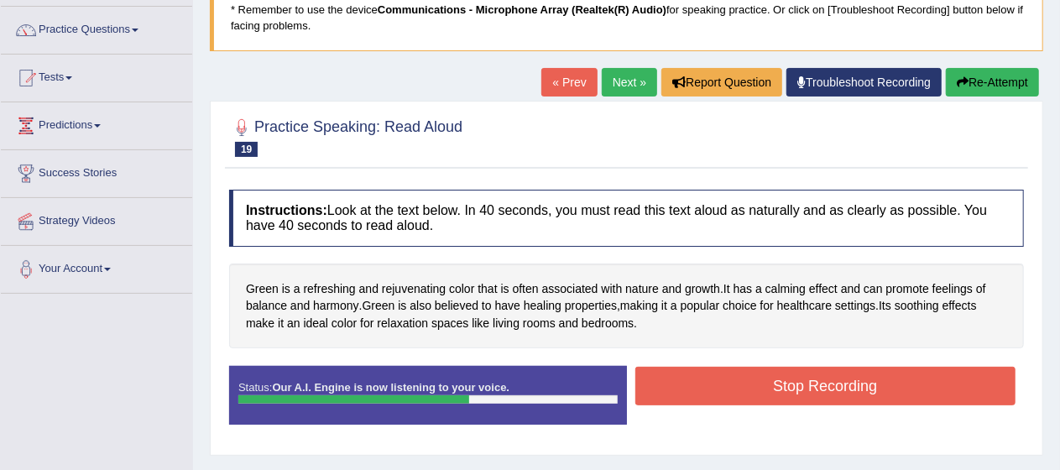
click at [783, 381] on button "Stop Recording" at bounding box center [825, 386] width 381 height 39
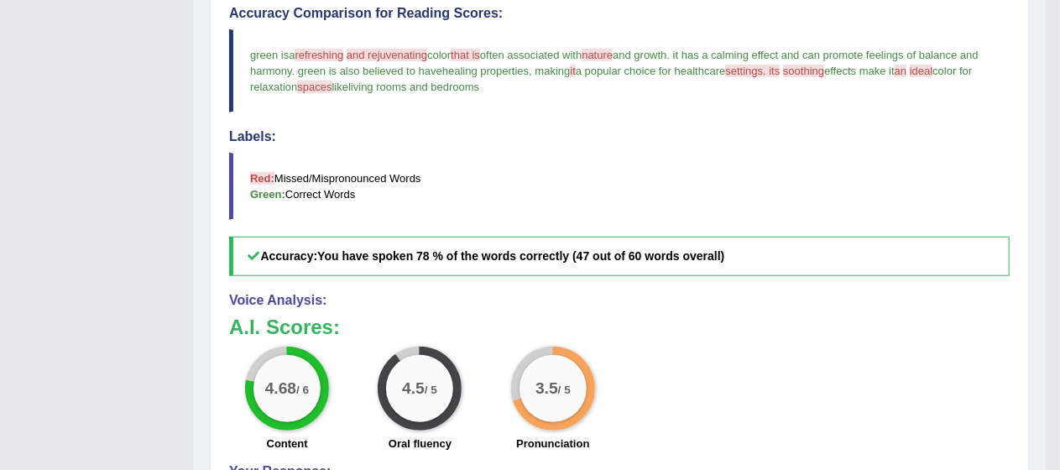
scroll to position [0, 0]
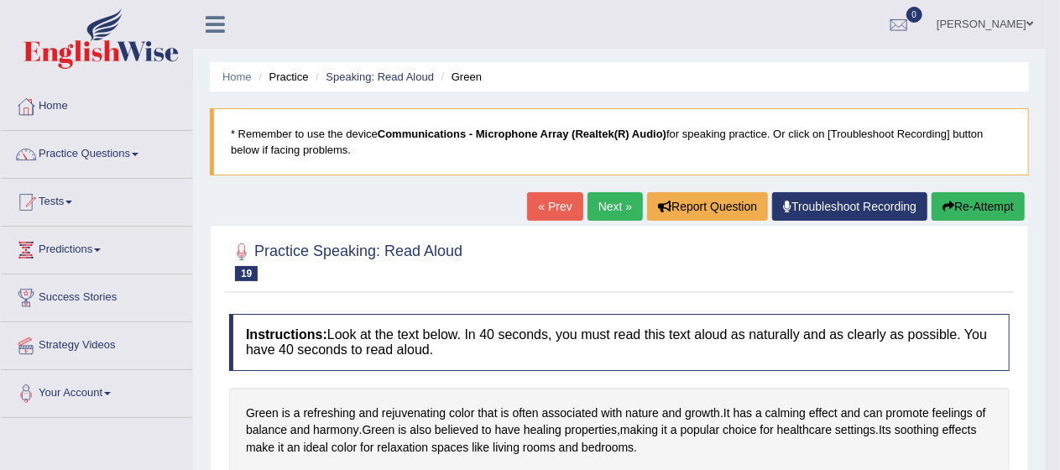
click at [621, 201] on link "Next »" at bounding box center [614, 206] width 55 height 29
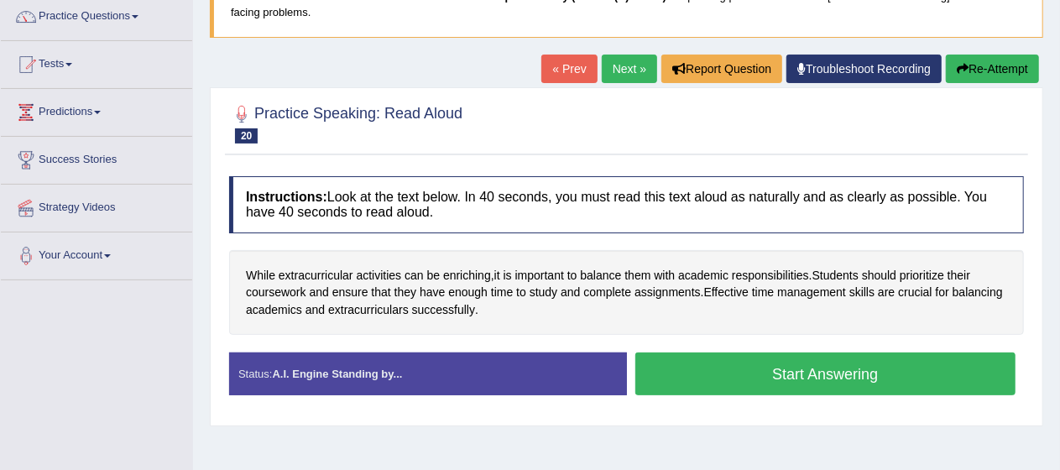
scroll to position [138, 0]
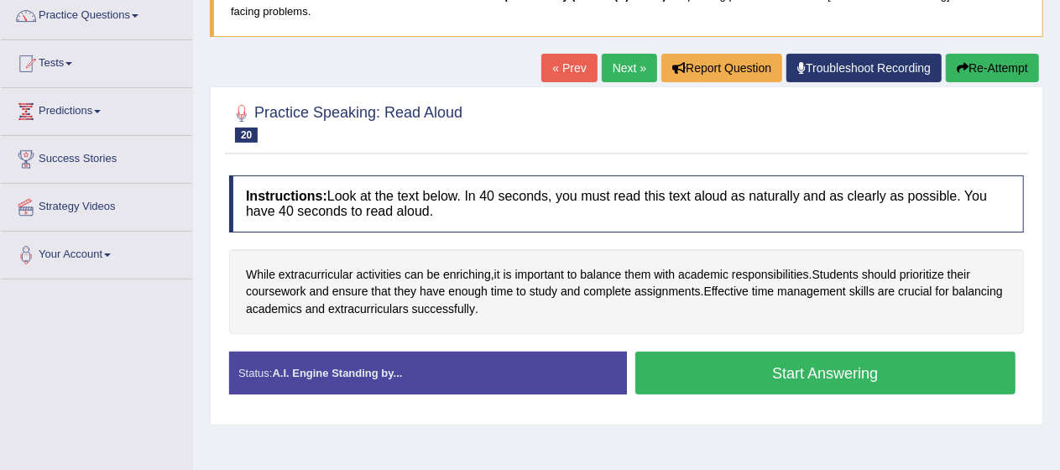
click at [839, 363] on button "Start Answering" at bounding box center [825, 373] width 381 height 43
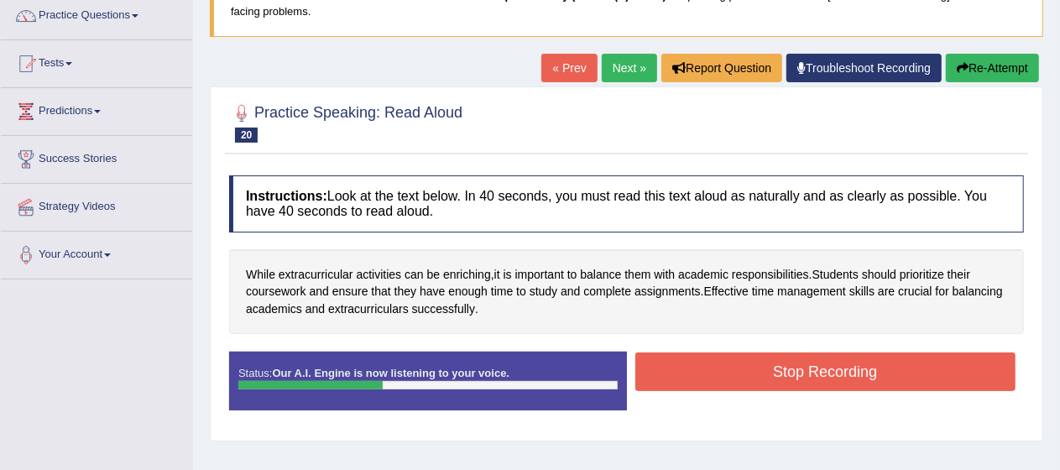
click at [984, 65] on button "Re-Attempt" at bounding box center [992, 68] width 93 height 29
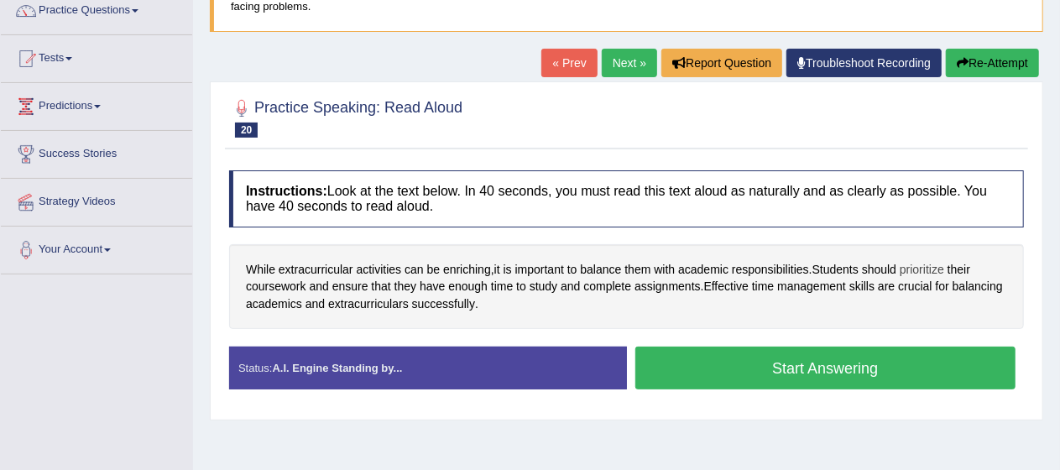
click at [912, 269] on span "prioritize" at bounding box center [921, 270] width 44 height 18
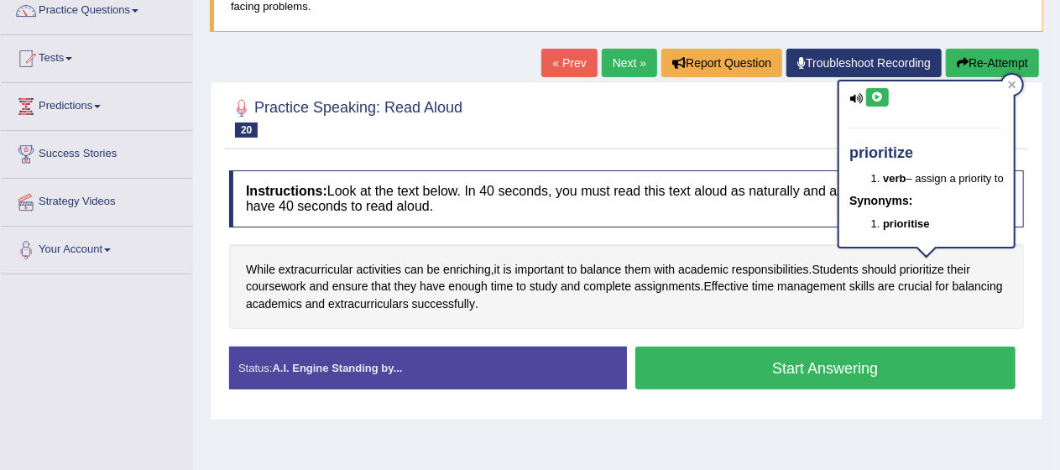
click at [876, 96] on icon at bounding box center [877, 97] width 13 height 10
click at [753, 362] on button "Start Answering" at bounding box center [825, 367] width 381 height 43
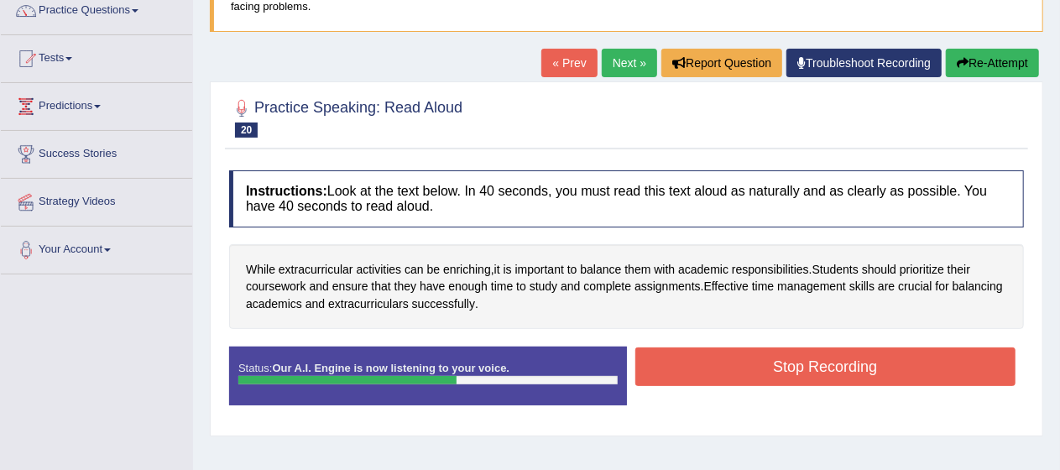
click at [753, 362] on button "Stop Recording" at bounding box center [825, 366] width 381 height 39
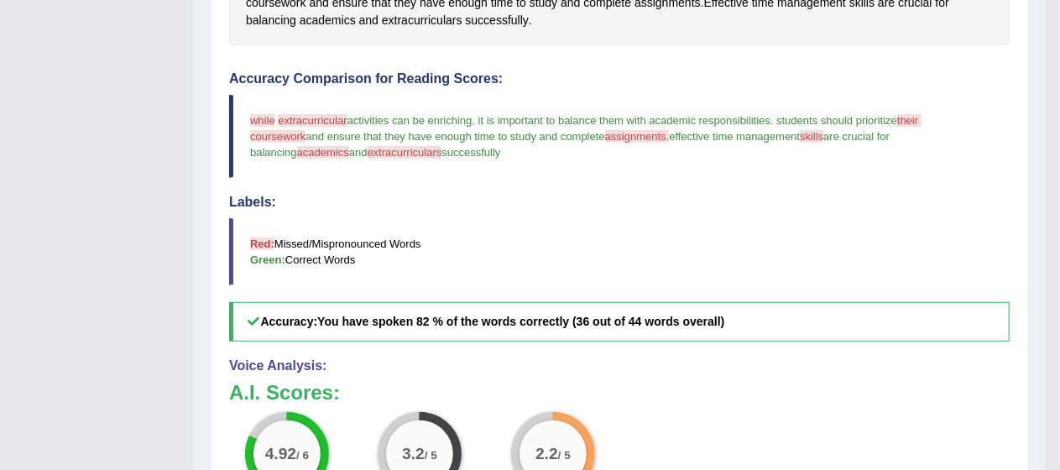
scroll to position [425, 0]
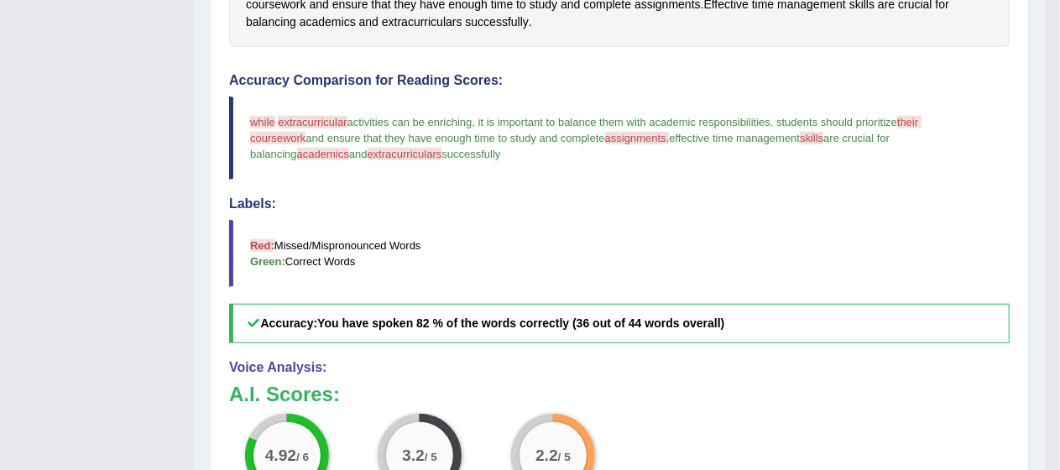
click at [367, 148] on span "extracurriculars" at bounding box center [404, 154] width 75 height 13
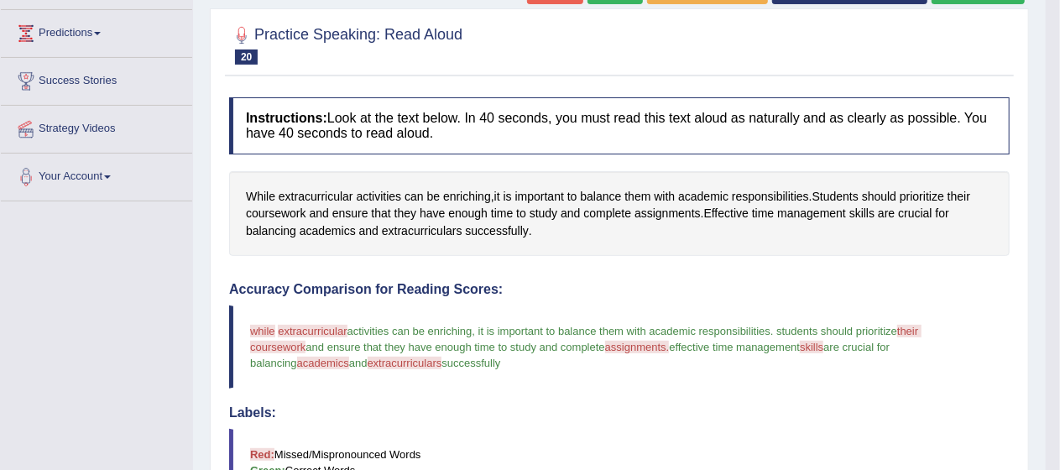
scroll to position [206, 0]
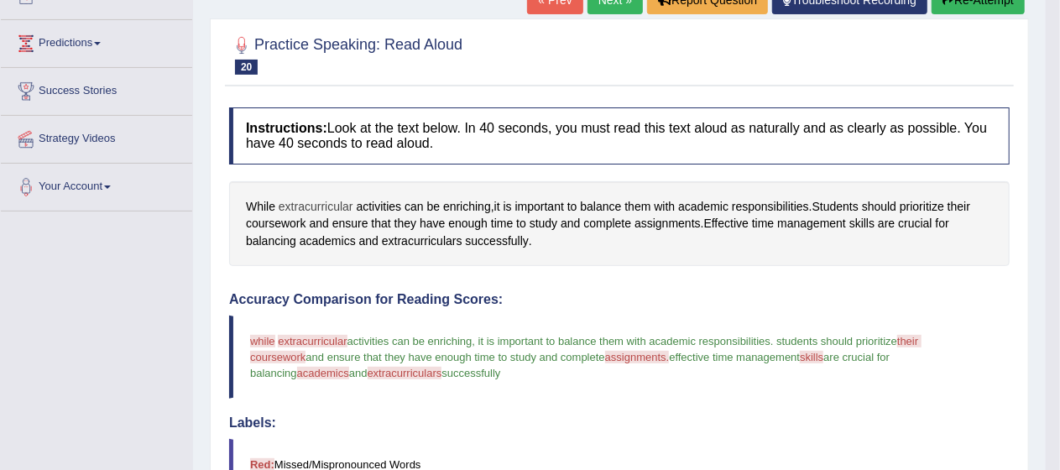
click at [310, 203] on span "extracurricular" at bounding box center [316, 207] width 75 height 18
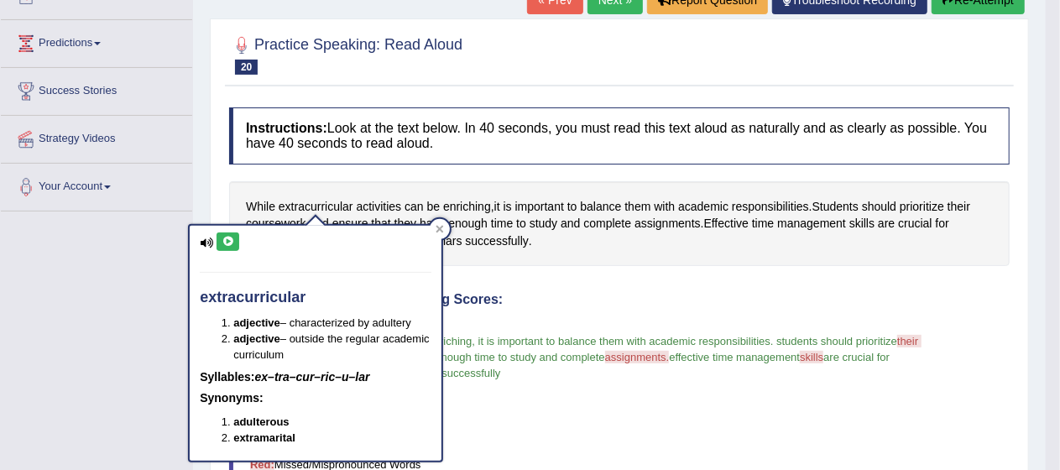
click at [227, 241] on icon at bounding box center [227, 242] width 13 height 10
click at [616, 8] on link "Next »" at bounding box center [614, 0] width 55 height 29
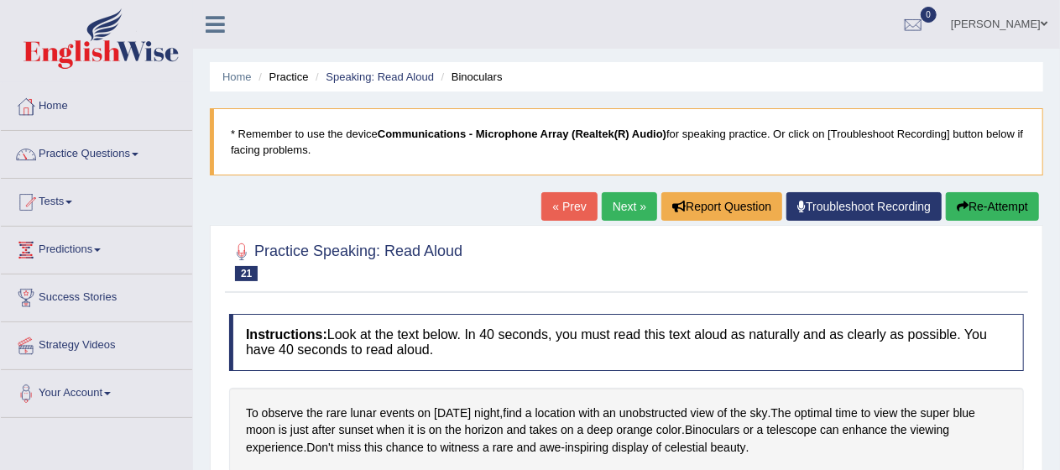
click at [556, 206] on link "« Prev" at bounding box center [568, 206] width 55 height 29
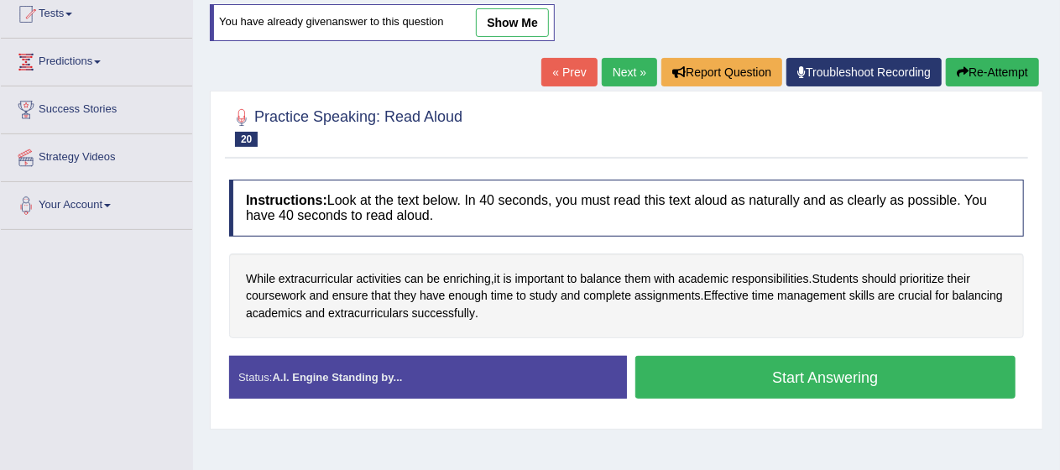
scroll to position [189, 0]
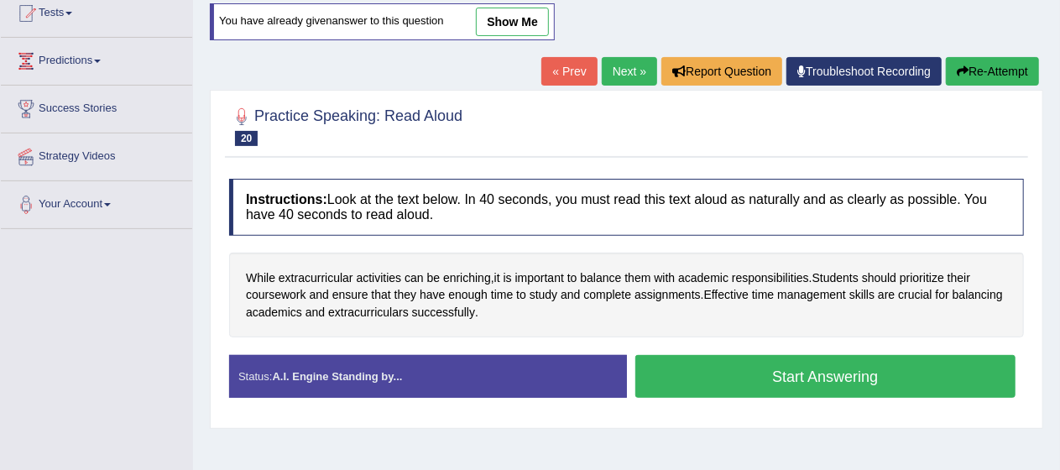
click at [917, 367] on button "Start Answering" at bounding box center [825, 376] width 381 height 43
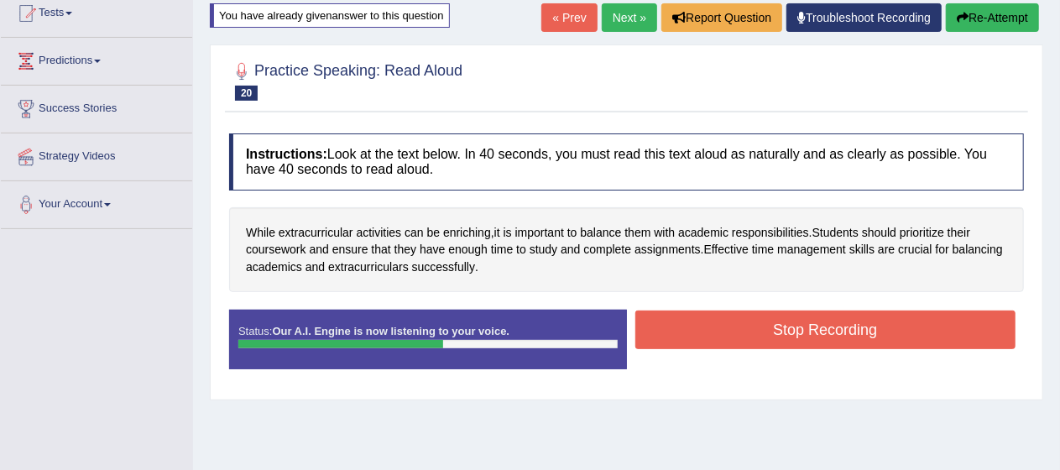
click at [928, 316] on button "Stop Recording" at bounding box center [825, 329] width 381 height 39
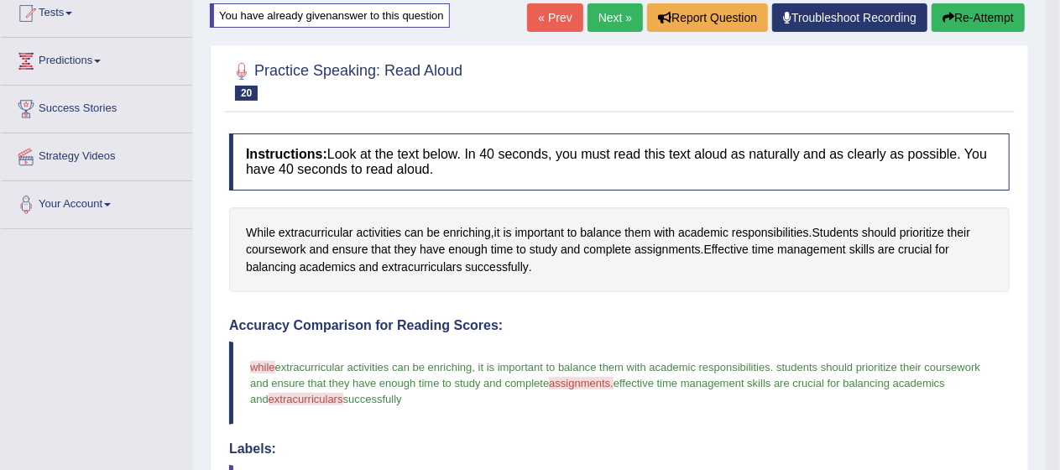
click at [590, 404] on blockquote "while well extracurricular activities can be enriching , it is important to bal…" at bounding box center [619, 382] width 780 height 83
click at [299, 419] on blockquote "while well extracurricular activities can be enriching , it is important to bal…" at bounding box center [619, 382] width 780 height 83
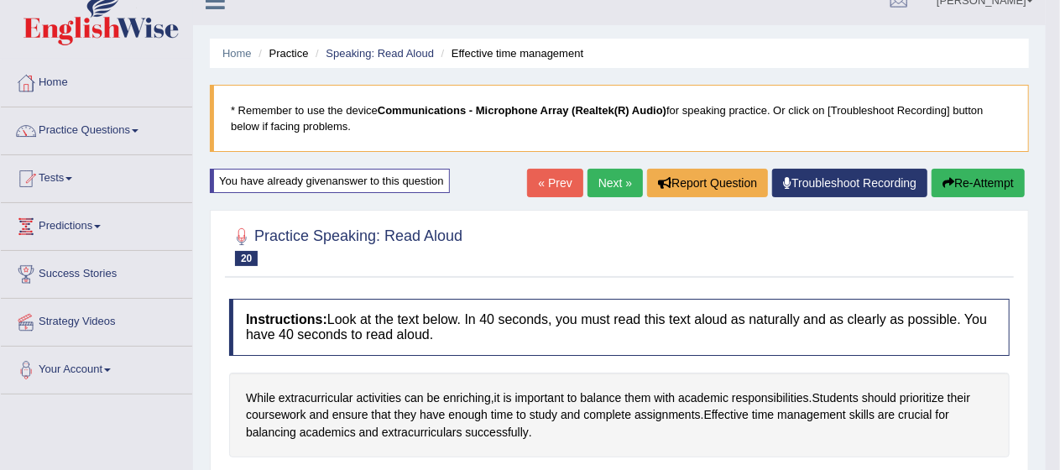
scroll to position [0, 0]
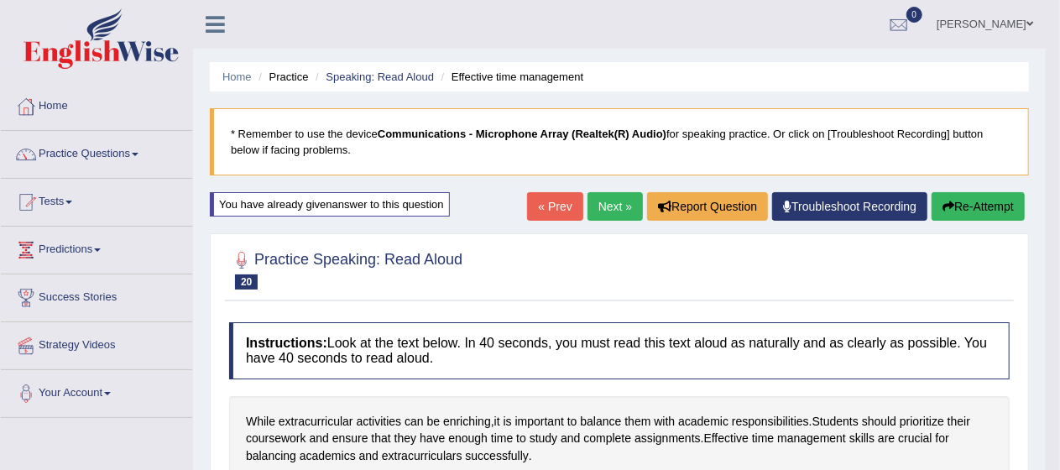
click at [603, 209] on link "Next »" at bounding box center [614, 206] width 55 height 29
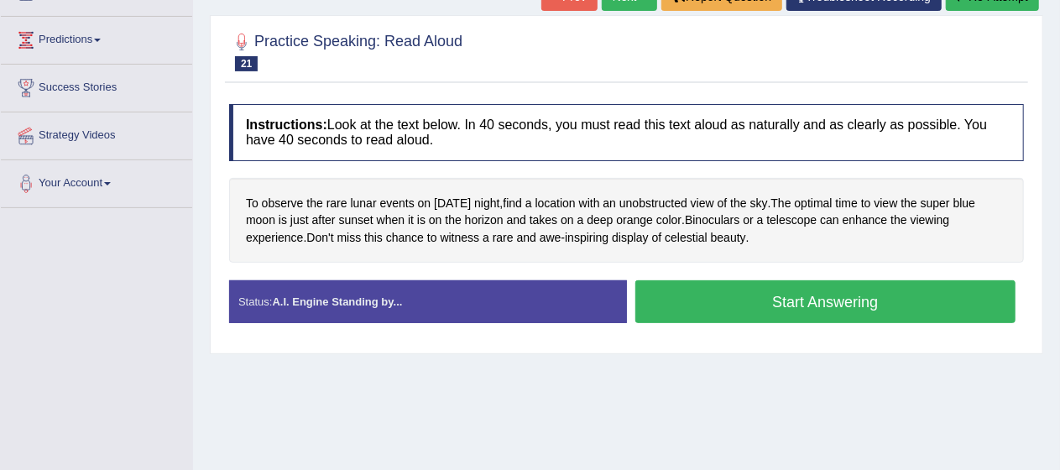
scroll to position [224, 0]
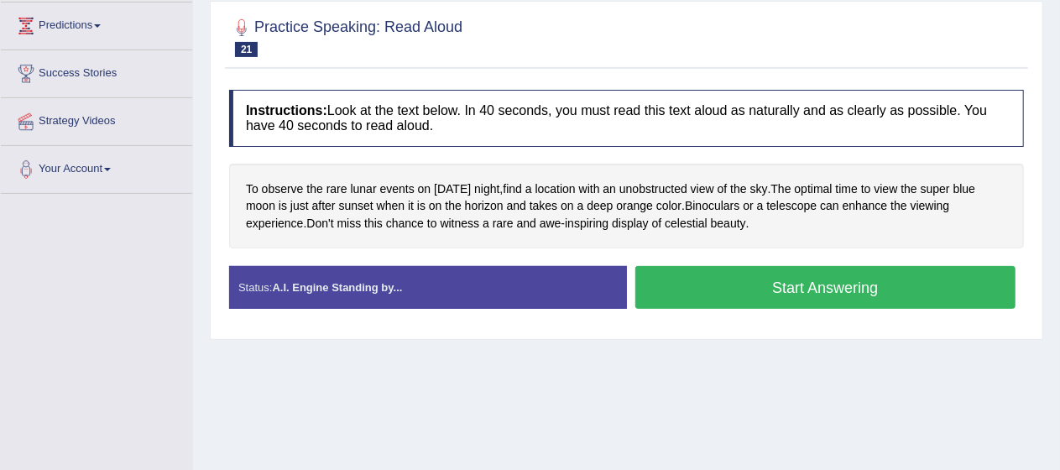
click at [821, 282] on button "Start Answering" at bounding box center [825, 287] width 381 height 43
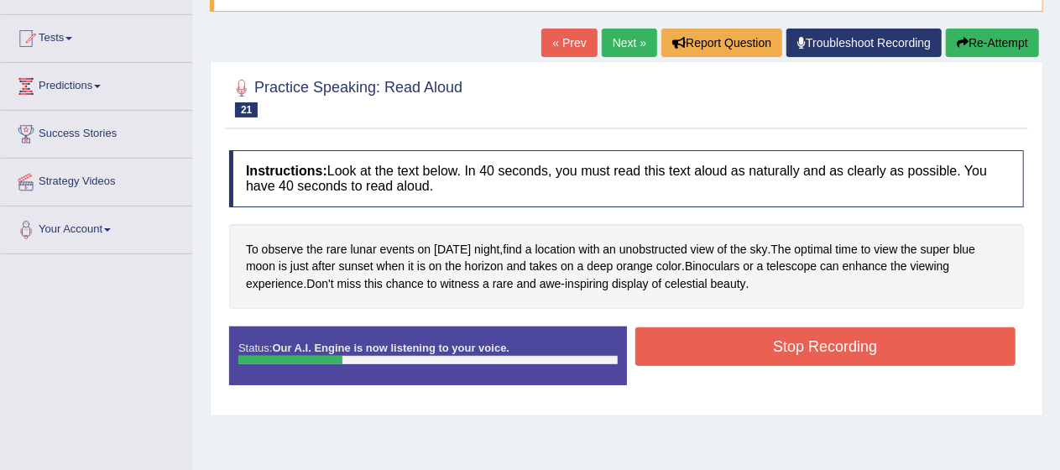
scroll to position [160, 0]
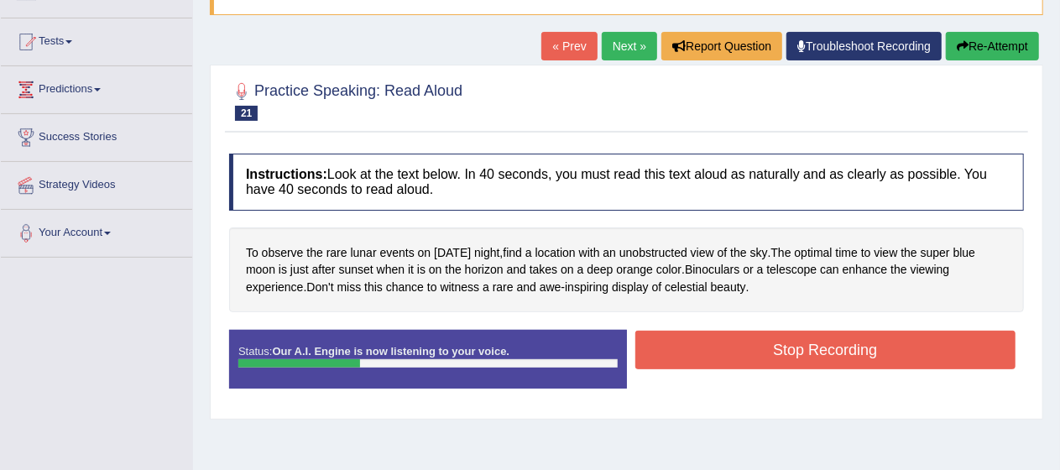
click at [991, 52] on button "Re-Attempt" at bounding box center [992, 46] width 93 height 29
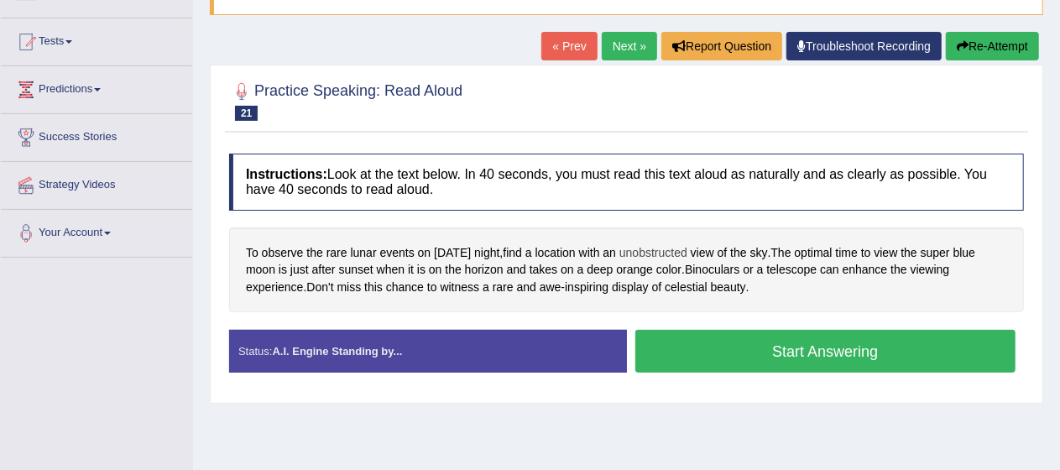
click at [671, 251] on span "unobstructed" at bounding box center [653, 253] width 68 height 18
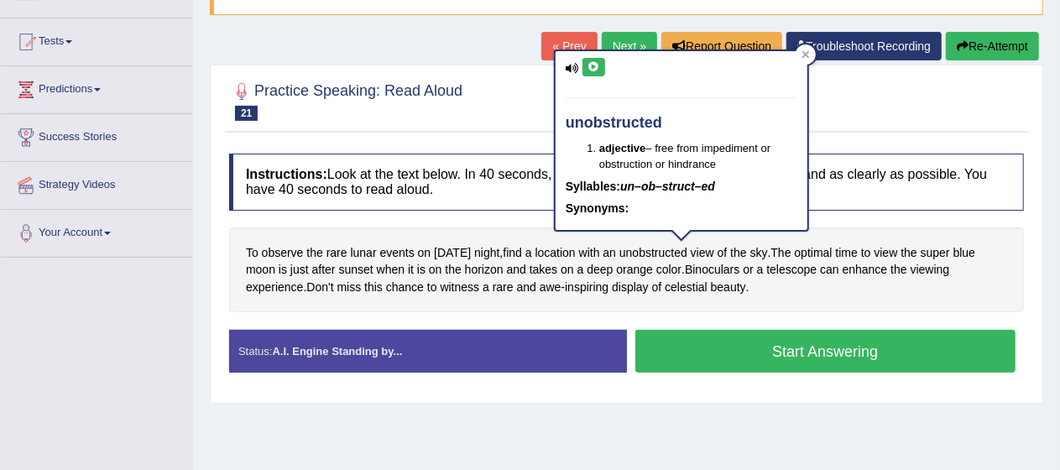
click at [589, 73] on button at bounding box center [593, 67] width 23 height 18
click at [804, 51] on icon at bounding box center [805, 54] width 8 height 8
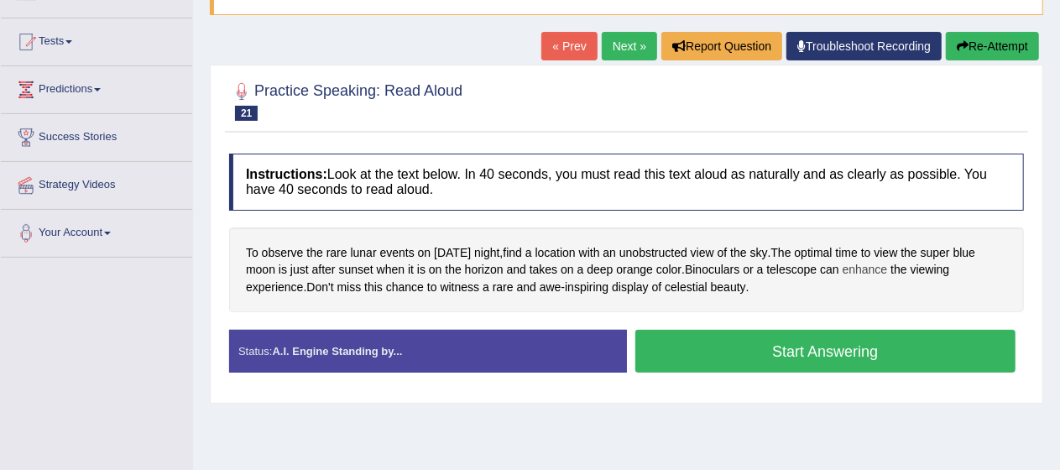
click at [852, 264] on span "enhance" at bounding box center [864, 270] width 45 height 18
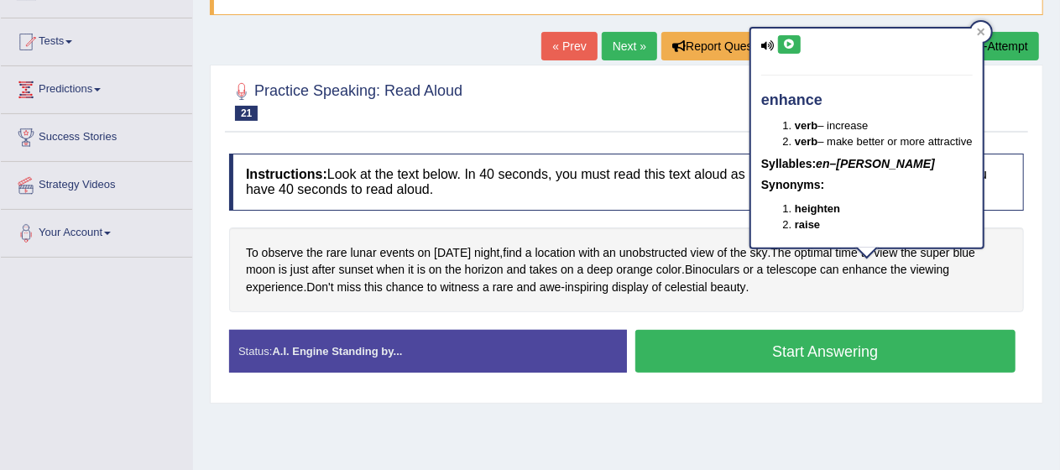
click at [780, 46] on button at bounding box center [789, 44] width 23 height 18
click at [552, 284] on span "awe" at bounding box center [550, 288] width 22 height 18
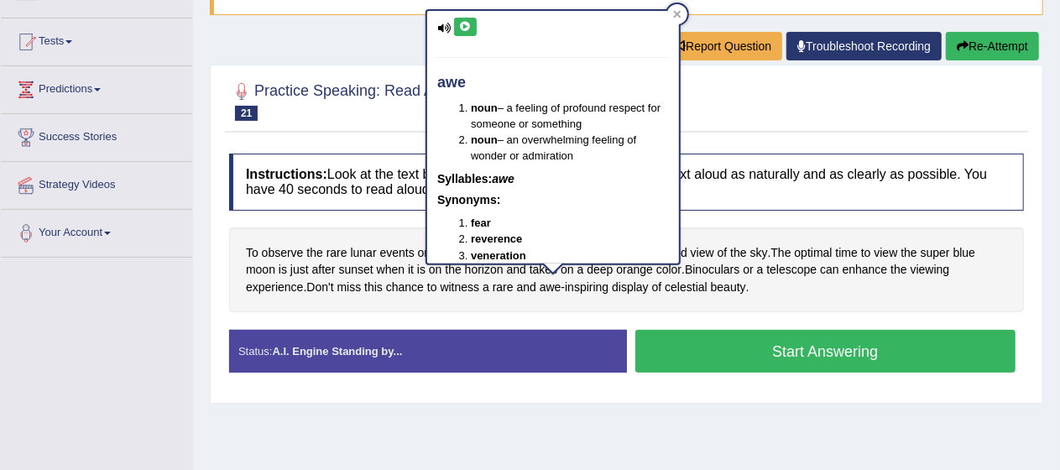
click at [462, 27] on icon at bounding box center [465, 27] width 13 height 10
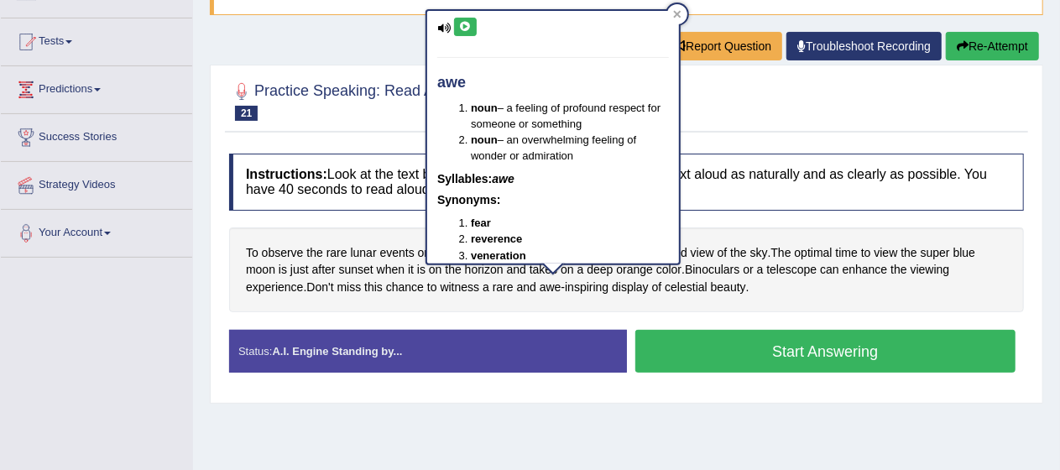
click at [779, 305] on div "To observe the rare lunar events on Wednesday night , find a location with an u…" at bounding box center [626, 270] width 794 height 86
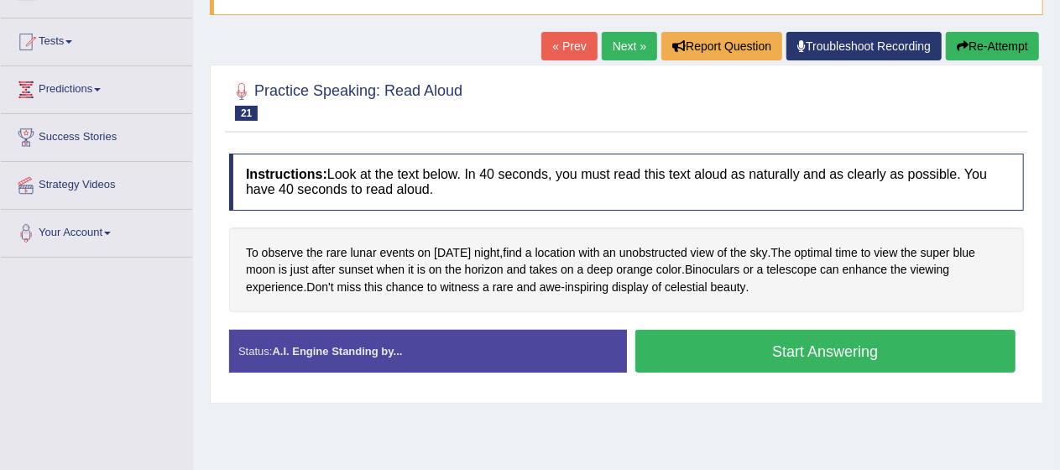
click at [768, 342] on button "Start Answering" at bounding box center [825, 351] width 381 height 43
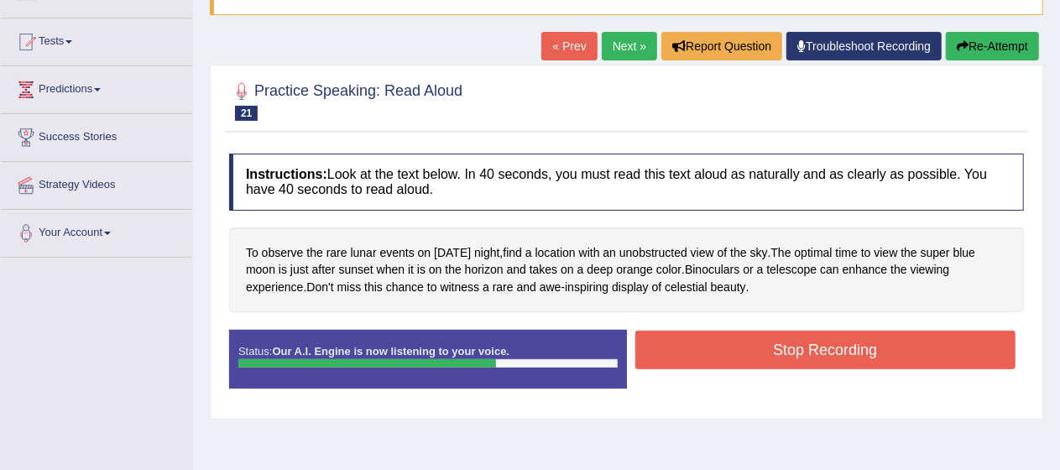
click at [768, 342] on button "Stop Recording" at bounding box center [825, 350] width 381 height 39
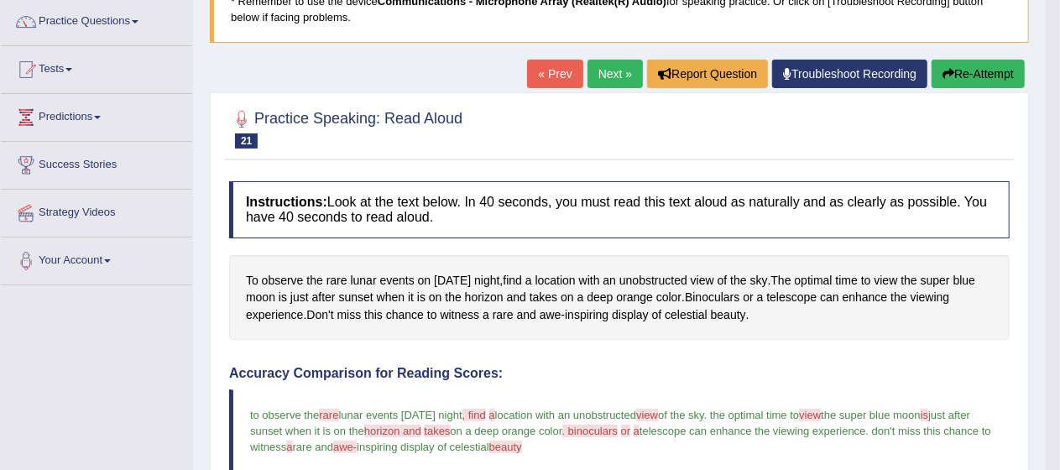
scroll to position [137, 0]
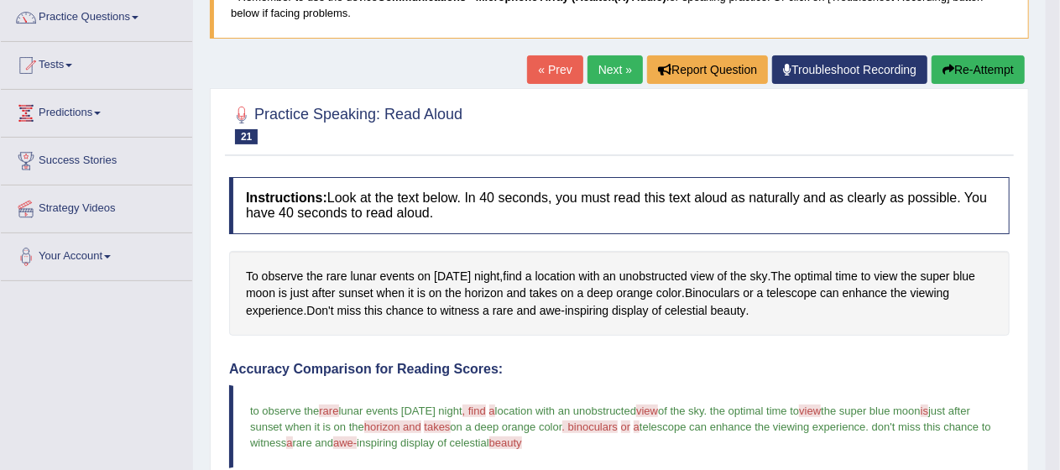
click at [614, 65] on link "Next »" at bounding box center [614, 69] width 55 height 29
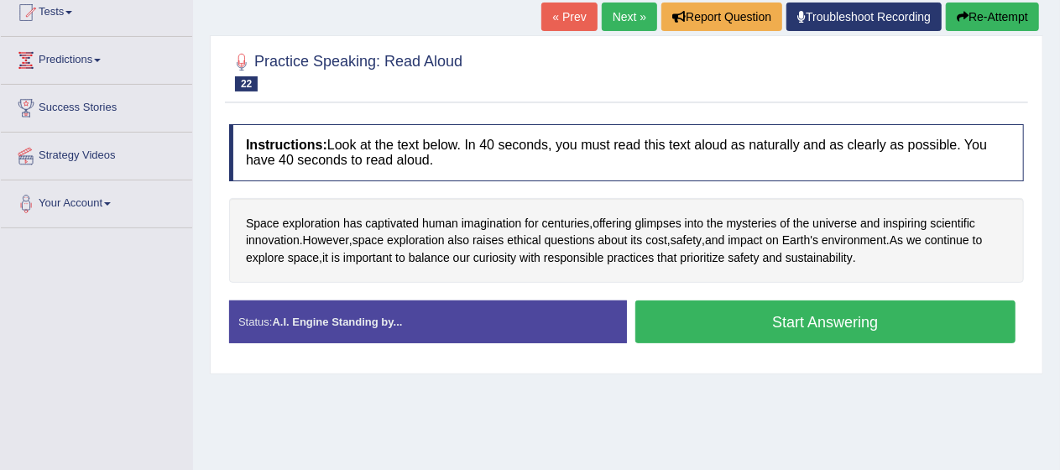
scroll to position [192, 0]
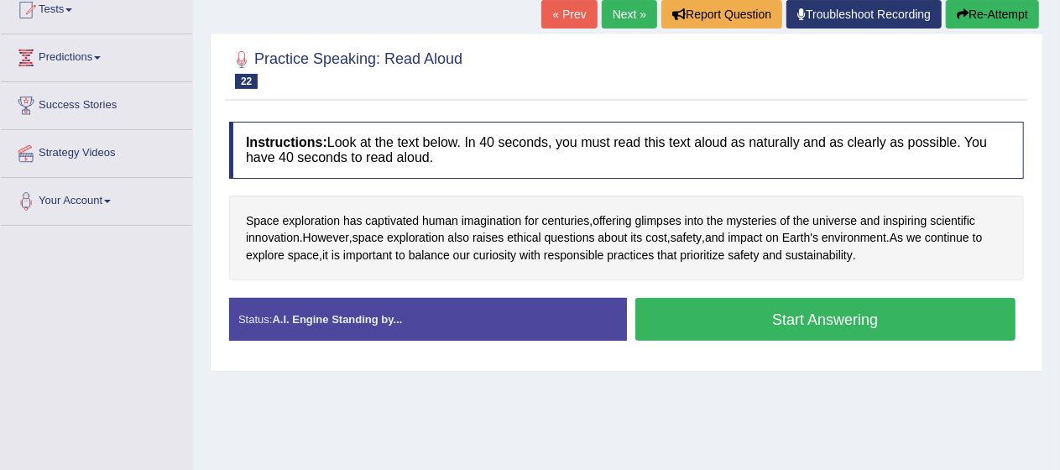
click at [852, 327] on button "Start Answering" at bounding box center [825, 319] width 381 height 43
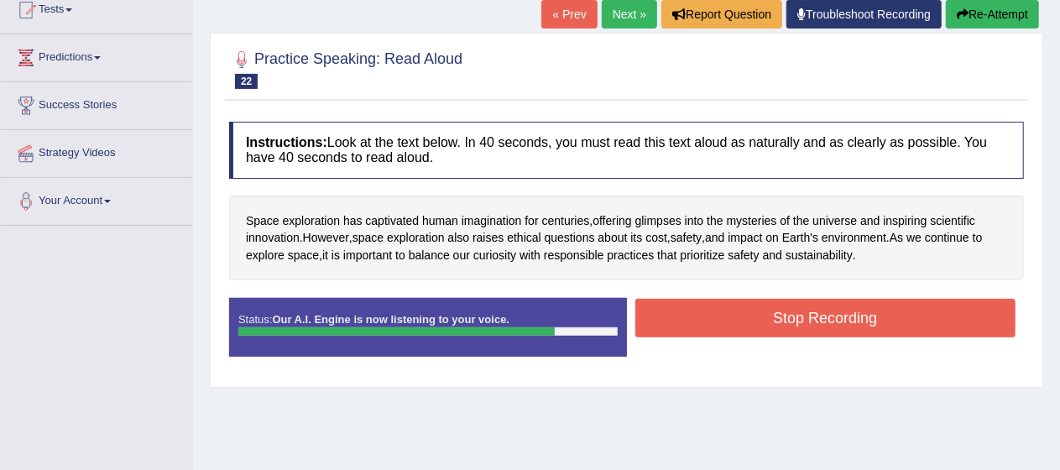
click at [852, 327] on button "Stop Recording" at bounding box center [825, 318] width 381 height 39
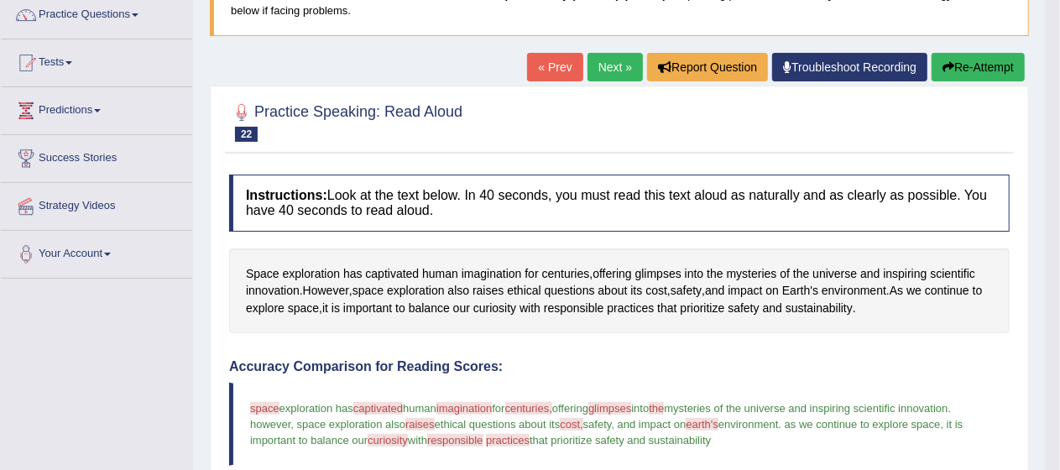
scroll to position [138, 0]
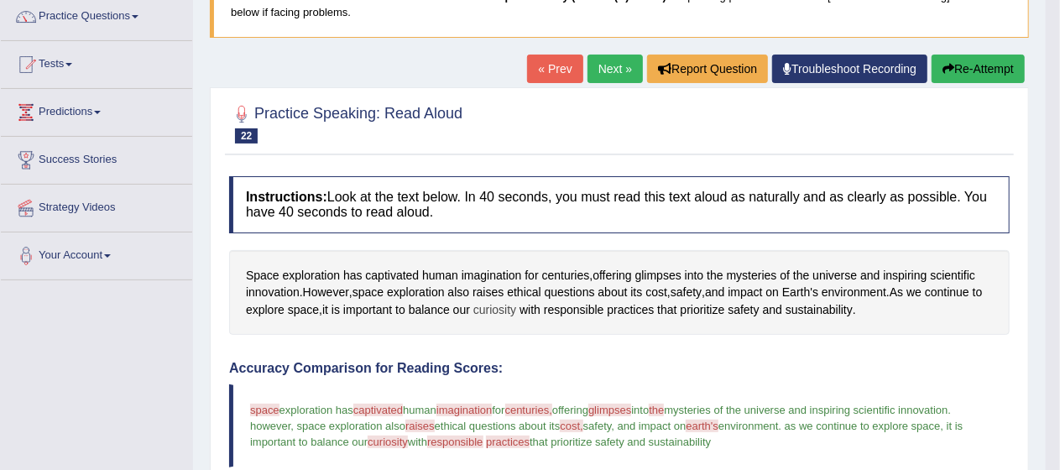
click at [499, 311] on span "curiosity" at bounding box center [494, 310] width 43 height 18
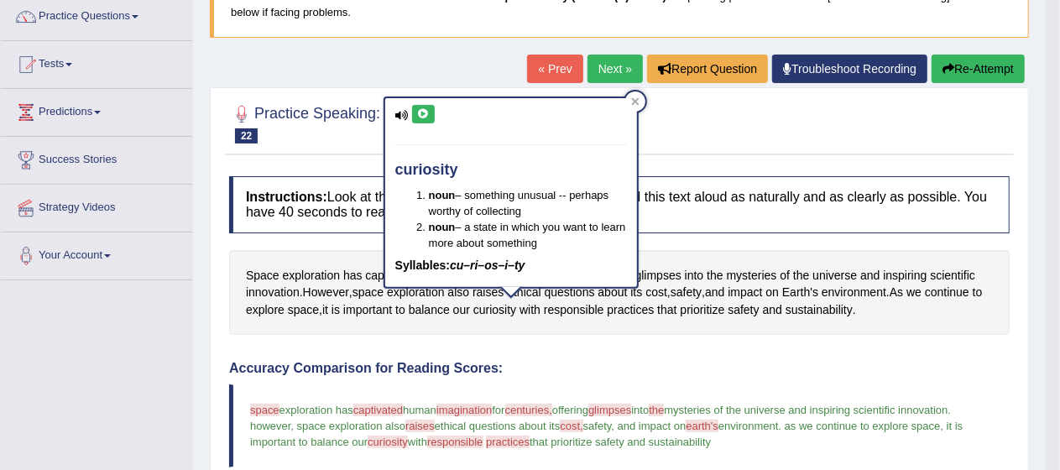
click at [417, 112] on icon at bounding box center [423, 114] width 13 height 10
